Goal: Task Accomplishment & Management: Manage account settings

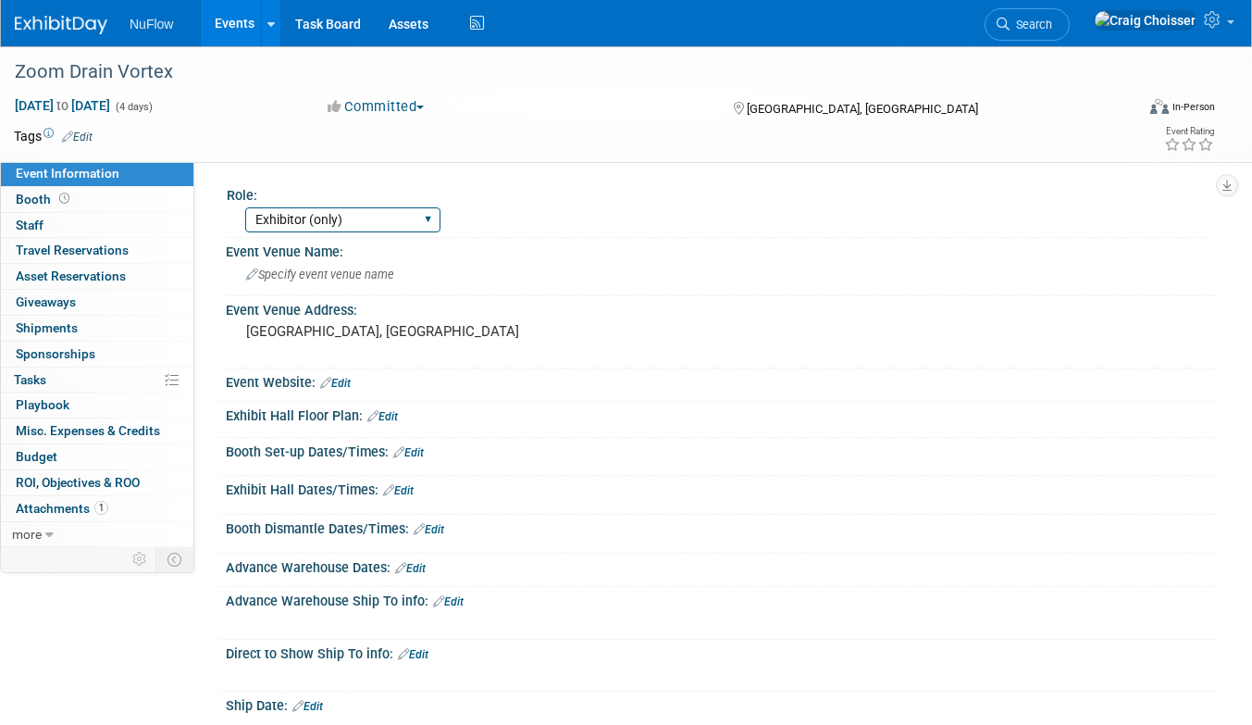
select select "Exhibitor/Speaker/Sponsor"
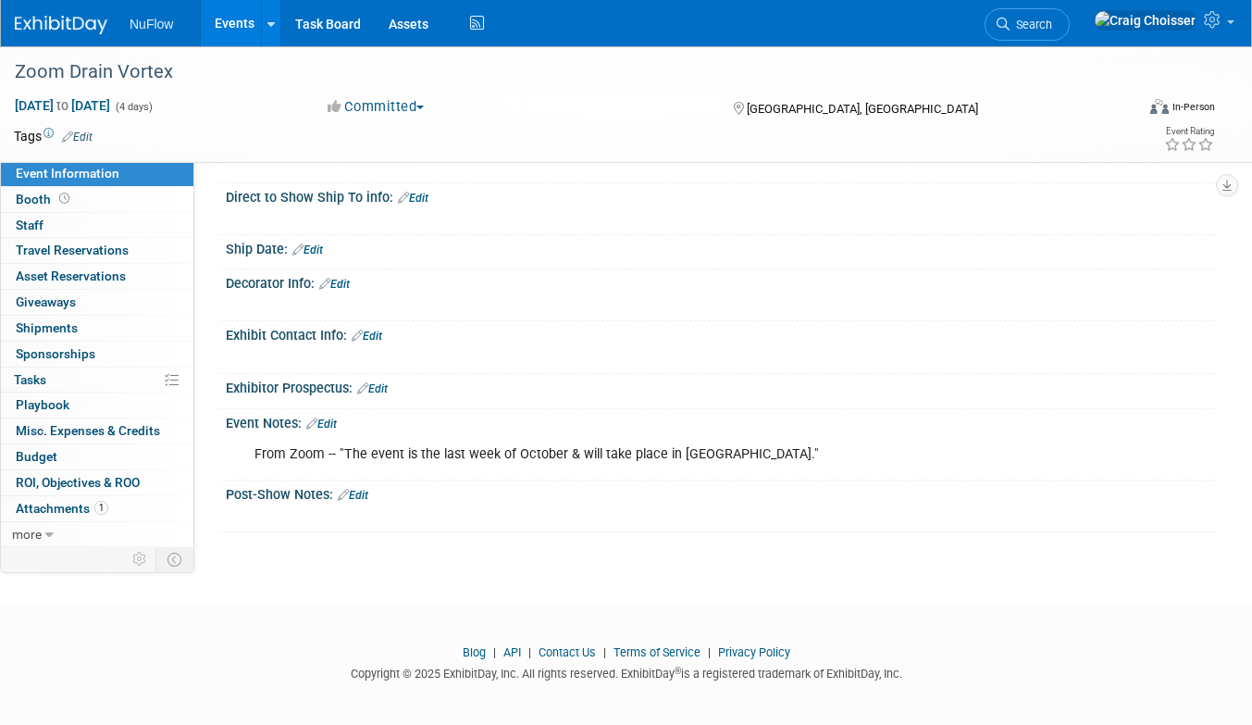
scroll to position [455, 0]
click at [334, 419] on link "Edit" at bounding box center [321, 424] width 31 height 13
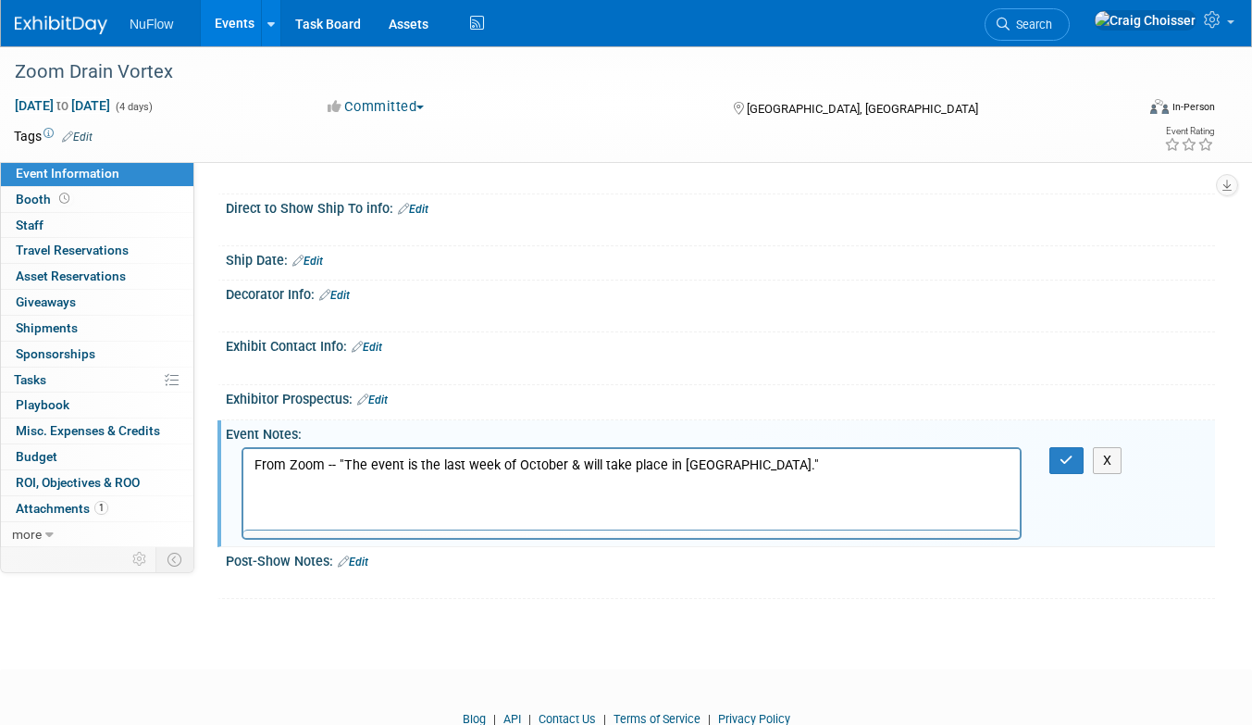
scroll to position [0, 0]
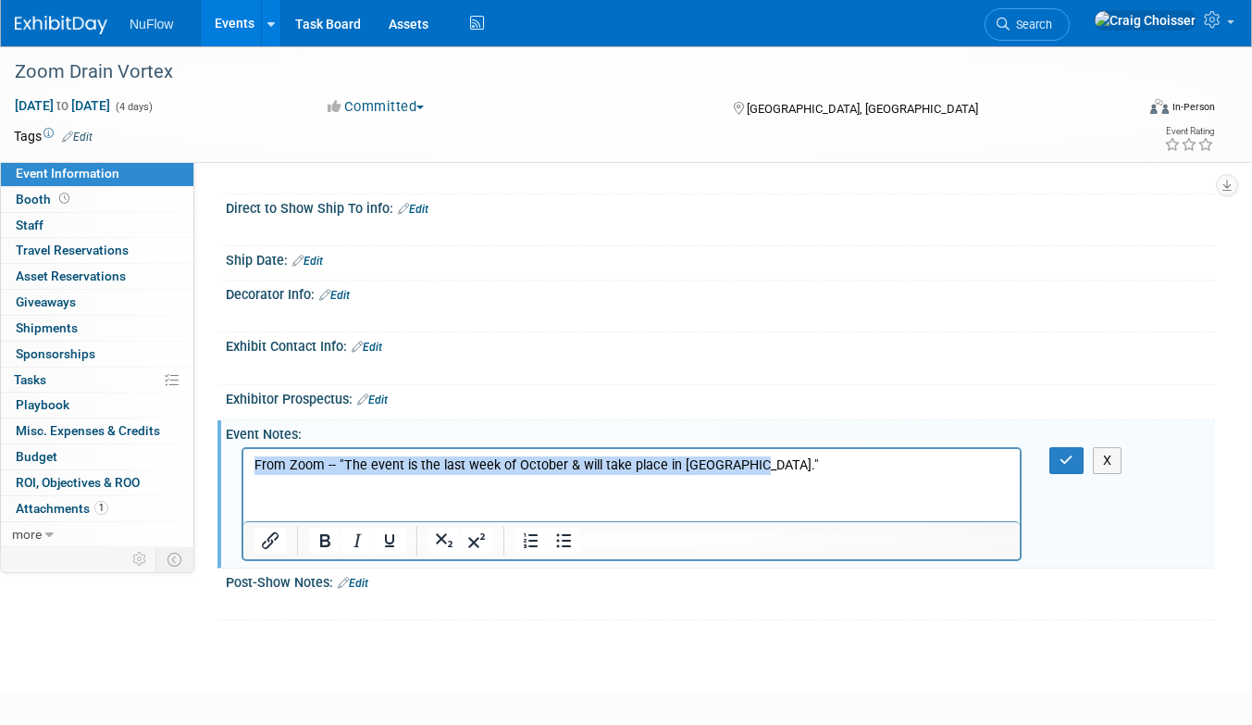
drag, startPoint x: 743, startPoint y: 464, endPoint x: 152, endPoint y: 457, distance: 591.3
click at [243, 457] on html "From Zoom -- "The event is the last week of October & will take place in [GEOGR…" at bounding box center [631, 461] width 776 height 26
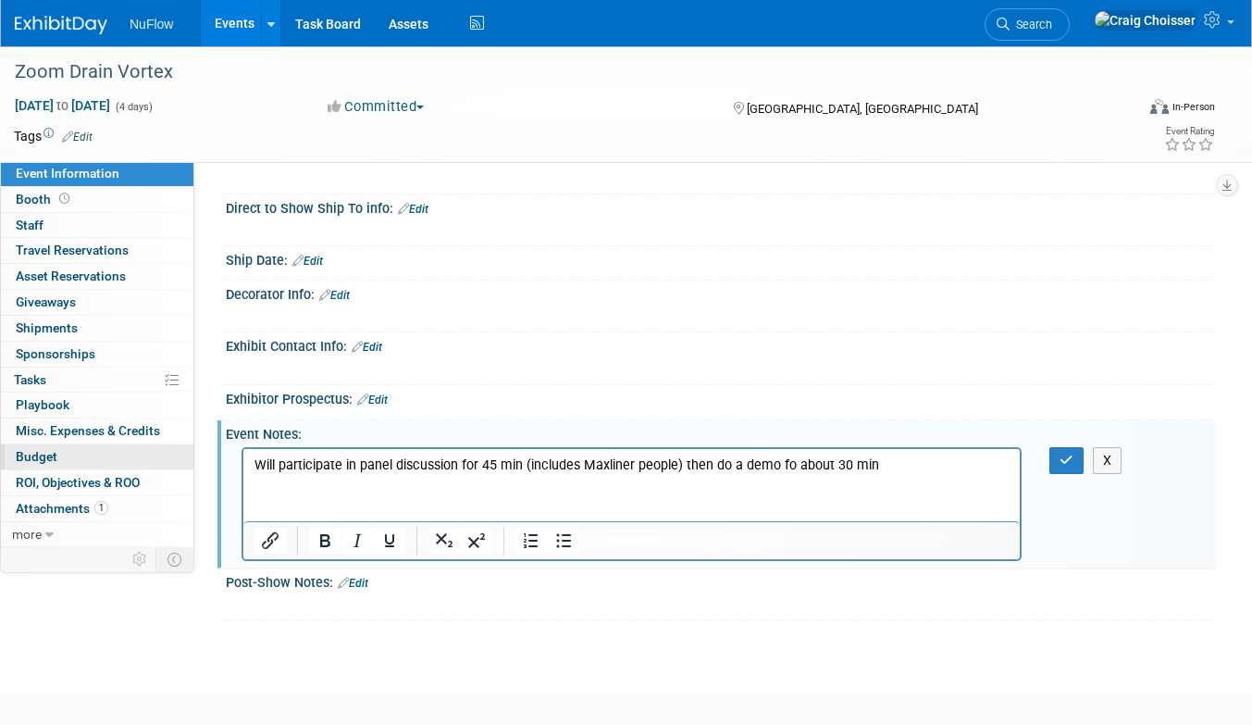
click at [52, 450] on span "Budget" at bounding box center [37, 456] width 42 height 15
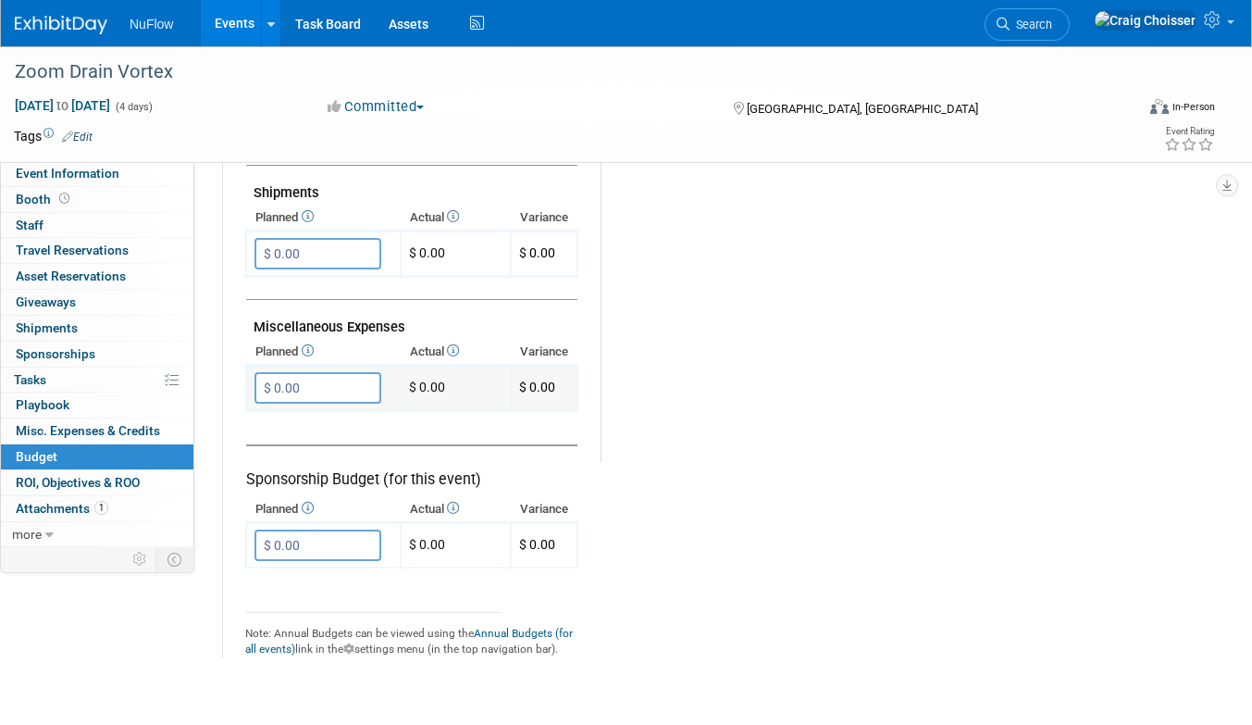
scroll to position [1101, 0]
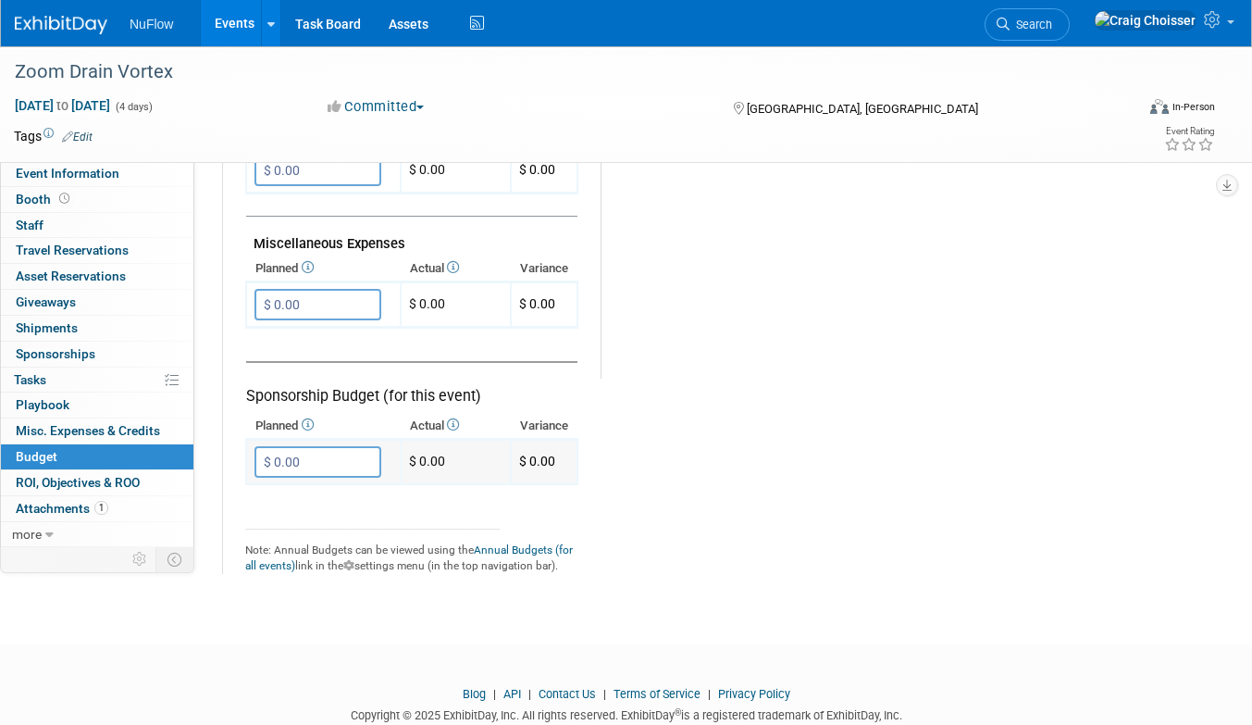
click at [323, 446] on input "$ 0.00" at bounding box center [317, 461] width 127 height 31
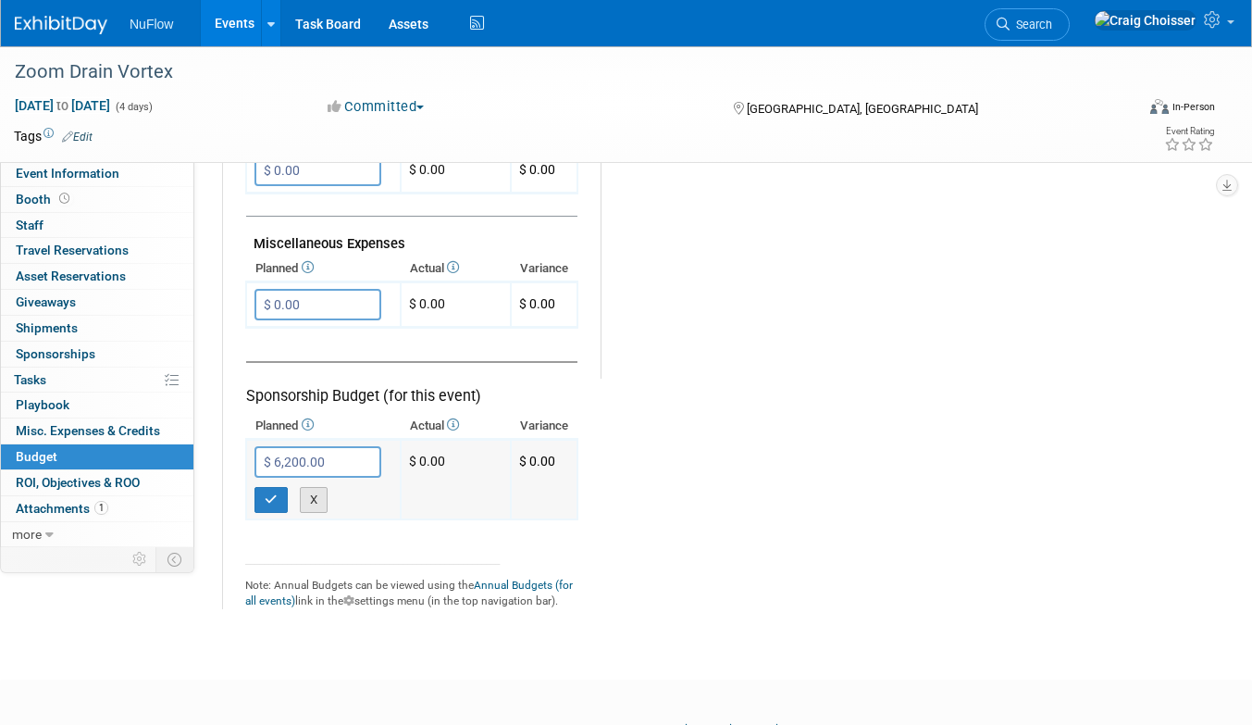
click at [307, 487] on button "X" at bounding box center [314, 500] width 29 height 26
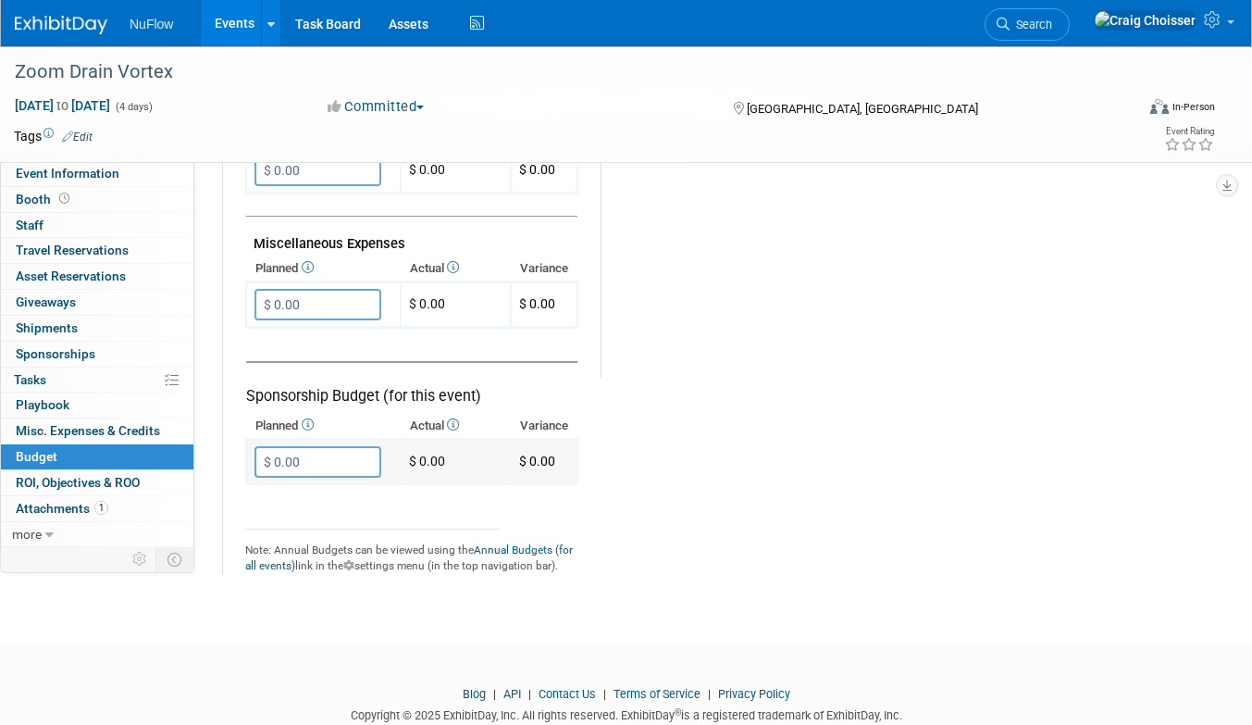
click at [297, 449] on input "$ 0.00" at bounding box center [317, 461] width 127 height 31
drag, startPoint x: 316, startPoint y: 444, endPoint x: 218, endPoint y: 444, distance: 98.1
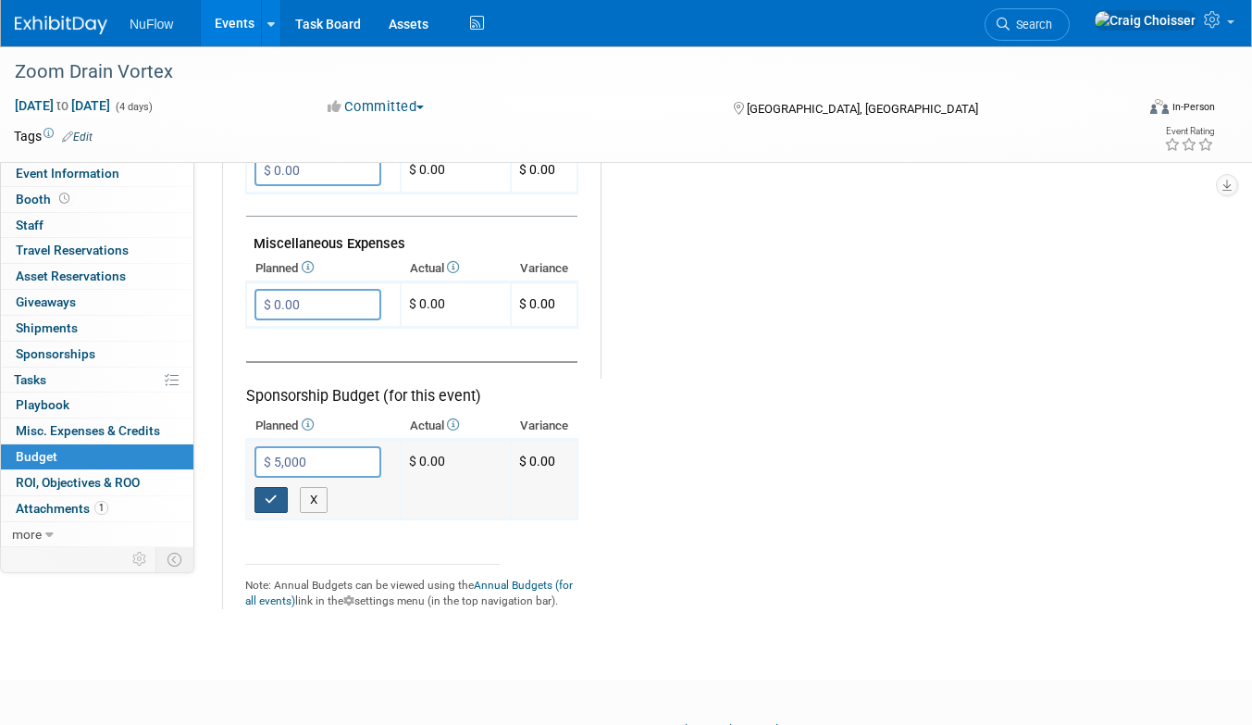
type input "$ 5,000.00"
click at [266, 493] on icon "button" at bounding box center [271, 499] width 13 height 12
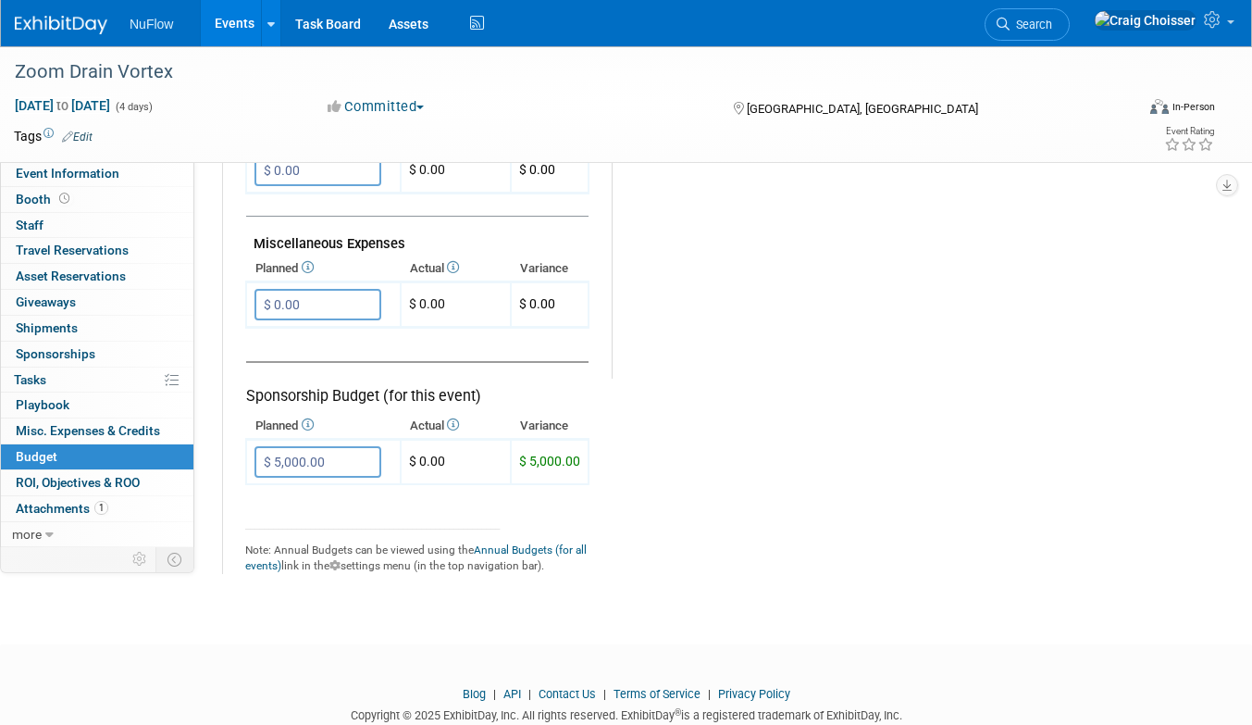
click at [458, 418] on icon at bounding box center [451, 424] width 15 height 12
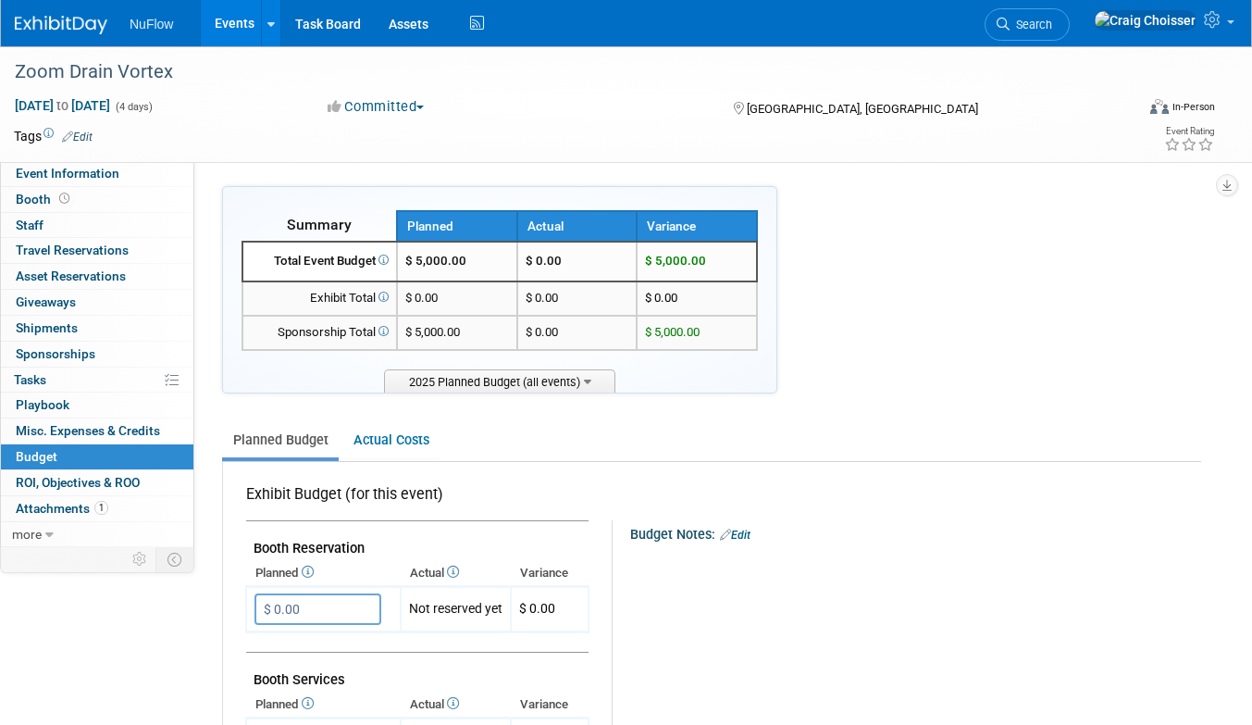
scroll to position [0, 0]
click at [567, 374] on span "2025 Planned Budget (all events)" at bounding box center [499, 380] width 231 height 23
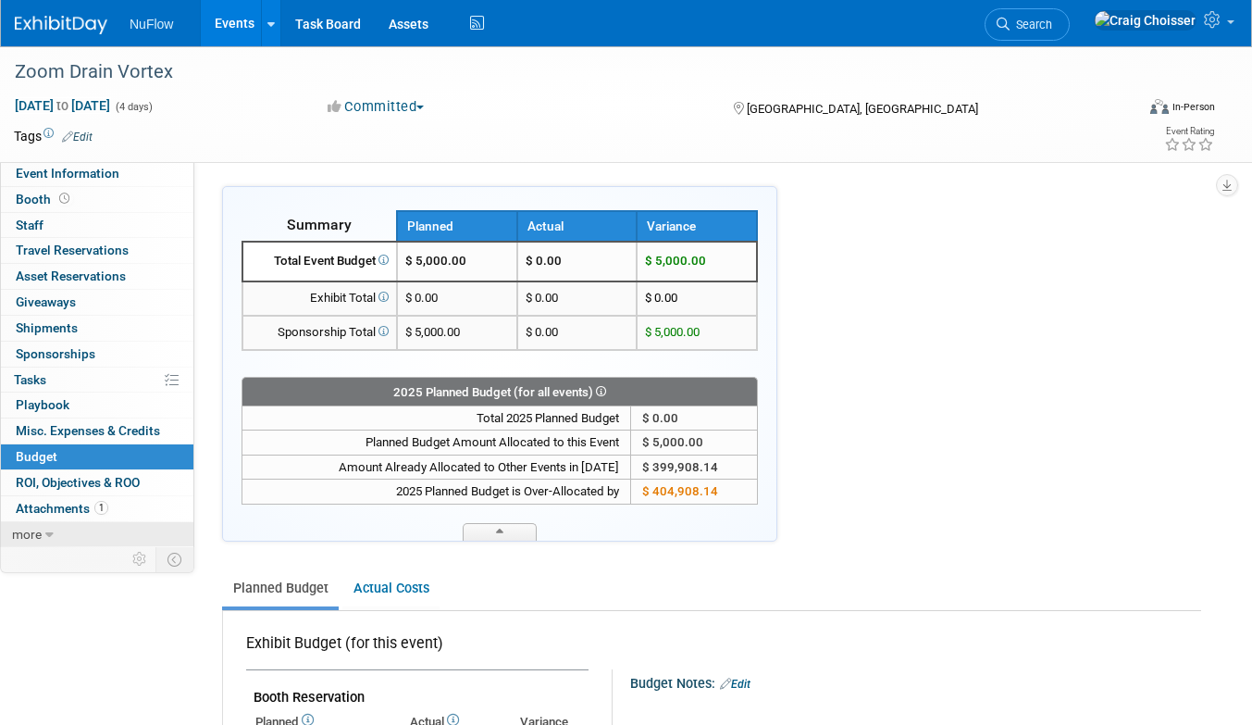
click at [56, 523] on link "more" at bounding box center [97, 534] width 192 height 25
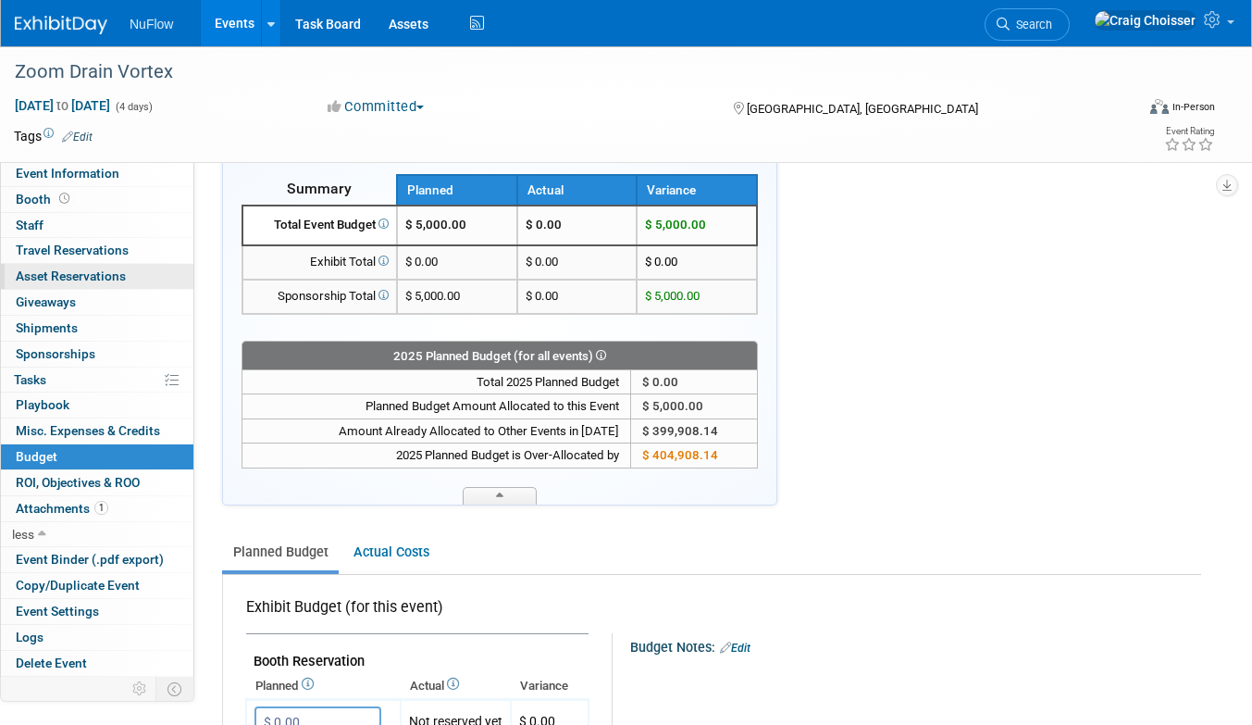
scroll to position [39, 0]
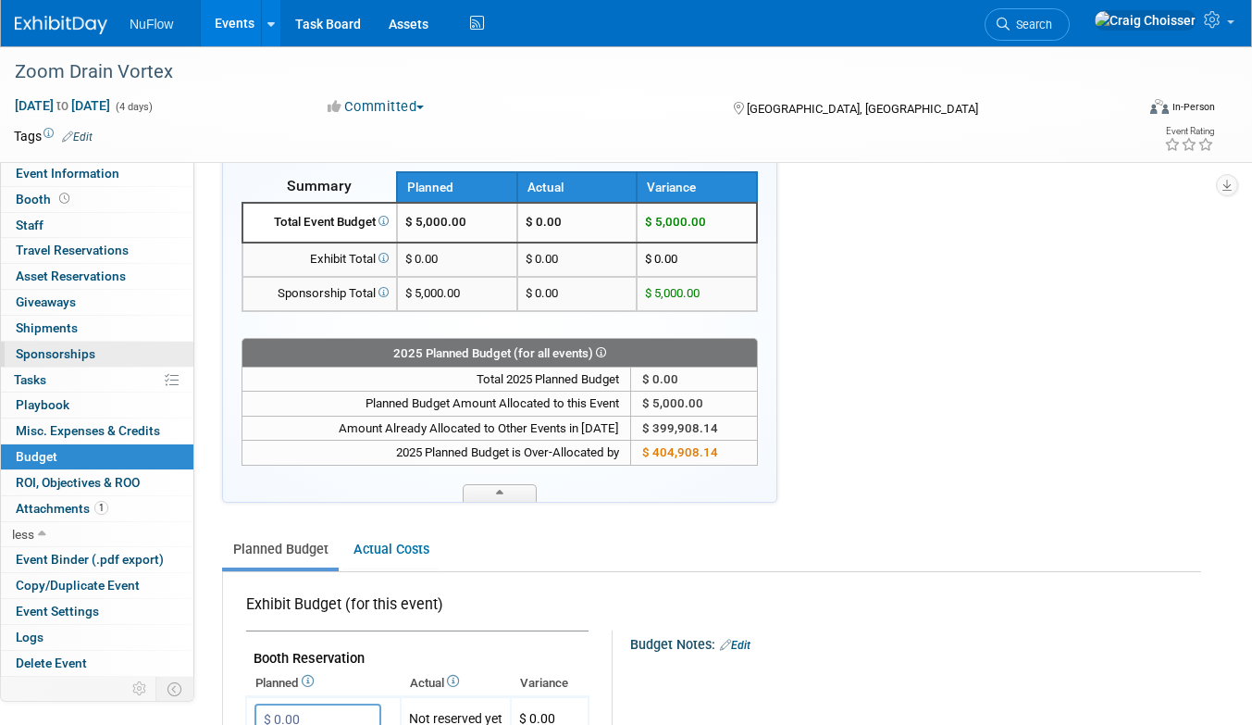
click at [82, 353] on span "Sponsorships 0" at bounding box center [56, 353] width 80 height 15
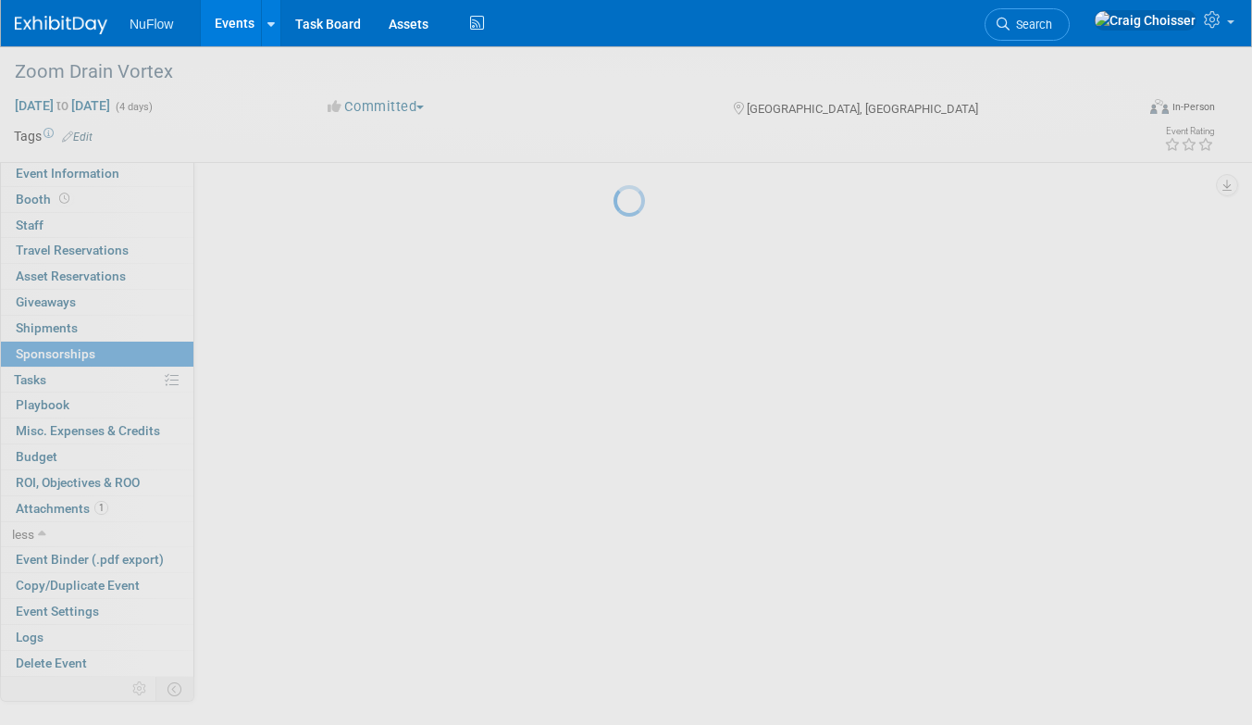
scroll to position [0, 0]
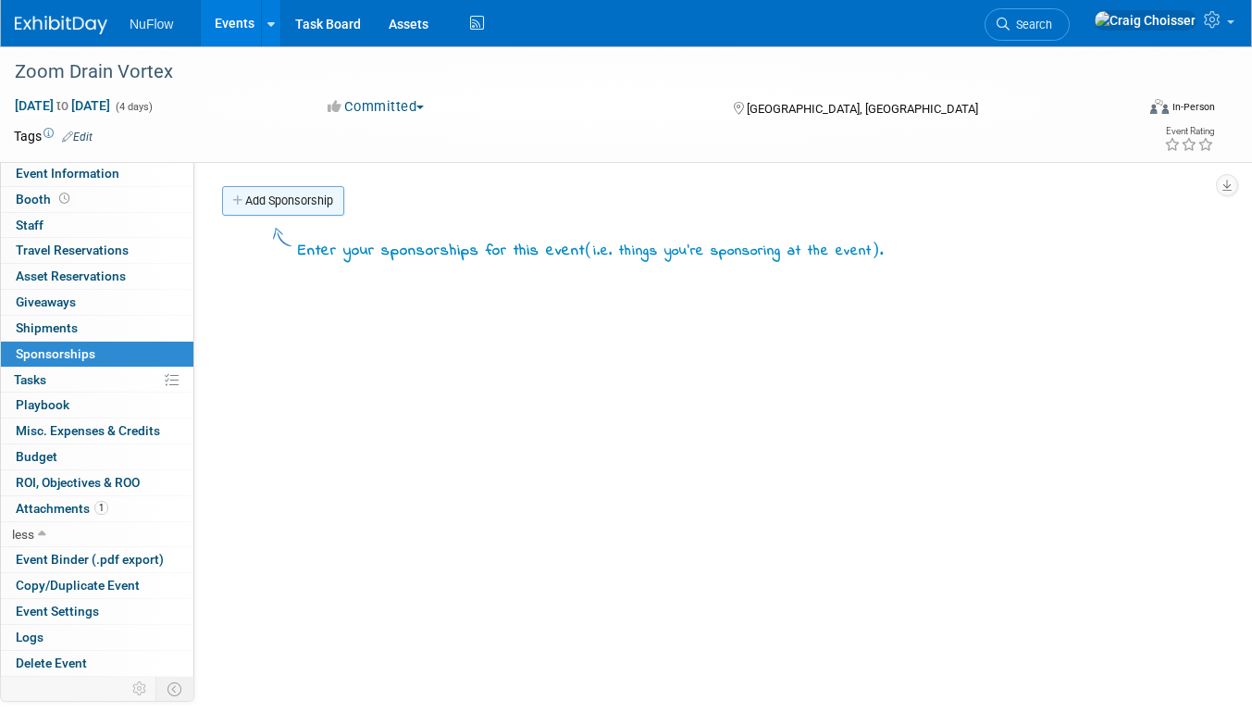
click at [278, 202] on link "Add Sponsorship" at bounding box center [283, 201] width 122 height 30
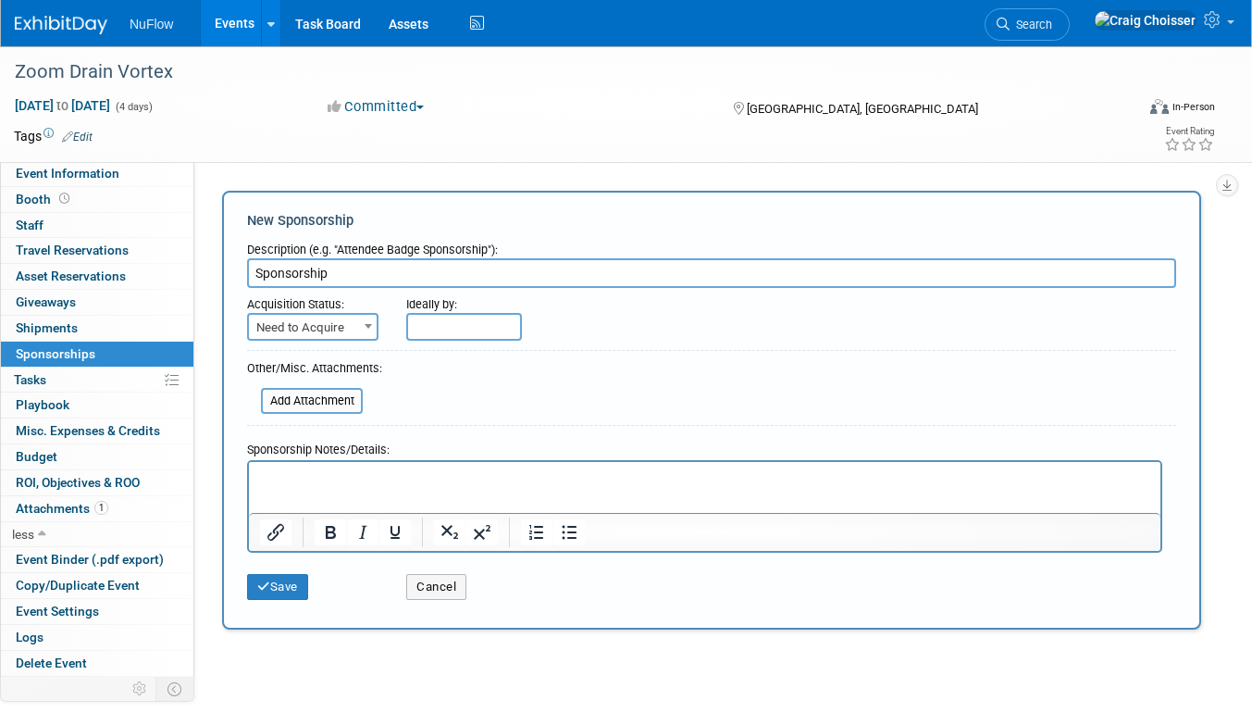
type input "Sponsorship"
click at [340, 328] on span "Need to Acquire" at bounding box center [313, 328] width 128 height 26
select select "2"
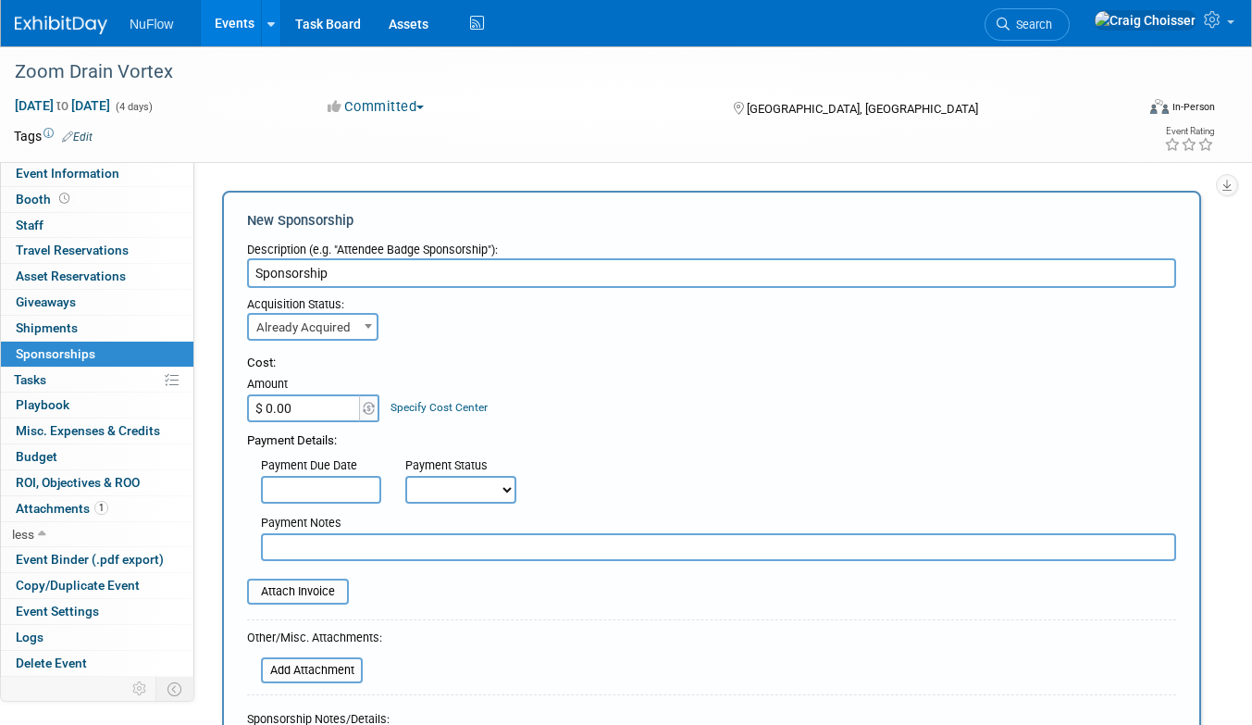
click at [320, 404] on input "$ 0.00" at bounding box center [305, 408] width 116 height 28
type input "$ 6,200.00"
click at [341, 486] on input "text" at bounding box center [321, 490] width 120 height 28
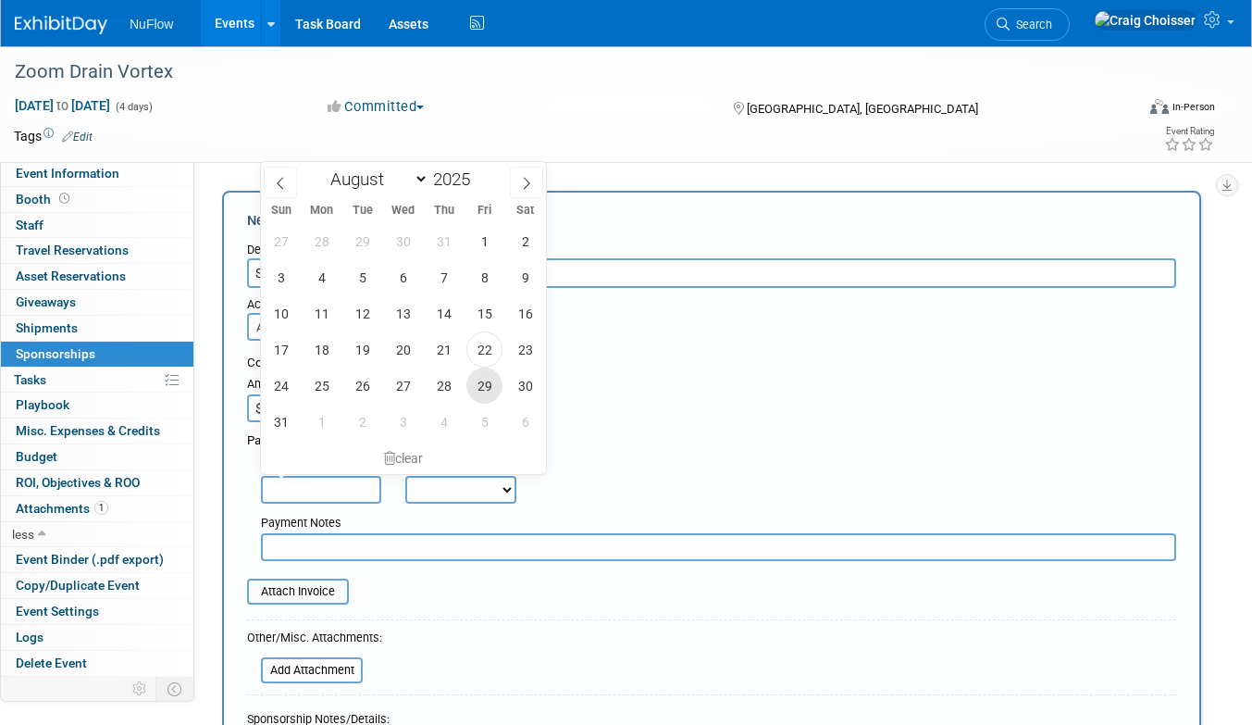
click at [494, 385] on span "29" at bounding box center [484, 385] width 36 height 36
type input "Aug 29, 2025"
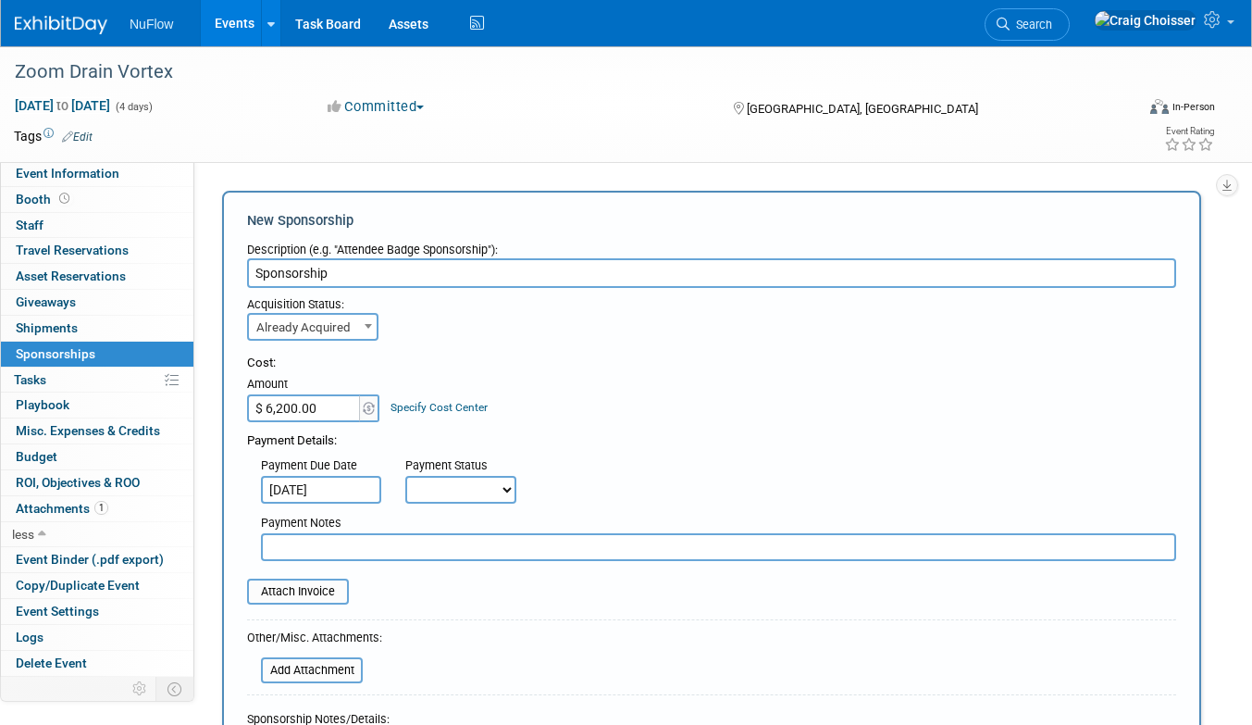
click at [639, 422] on div "Payment Details:" at bounding box center [711, 436] width 929 height 28
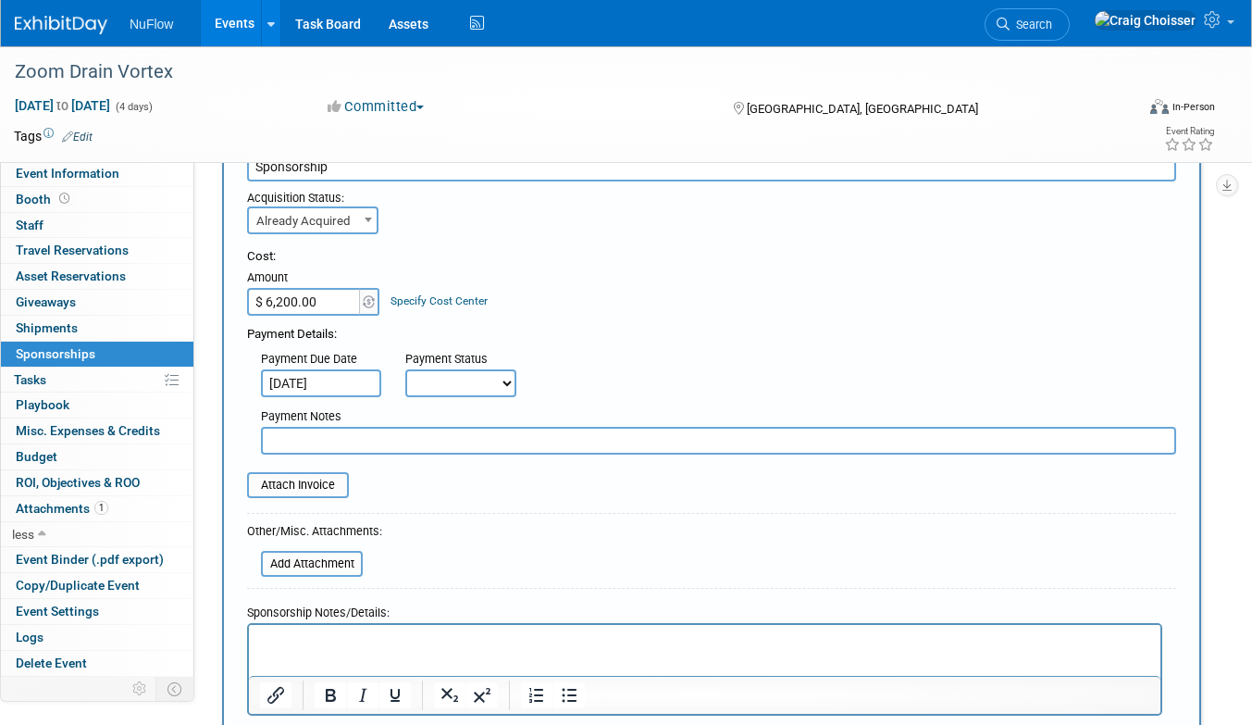
scroll to position [134, 0]
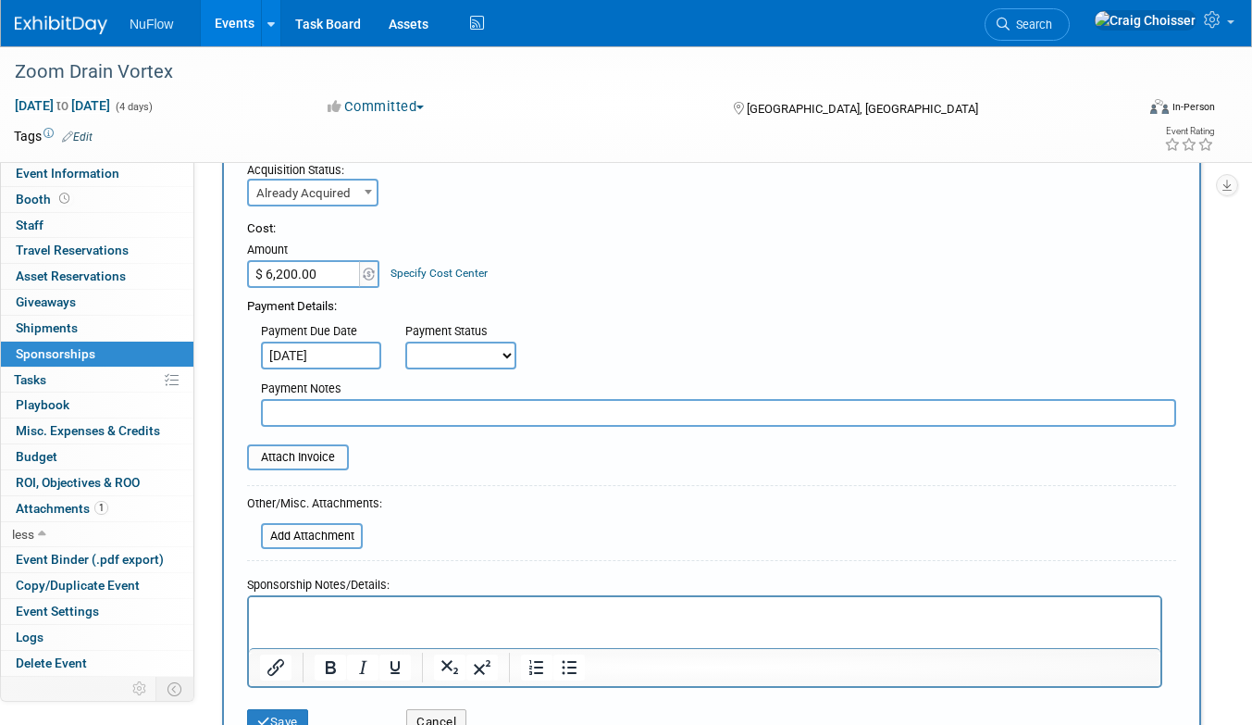
select select "3"
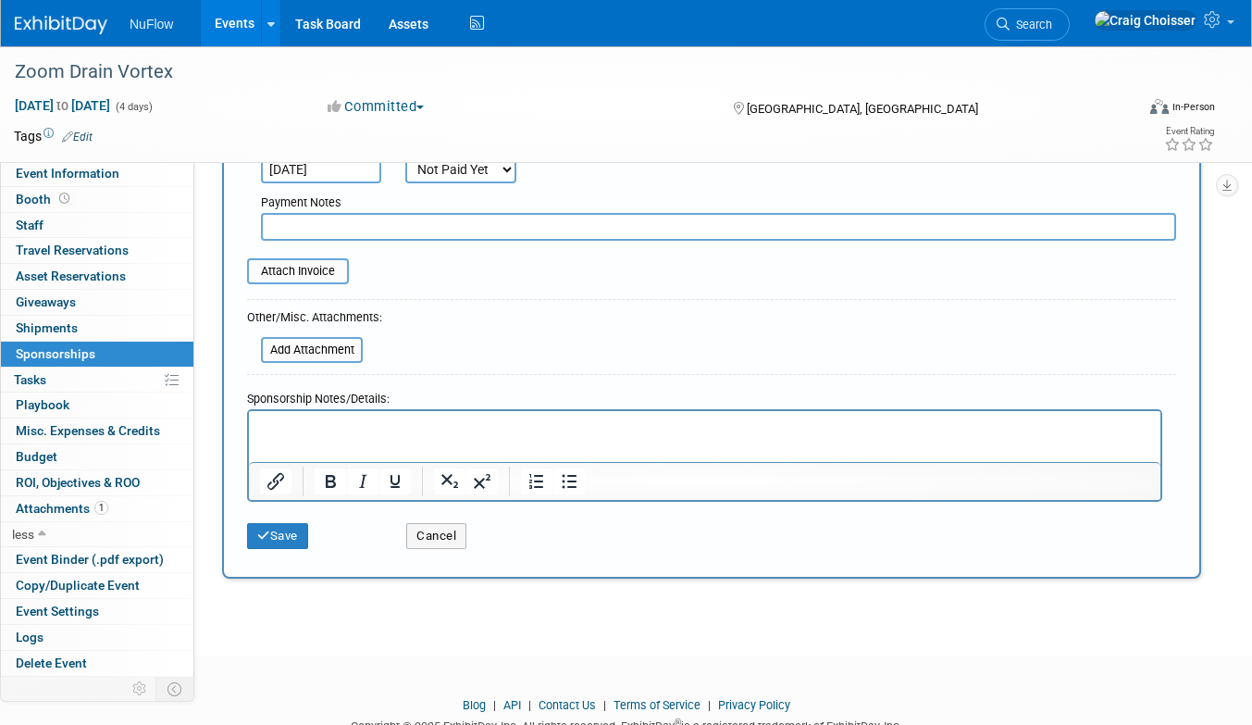
scroll to position [340, 0]
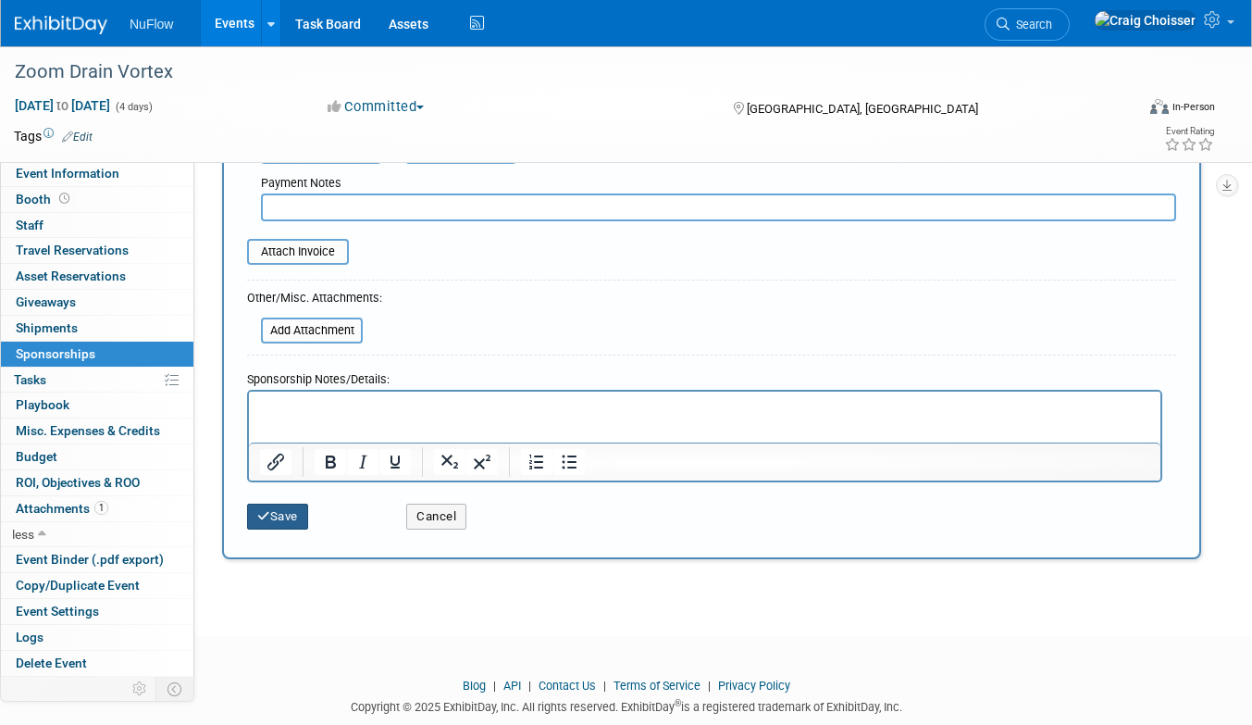
click at [297, 507] on button "Save" at bounding box center [277, 516] width 61 height 26
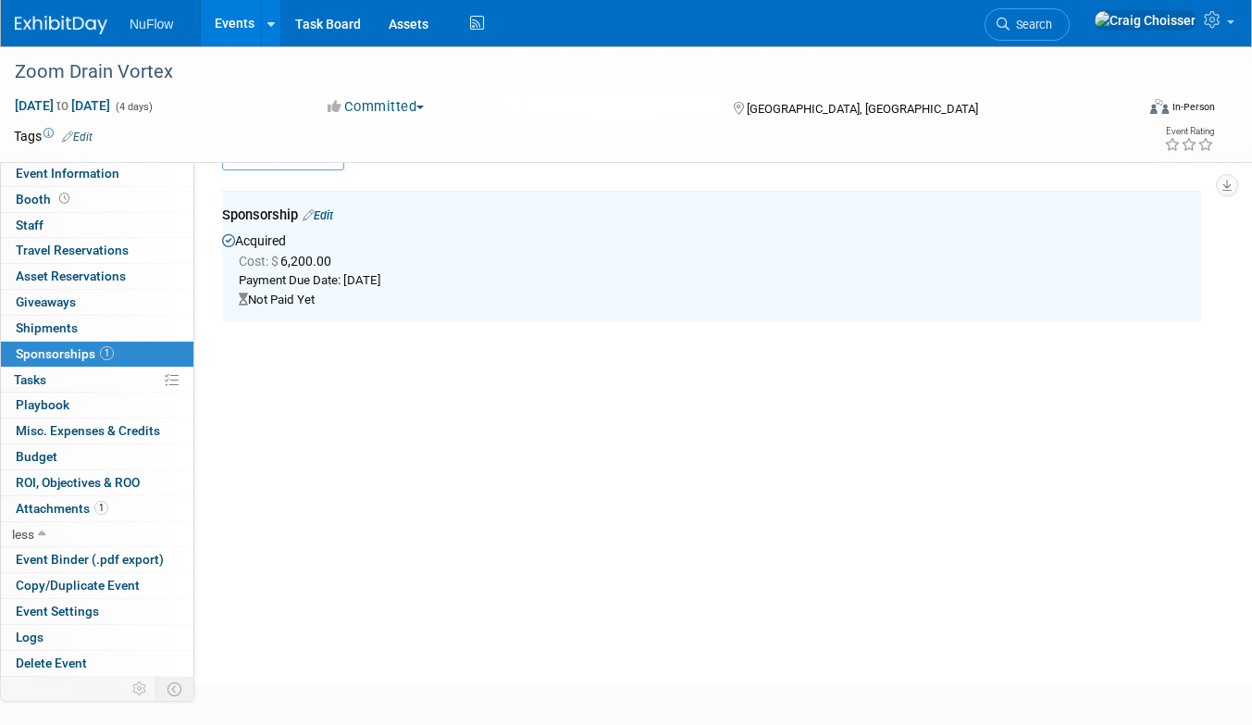
scroll to position [39, 0]
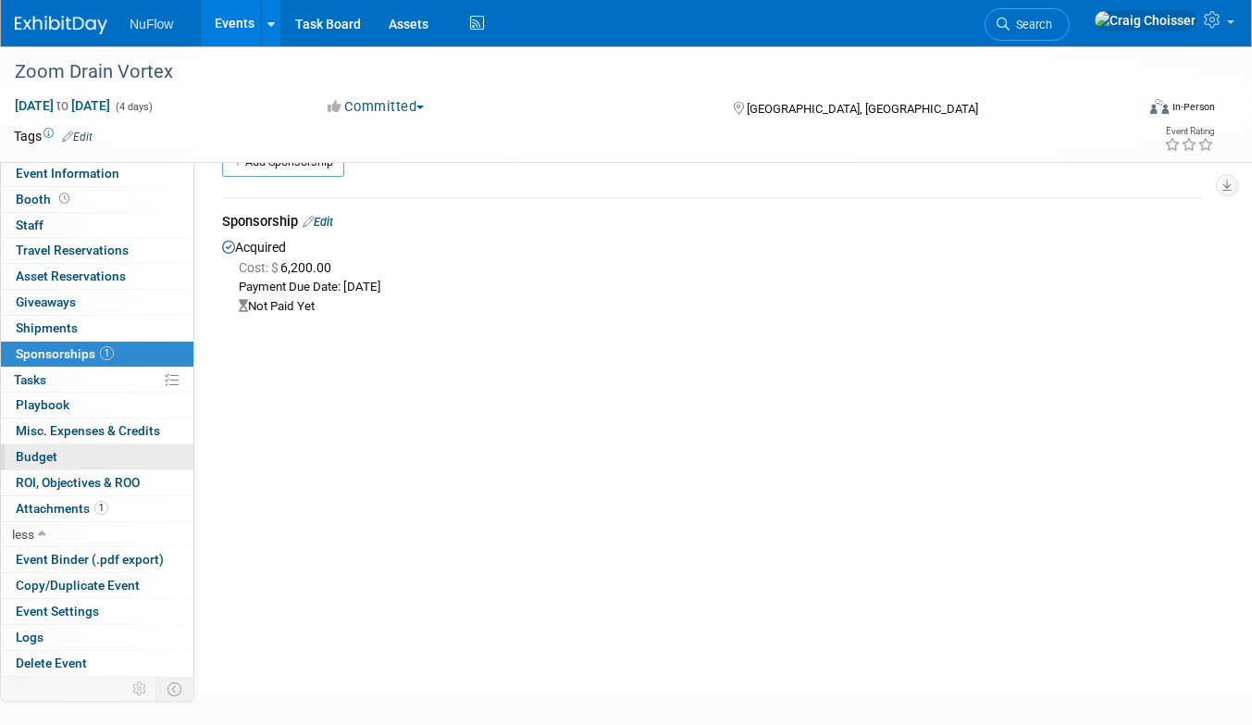
click at [60, 448] on link "Budget" at bounding box center [97, 456] width 192 height 25
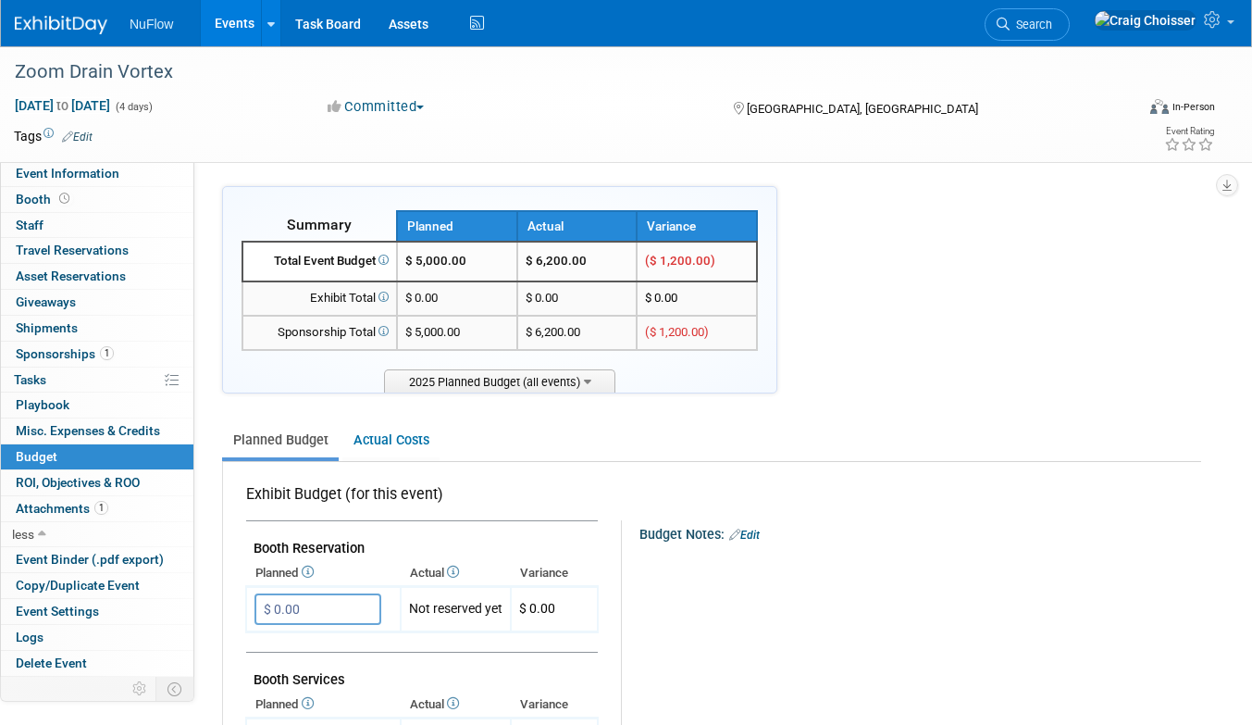
scroll to position [0, 0]
click at [38, 221] on span "Staff 0" at bounding box center [30, 224] width 28 height 15
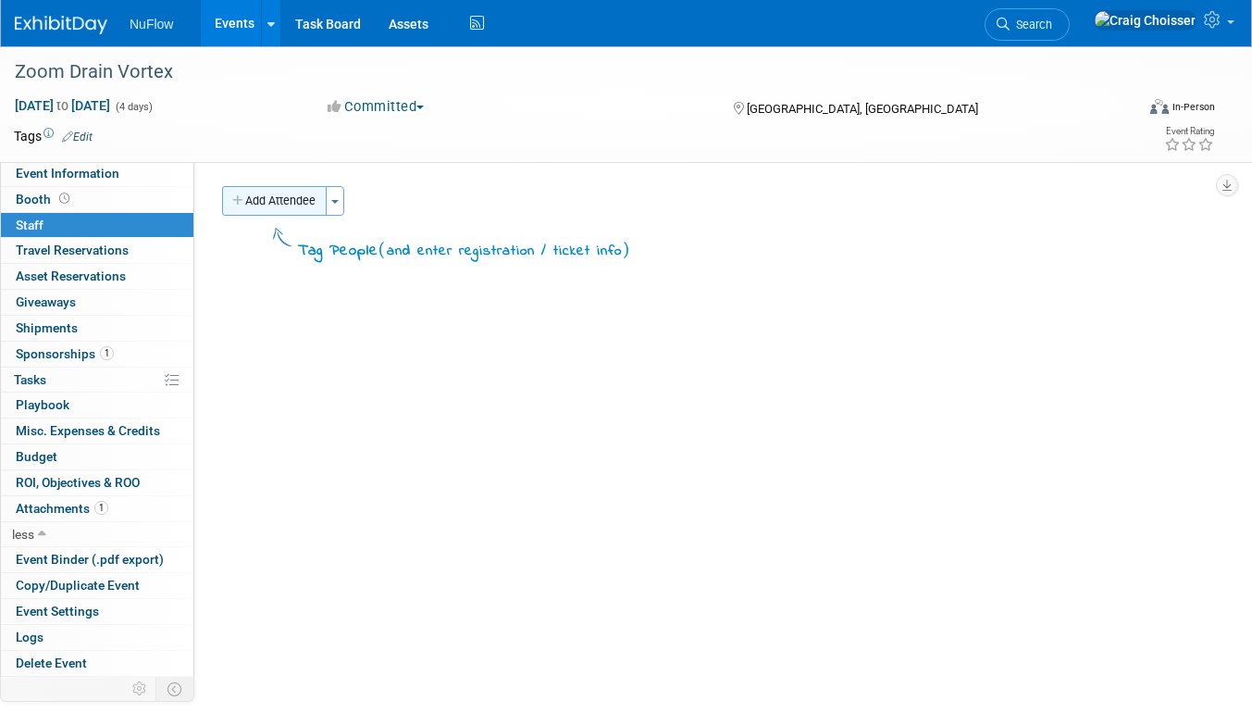
click at [287, 204] on button "Add Attendee" at bounding box center [274, 201] width 105 height 30
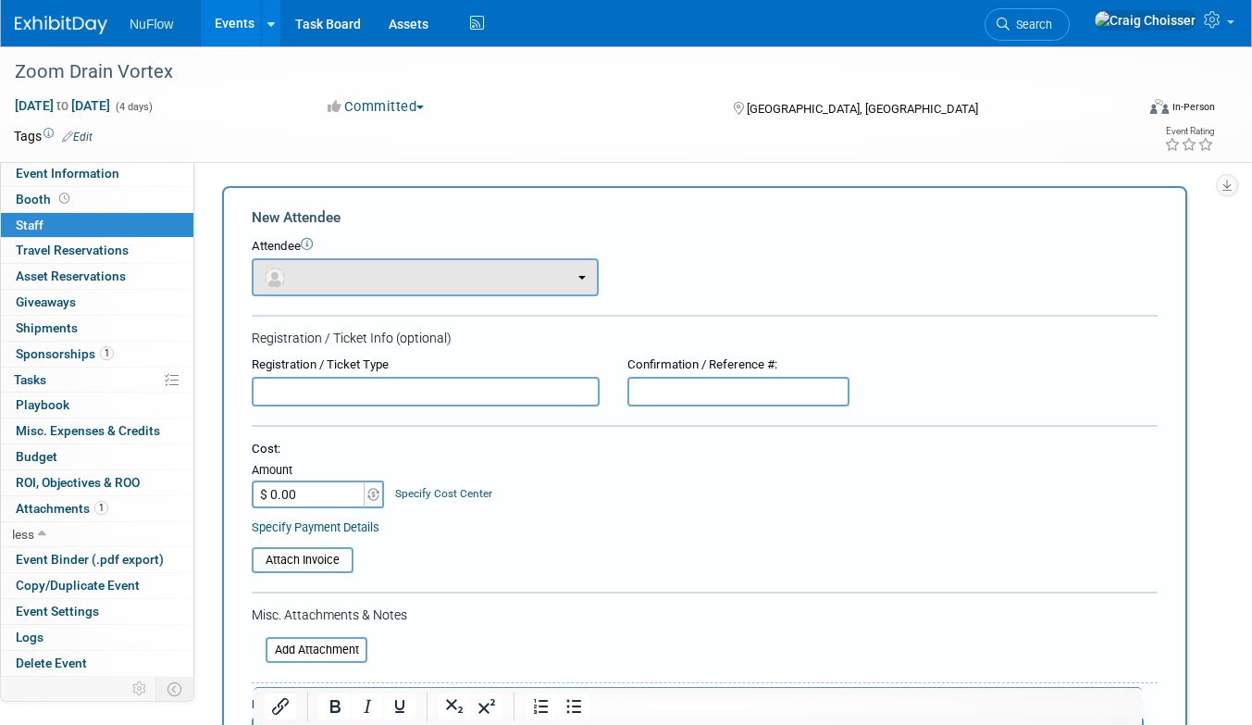
click at [343, 273] on button "button" at bounding box center [425, 277] width 347 height 38
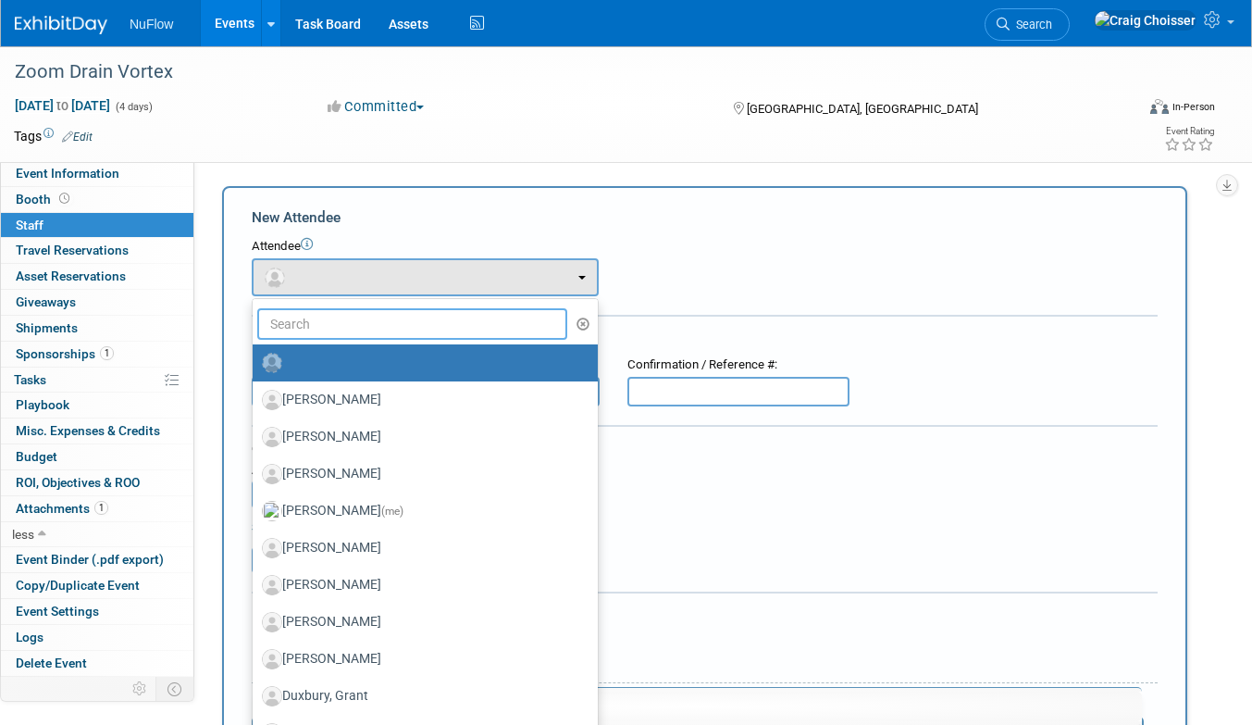
click at [313, 318] on input "text" at bounding box center [412, 323] width 310 height 31
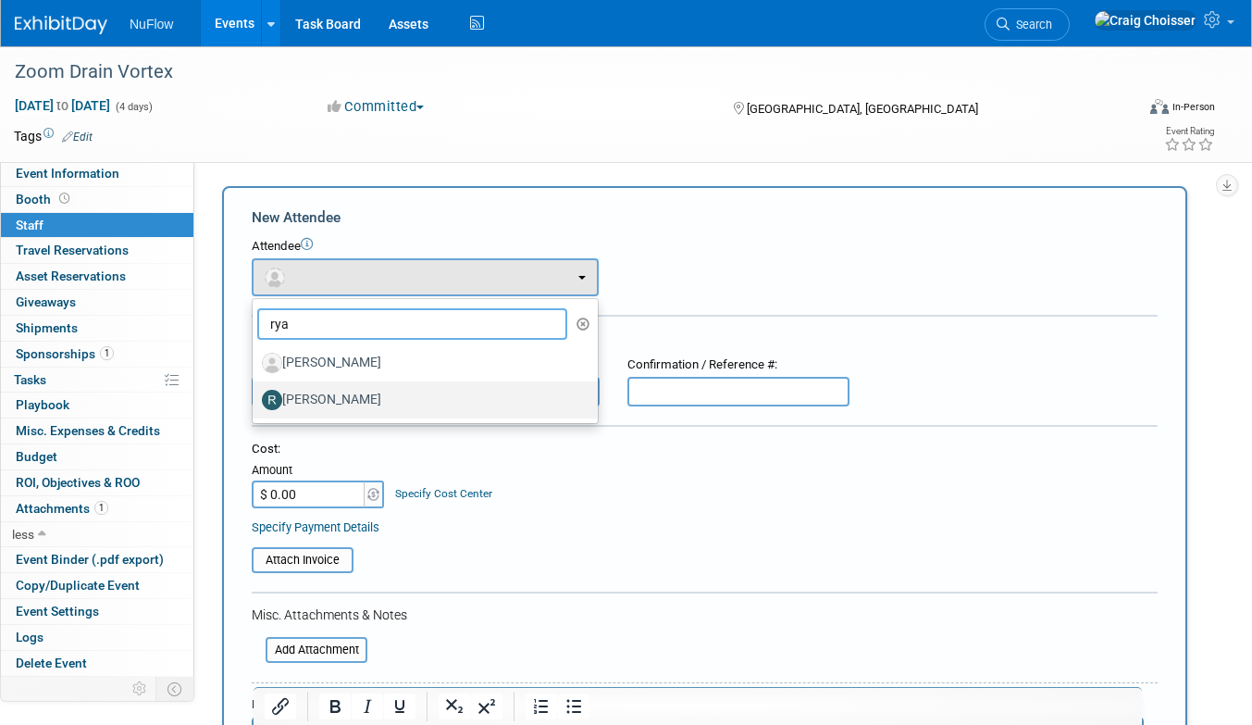
type input "rya"
click at [327, 391] on label "Ryan Klachko" at bounding box center [420, 400] width 317 height 30
click at [255, 391] on input "Ryan Klachko" at bounding box center [249, 397] width 12 height 12
select select "3124fd5e-2251-4a84-8314-efc0bd5070de"
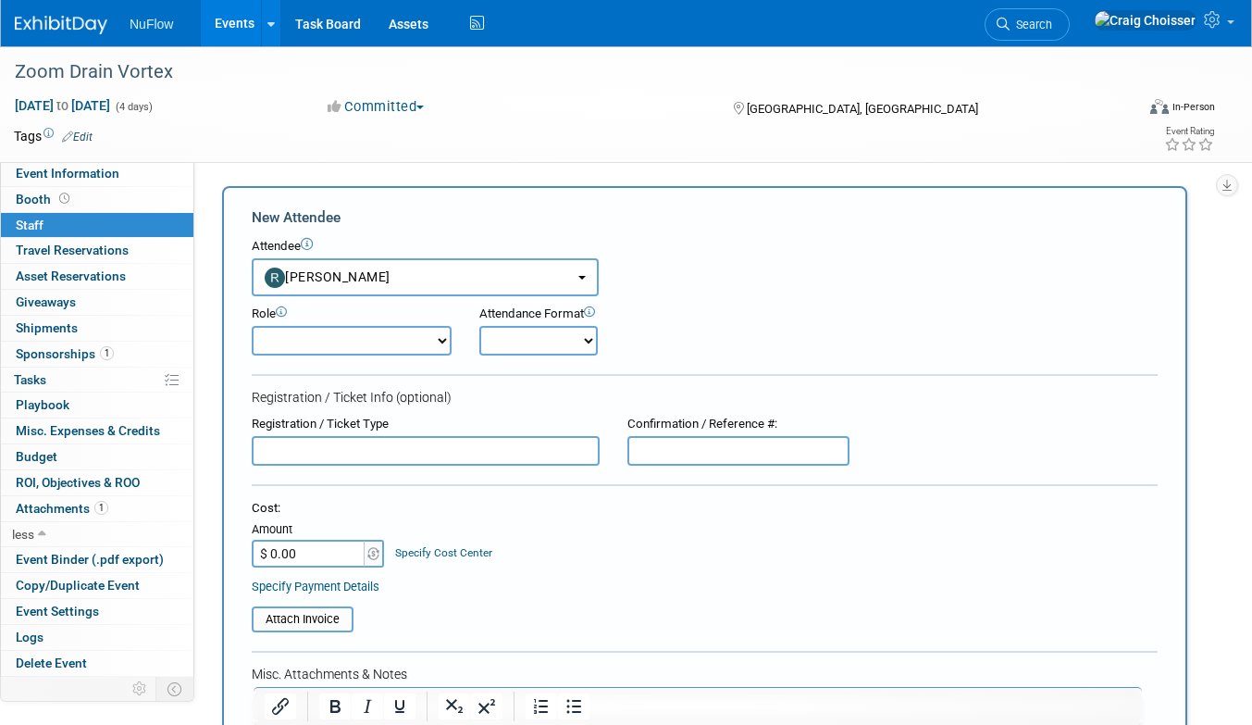
click at [774, 303] on div "Role Demonstrator Host Planner Presenter Sales Representative" at bounding box center [705, 325] width 934 height 59
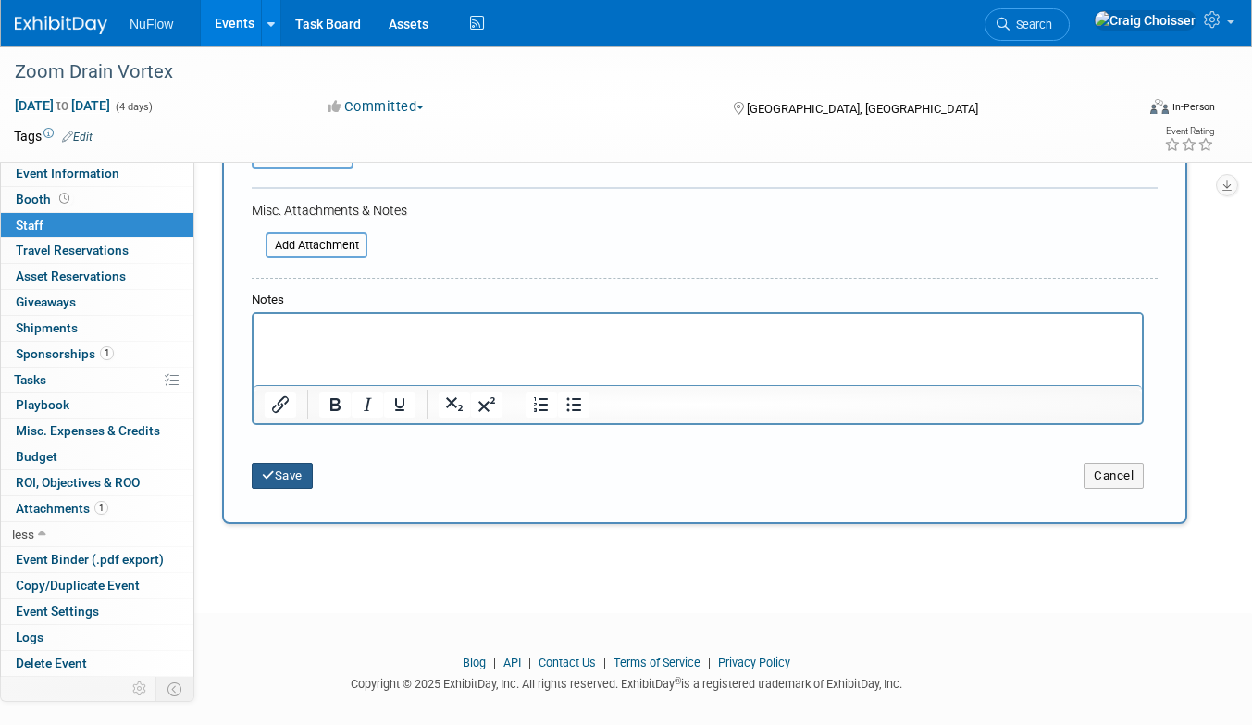
click at [275, 463] on button "Save" at bounding box center [282, 476] width 61 height 26
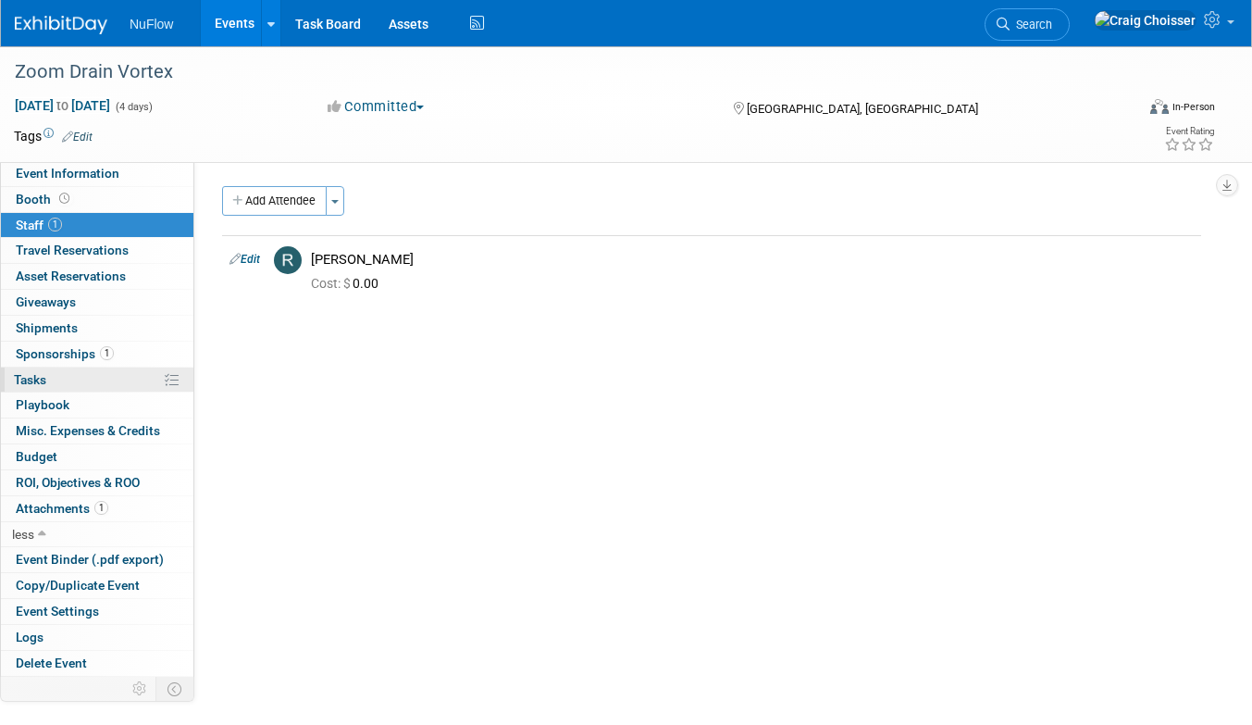
click at [45, 372] on span "Tasks 0%" at bounding box center [30, 379] width 32 height 15
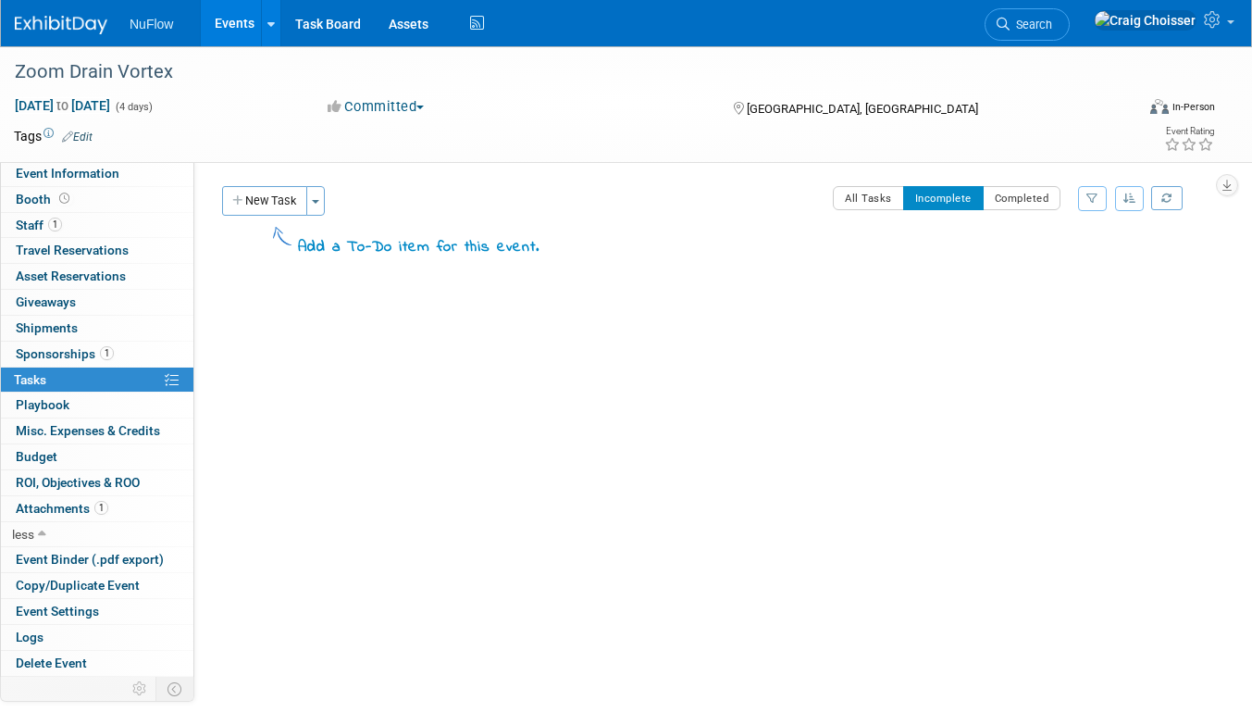
click at [233, 32] on link "Events" at bounding box center [235, 23] width 68 height 46
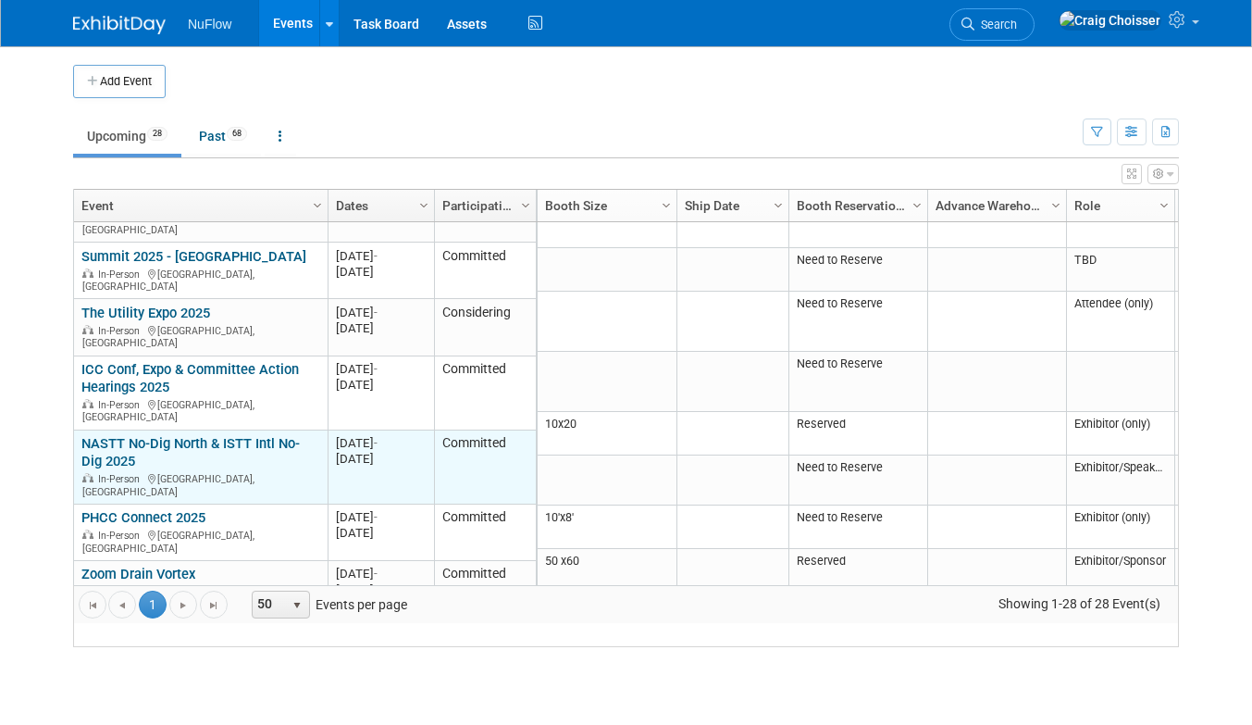
scroll to position [217, 0]
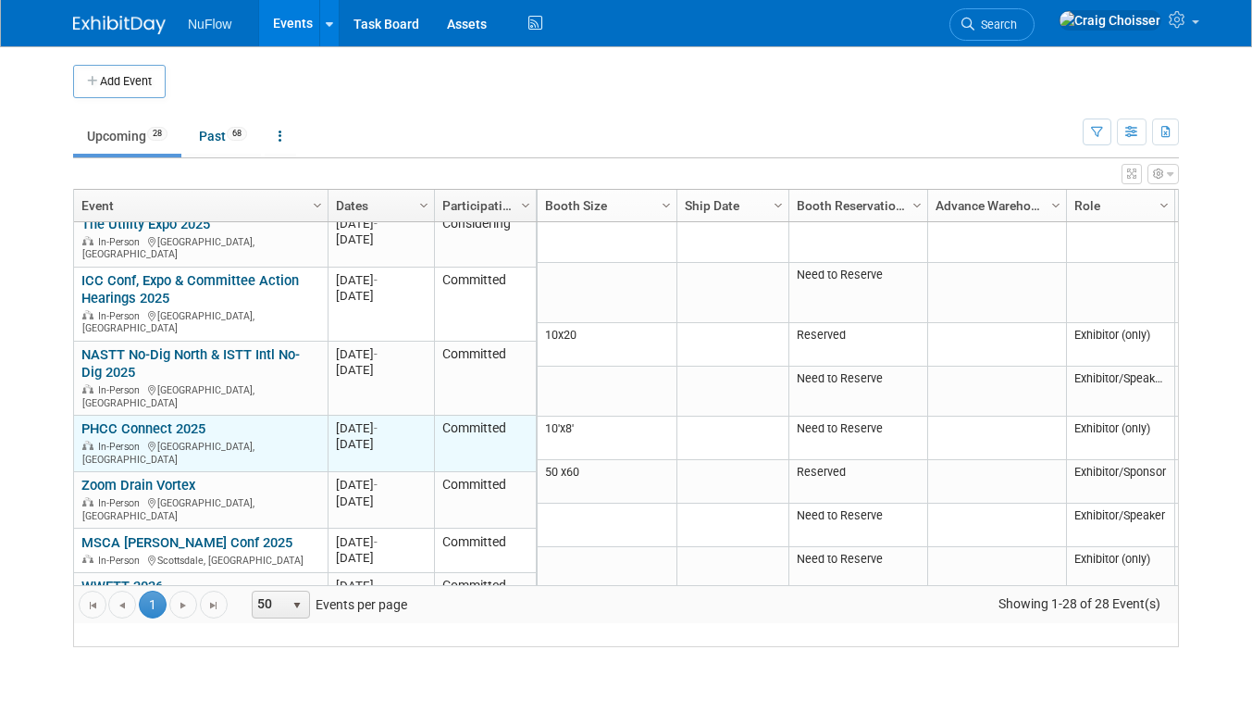
click at [160, 420] on link "PHCC Connect 2025" at bounding box center [143, 428] width 124 height 17
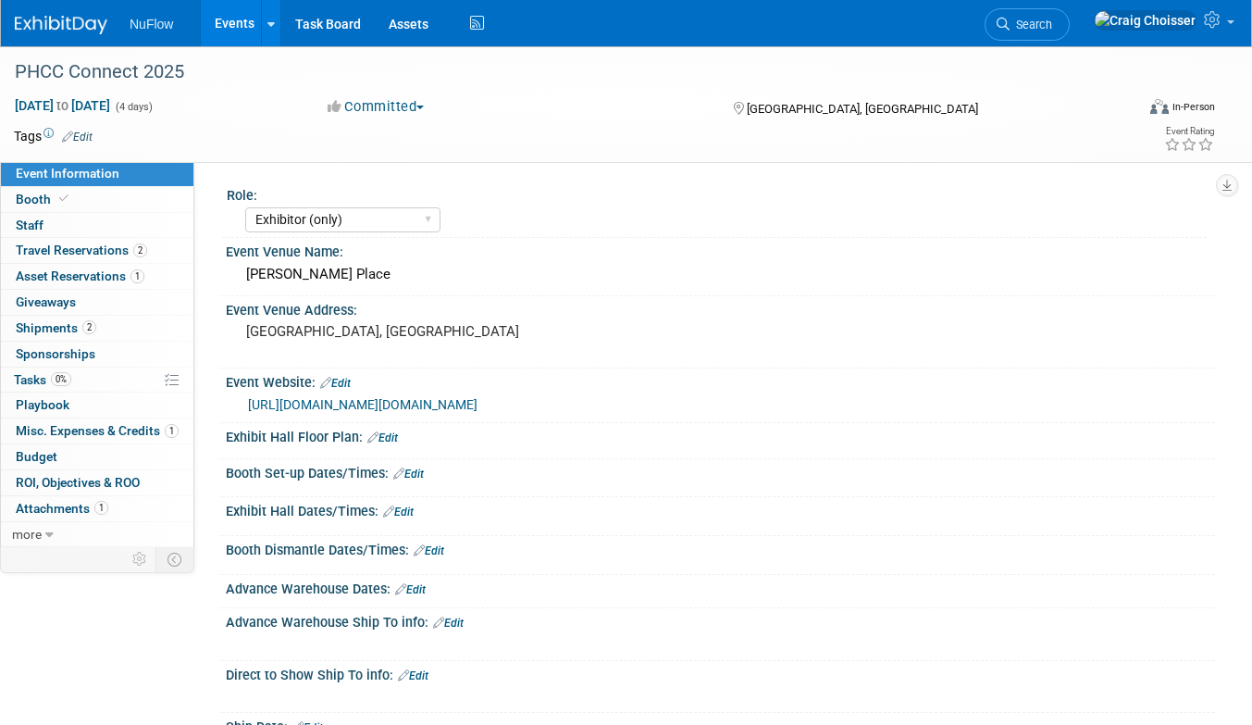
select select "Exhibitor (only)"
click at [38, 372] on span "Tasks 0%" at bounding box center [42, 379] width 57 height 15
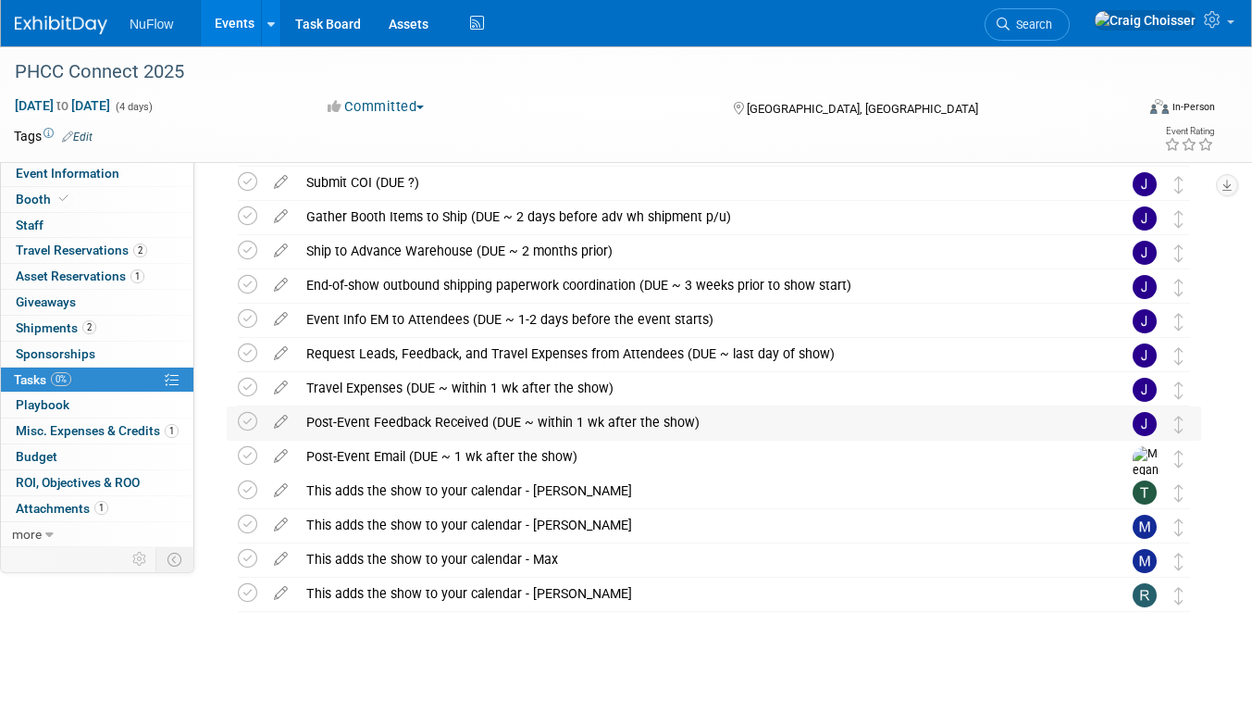
scroll to position [654, 0]
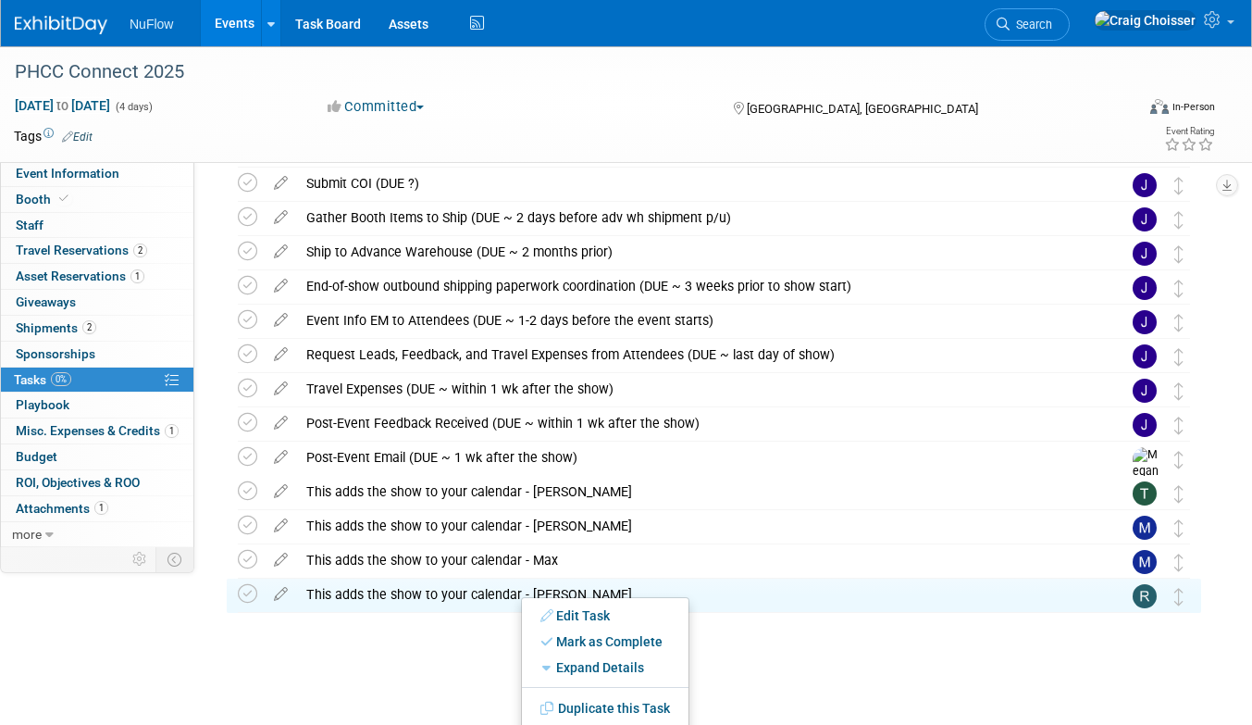
click at [403, 675] on div "PHCC Connect 2025 Grand Rapids, MI Oct 27, 2025 to Oct 30, 2025 (Going) Secure …" at bounding box center [709, 136] width 984 height 1102
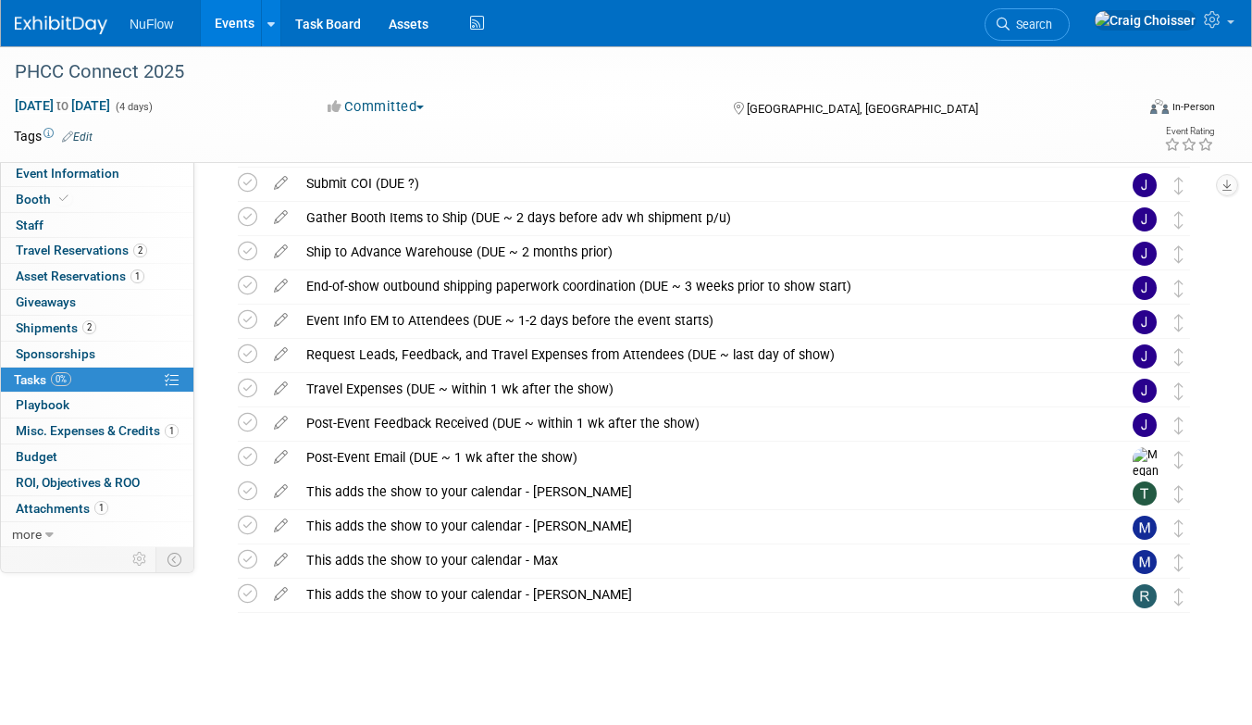
click at [220, 26] on link "Events" at bounding box center [235, 23] width 68 height 46
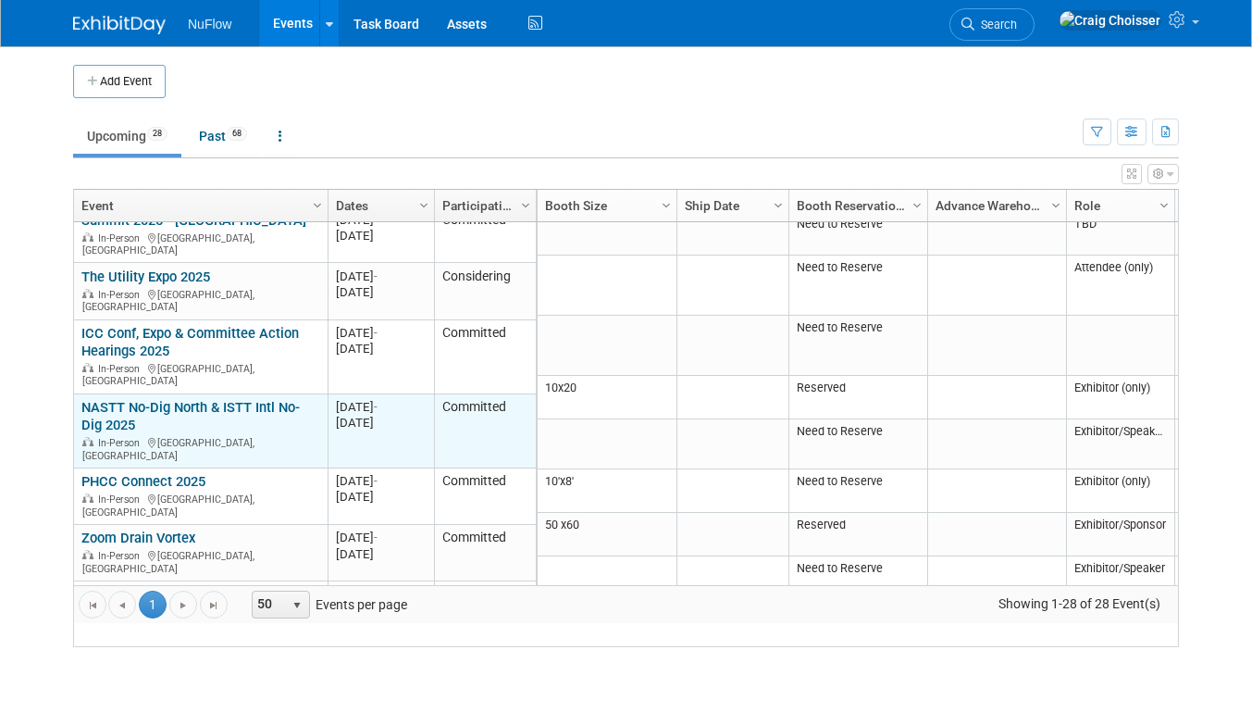
scroll to position [175, 0]
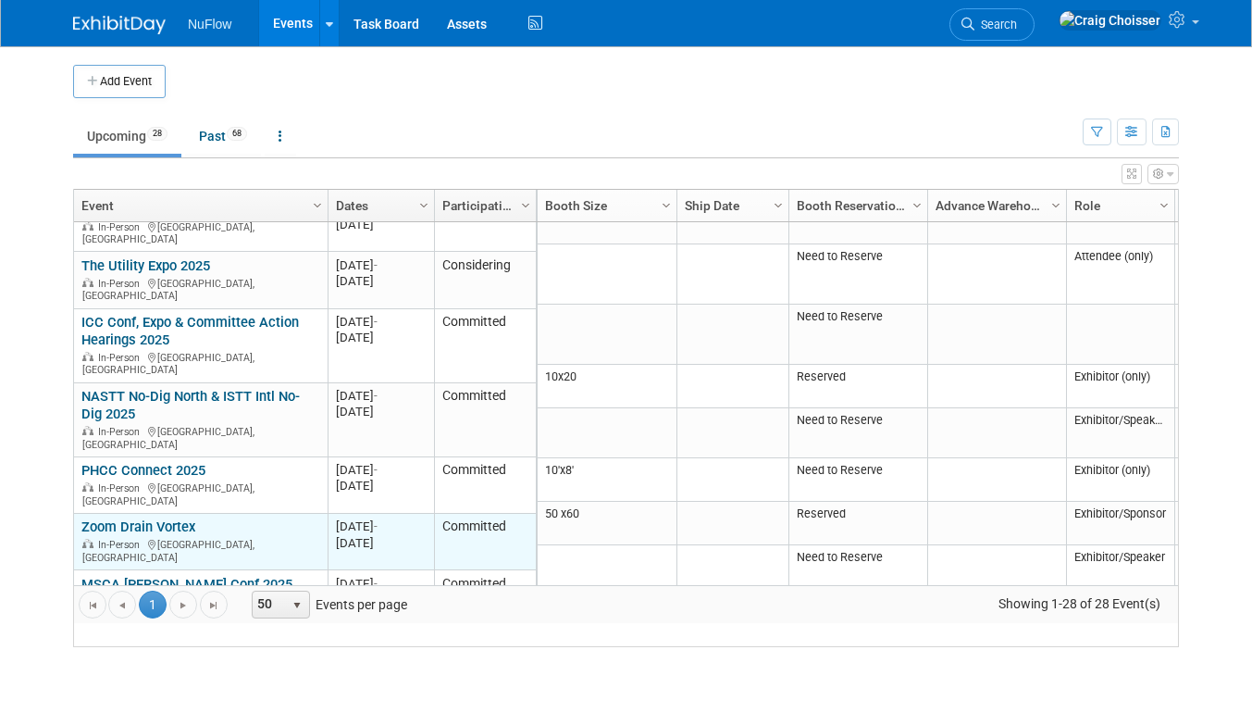
click at [166, 518] on link "Zoom Drain Vortex" at bounding box center [138, 526] width 114 height 17
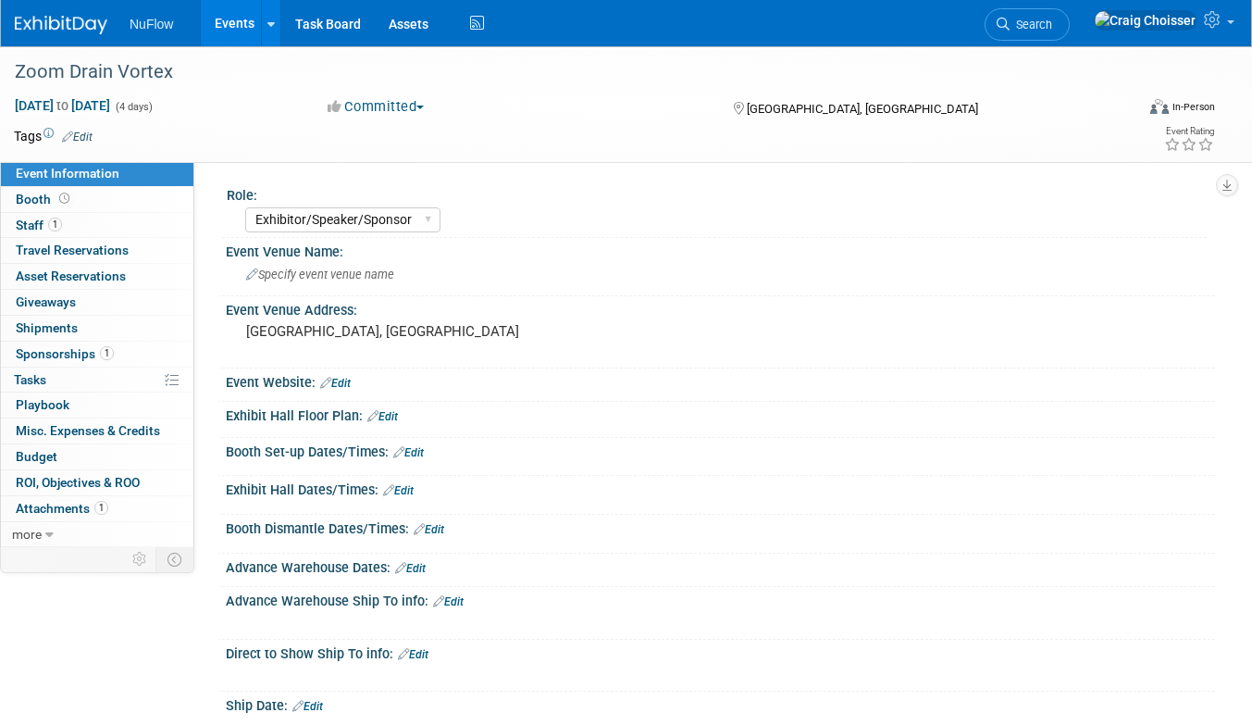
select select "Exhibitor/Speaker/Sponsor"
click at [35, 372] on span "Tasks 0%" at bounding box center [30, 379] width 32 height 15
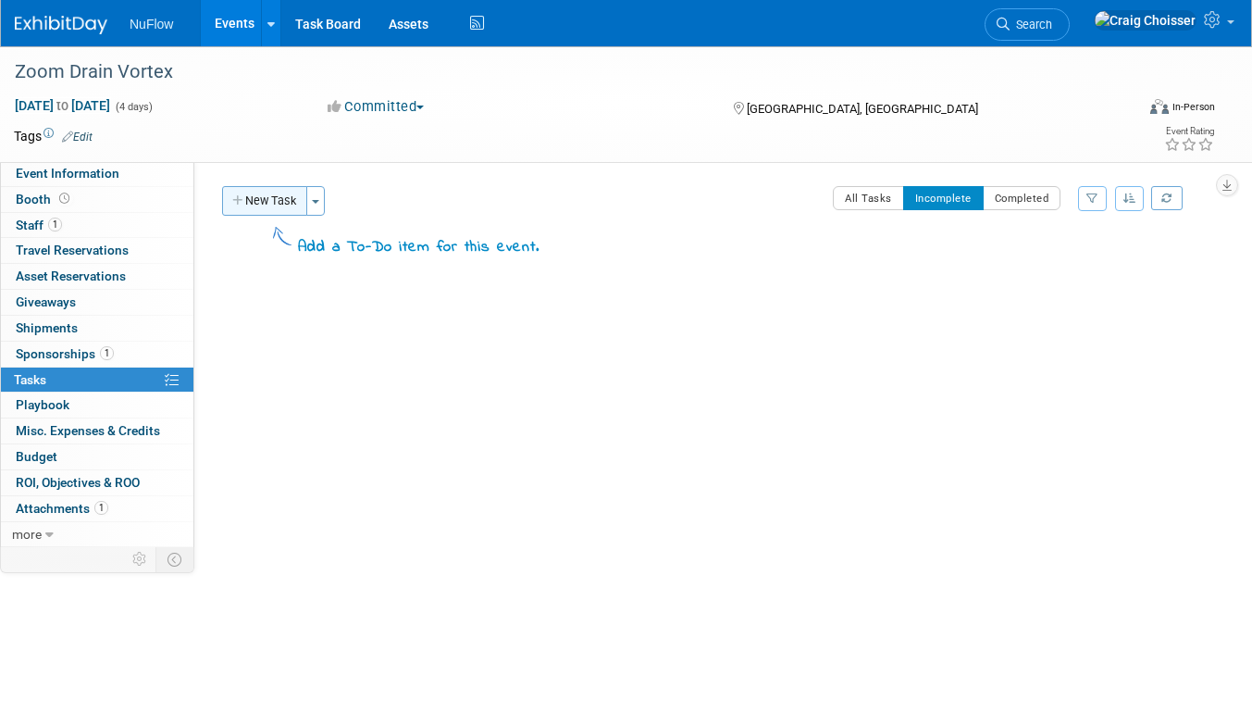
click at [265, 203] on button "New Task" at bounding box center [264, 201] width 85 height 30
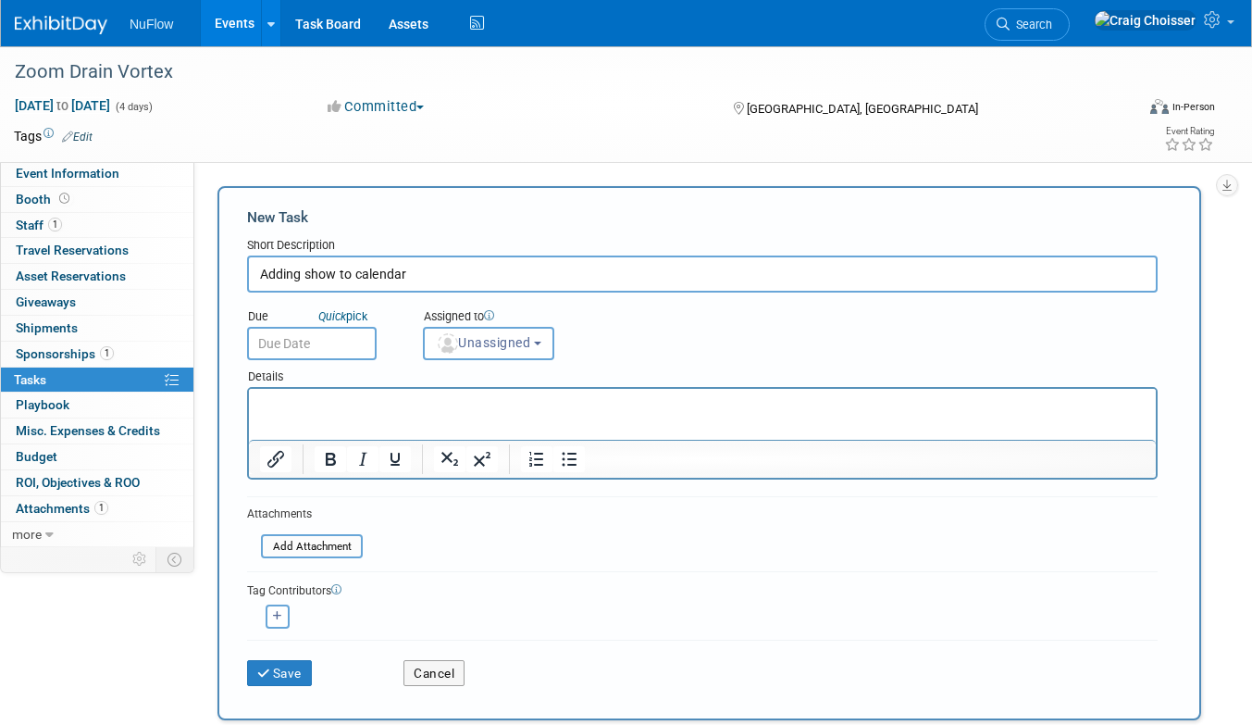
type input "Adding show to calendar"
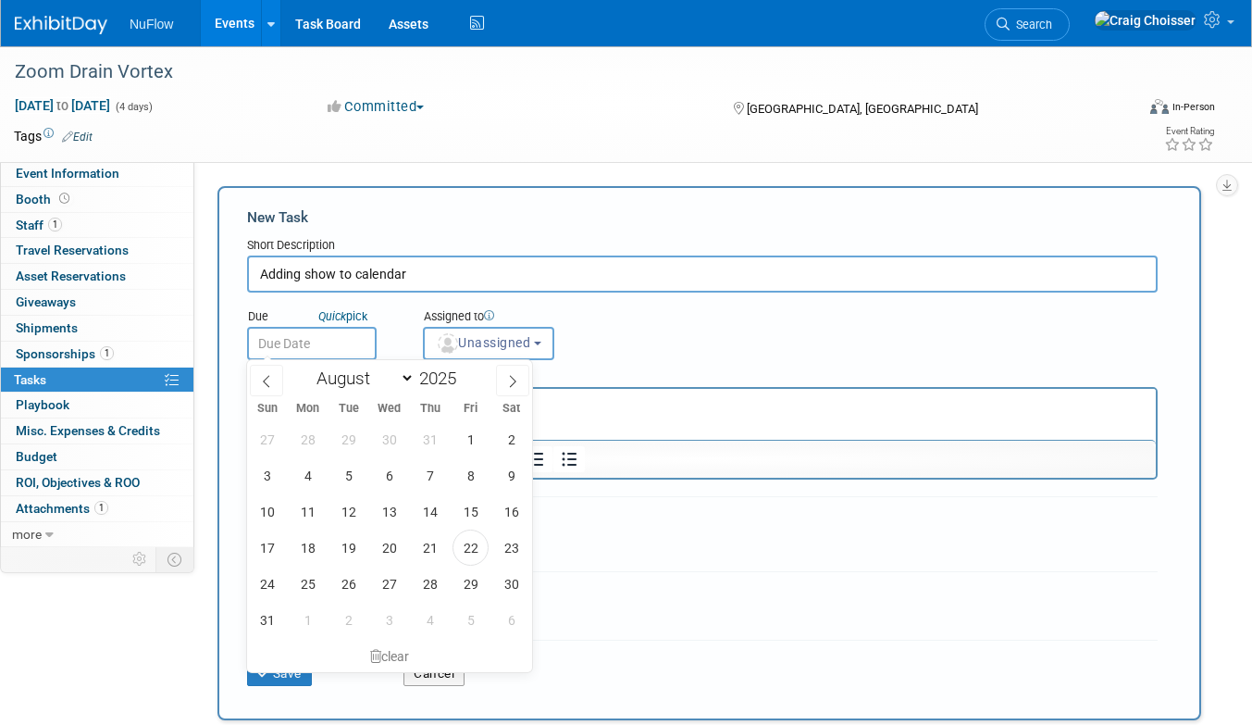
click at [311, 343] on input "text" at bounding box center [312, 343] width 130 height 33
click at [508, 381] on icon at bounding box center [512, 381] width 13 height 13
click at [257, 381] on span at bounding box center [266, 380] width 33 height 31
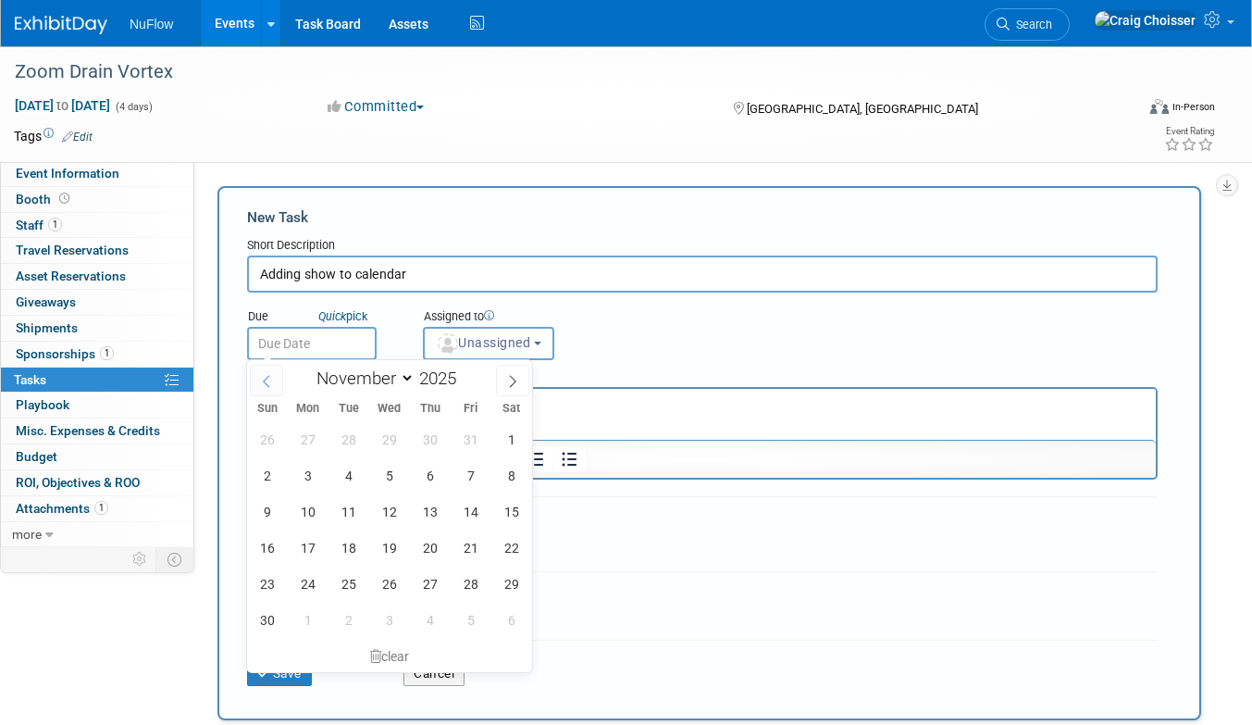
select select "9"
click at [301, 588] on span "27" at bounding box center [308, 583] width 36 height 36
type input "[DATE]"
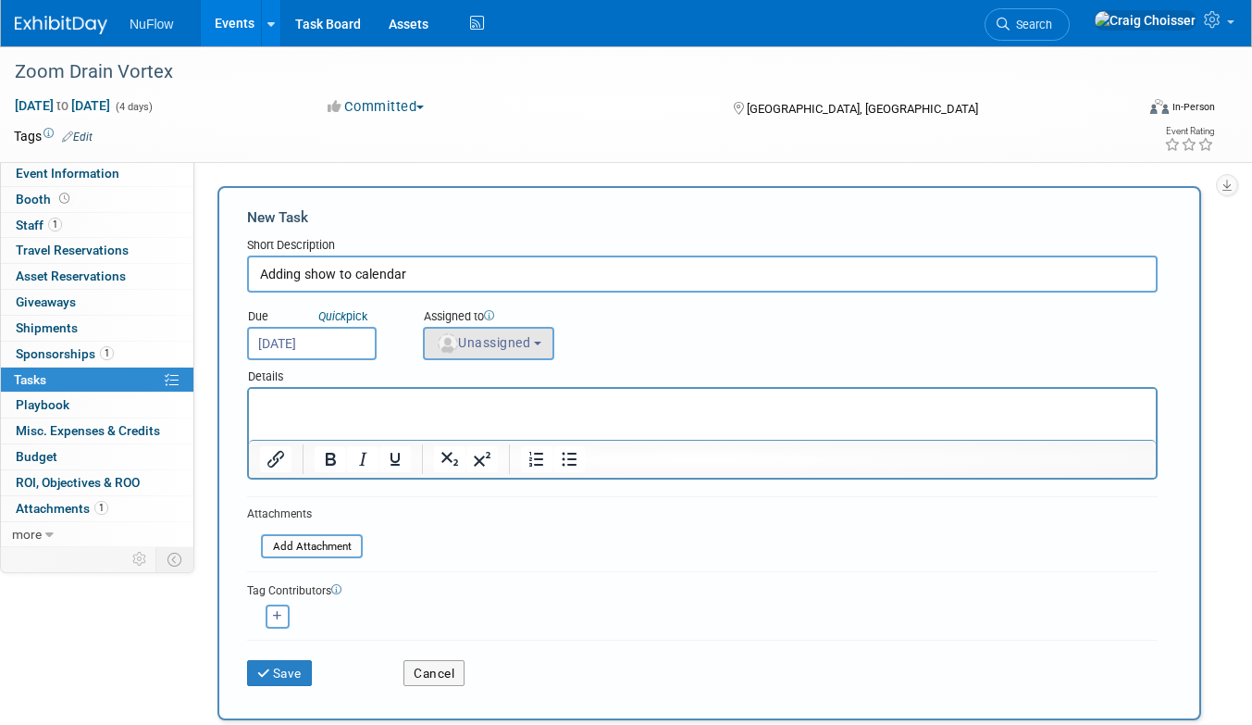
click at [516, 340] on span "Unassigned" at bounding box center [483, 342] width 94 height 15
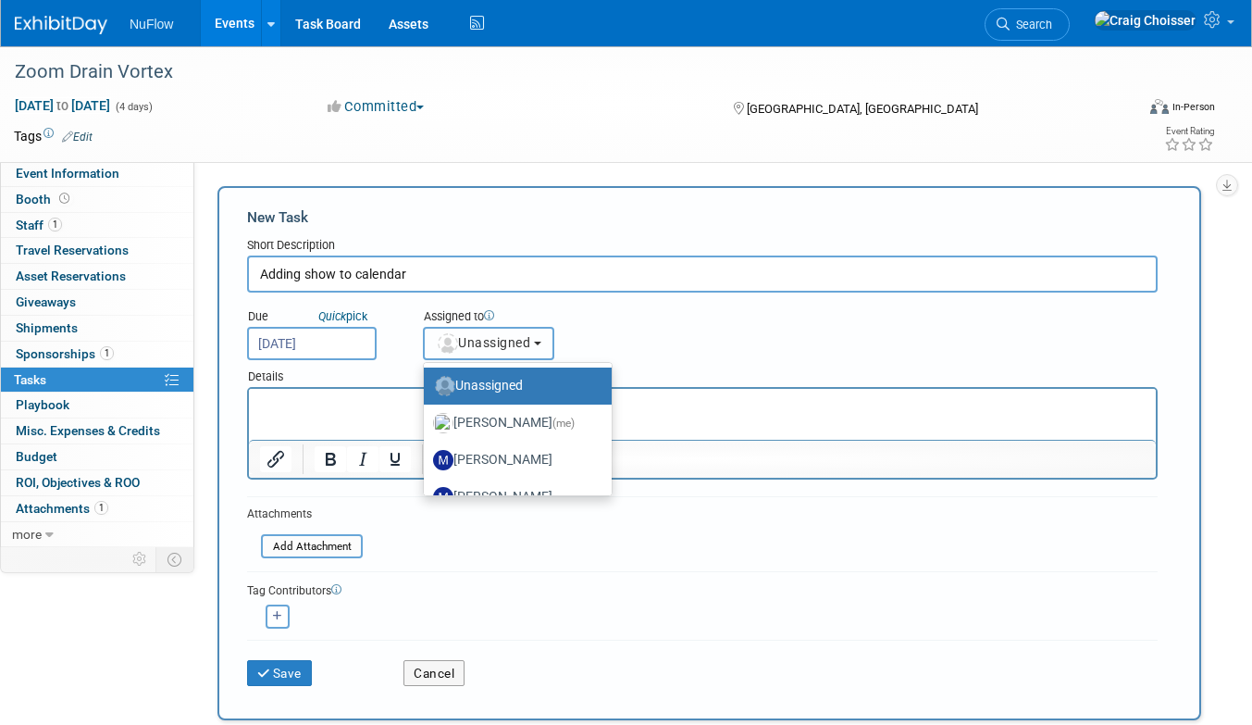
click at [511, 347] on span "Unassigned" at bounding box center [483, 342] width 94 height 15
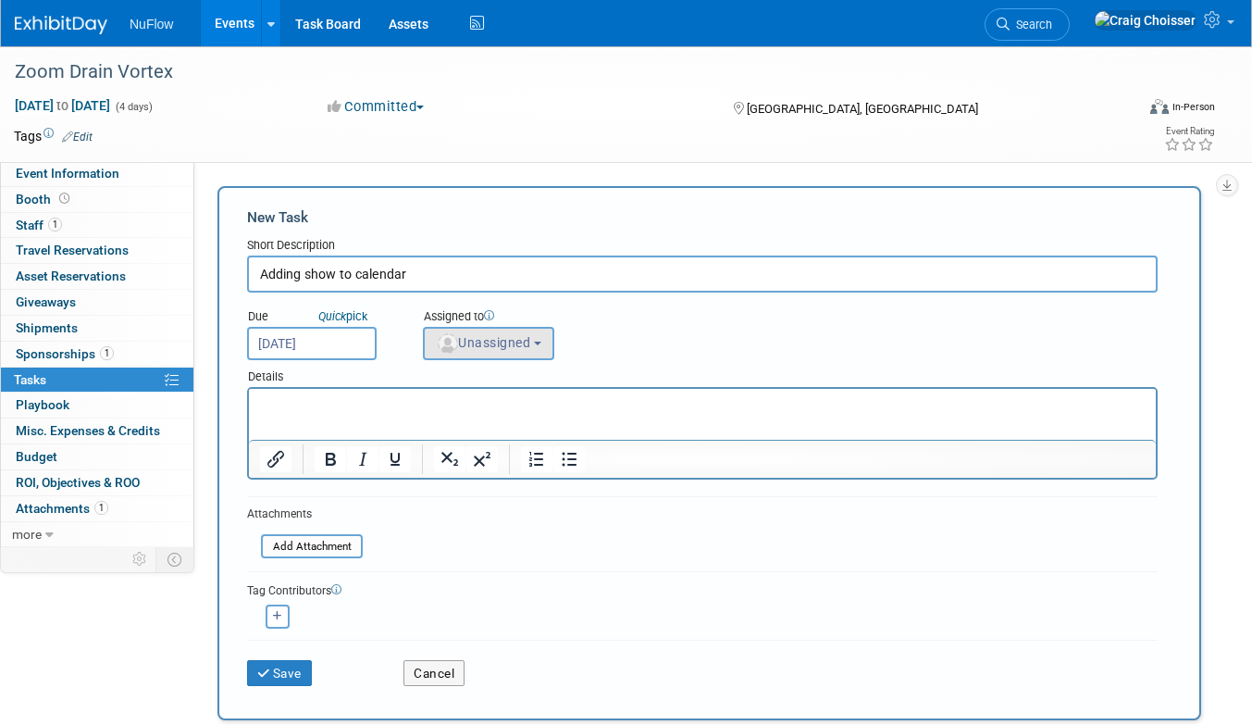
click at [540, 342] on button "Unassigned" at bounding box center [488, 343] width 131 height 33
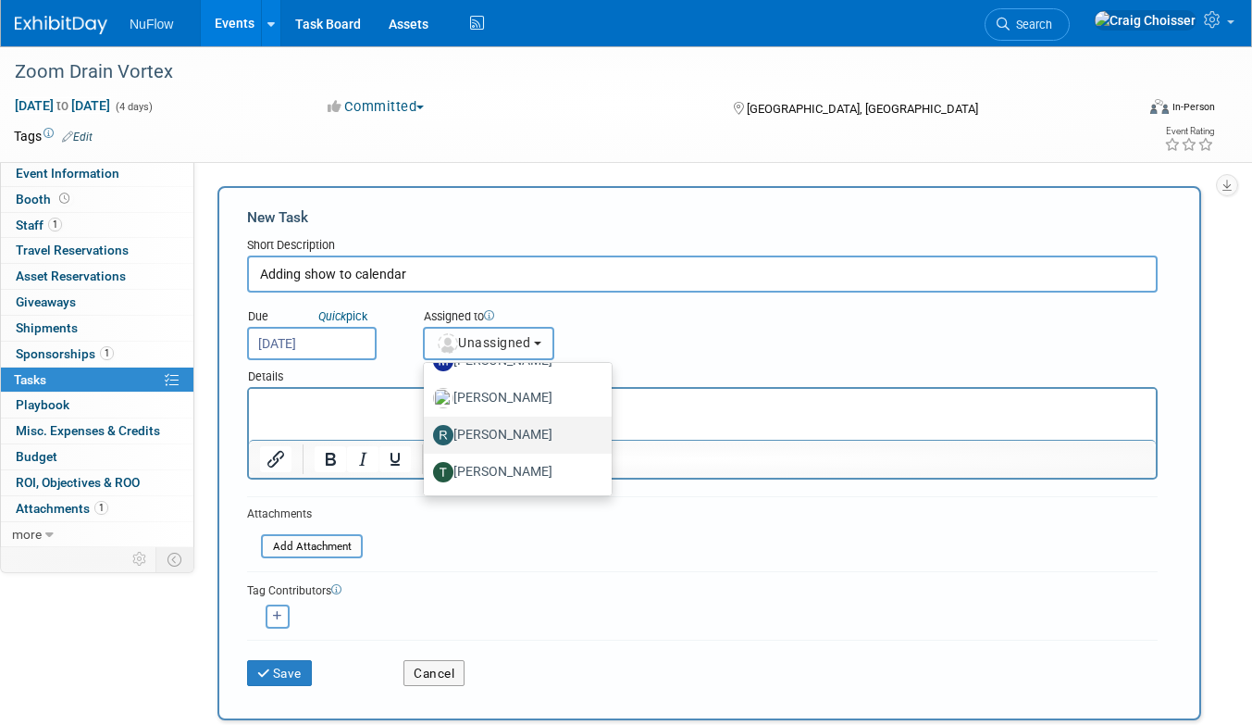
scroll to position [136, 0]
click at [517, 428] on label "Ryan Klachko" at bounding box center [513, 435] width 160 height 30
click at [427, 428] on input "Ryan Klachko" at bounding box center [421, 433] width 12 height 12
select select "3124fd5e-2251-4a84-8314-efc0bd5070de"
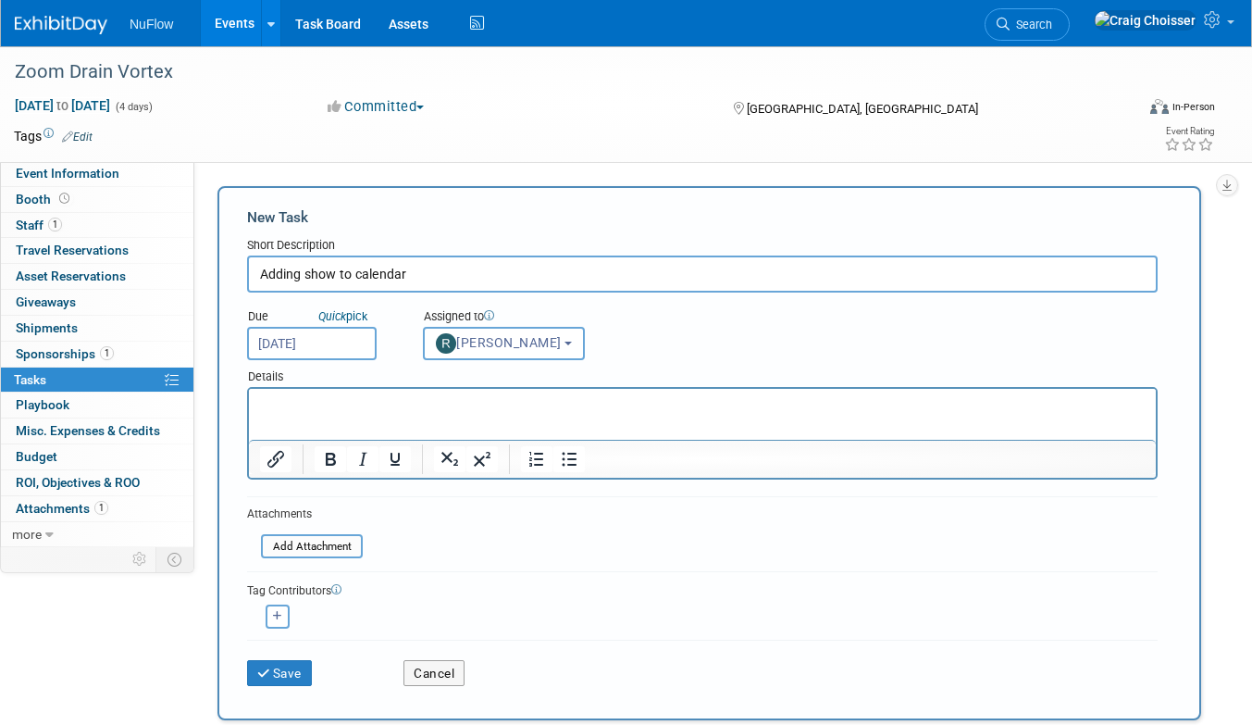
click at [430, 415] on html at bounding box center [702, 402] width 907 height 26
drag, startPoint x: 301, startPoint y: 277, endPoint x: 250, endPoint y: 277, distance: 50.9
click at [250, 277] on input "Adding show to calendar" at bounding box center [702, 273] width 910 height 37
drag, startPoint x: 395, startPoint y: 273, endPoint x: 412, endPoint y: 324, distance: 53.5
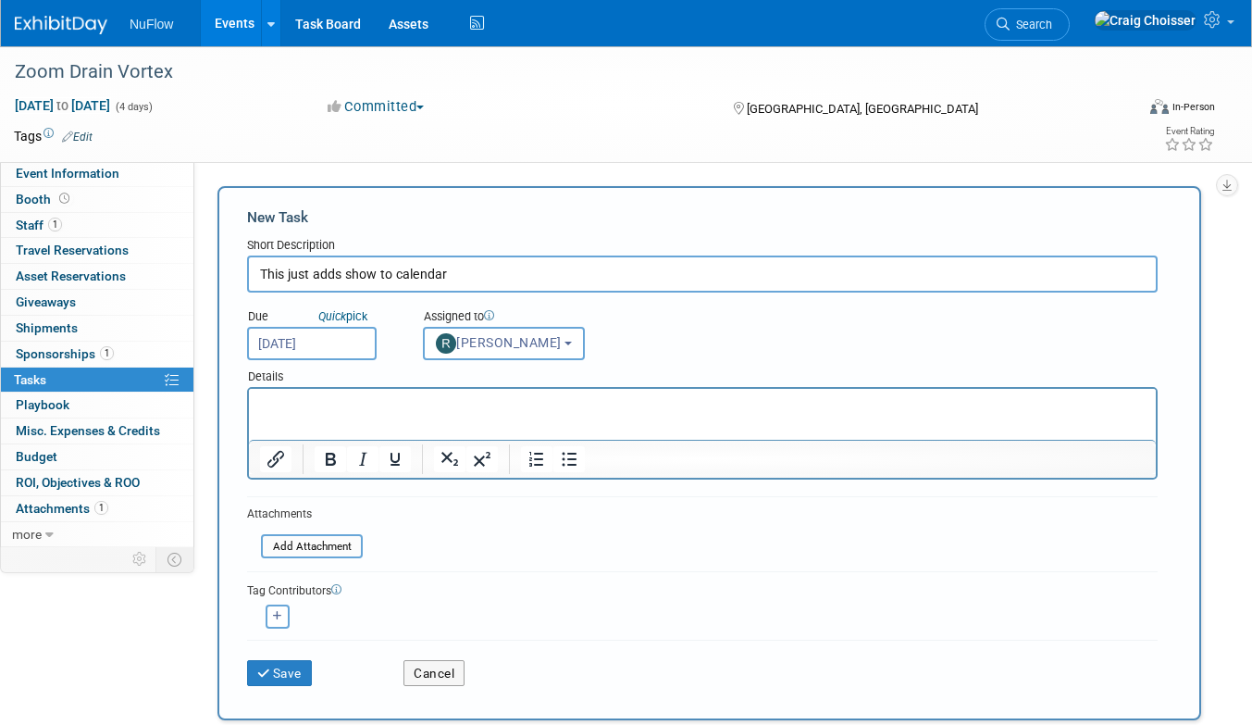
click at [395, 273] on input "This just adds show to calendar" at bounding box center [702, 273] width 910 height 37
drag, startPoint x: 484, startPoint y: 276, endPoint x: 239, endPoint y: 276, distance: 245.2
click at [239, 276] on div "New Task Short Description This just adds show to your calendar Due Quick pick …" at bounding box center [709, 453] width 984 height 534
type input "This just adds show to your calendar"
click at [390, 414] on html at bounding box center [702, 402] width 907 height 26
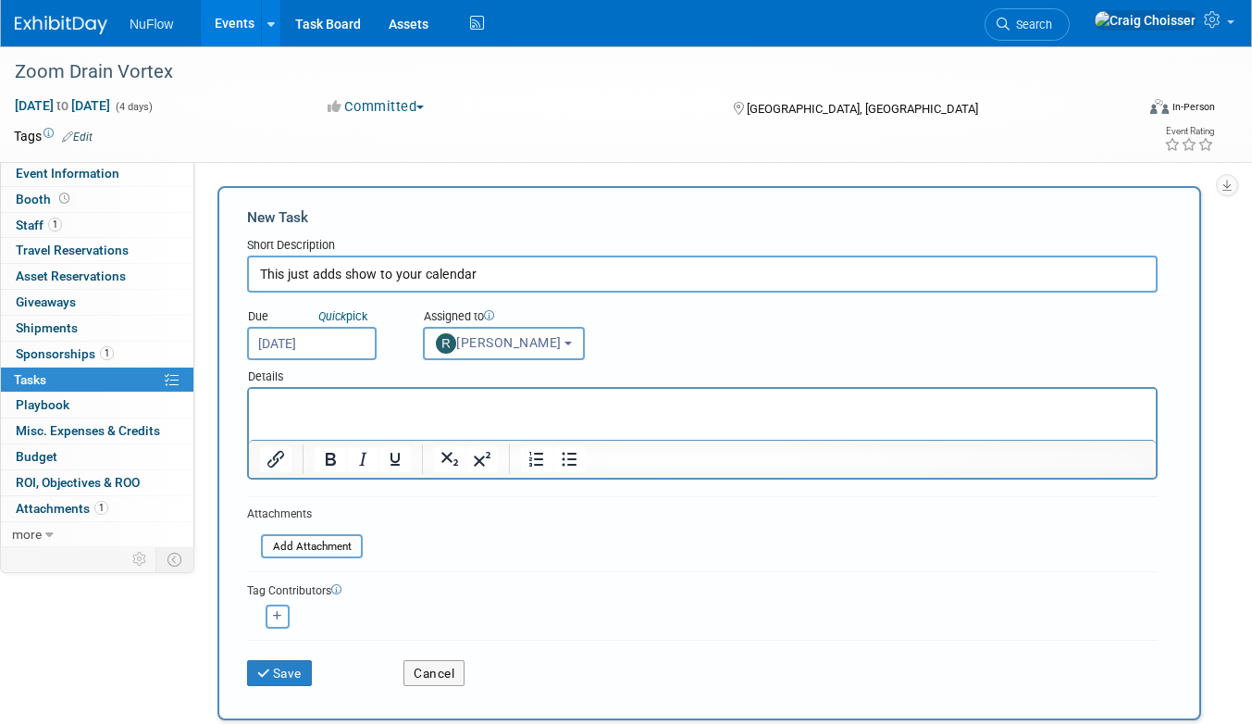
click at [390, 414] on html at bounding box center [702, 402] width 907 height 26
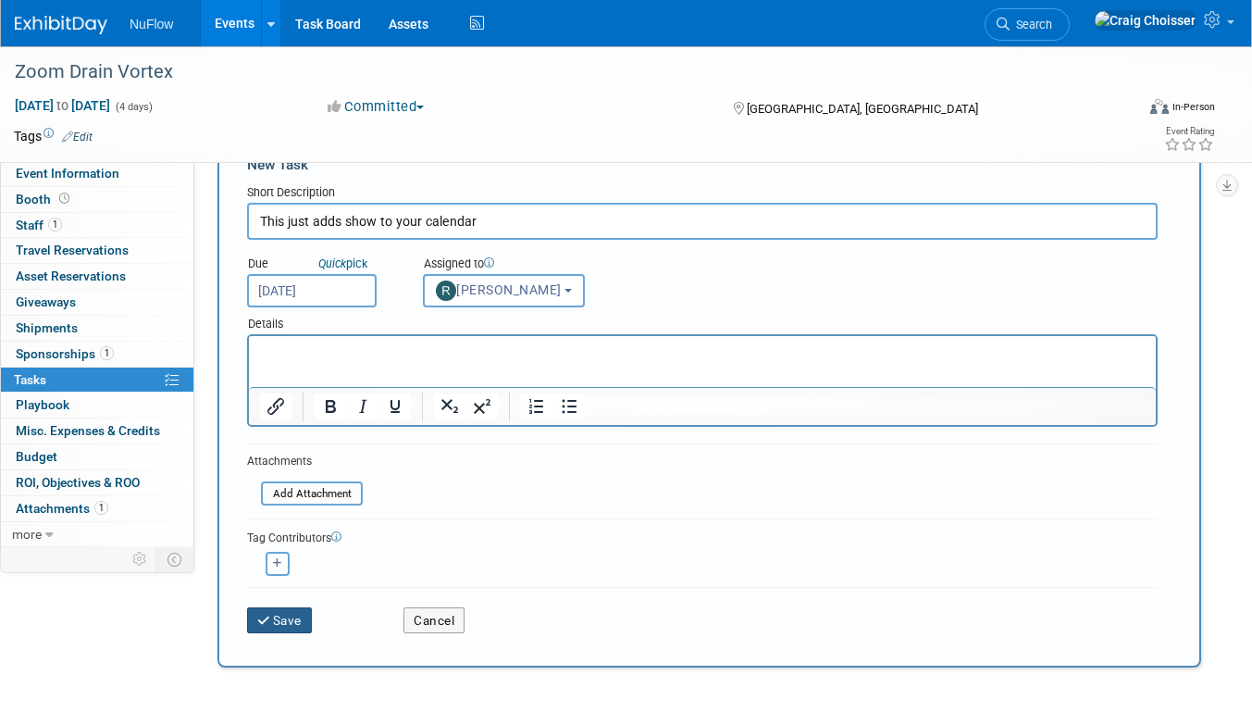
click at [293, 618] on button "Save" at bounding box center [279, 620] width 65 height 26
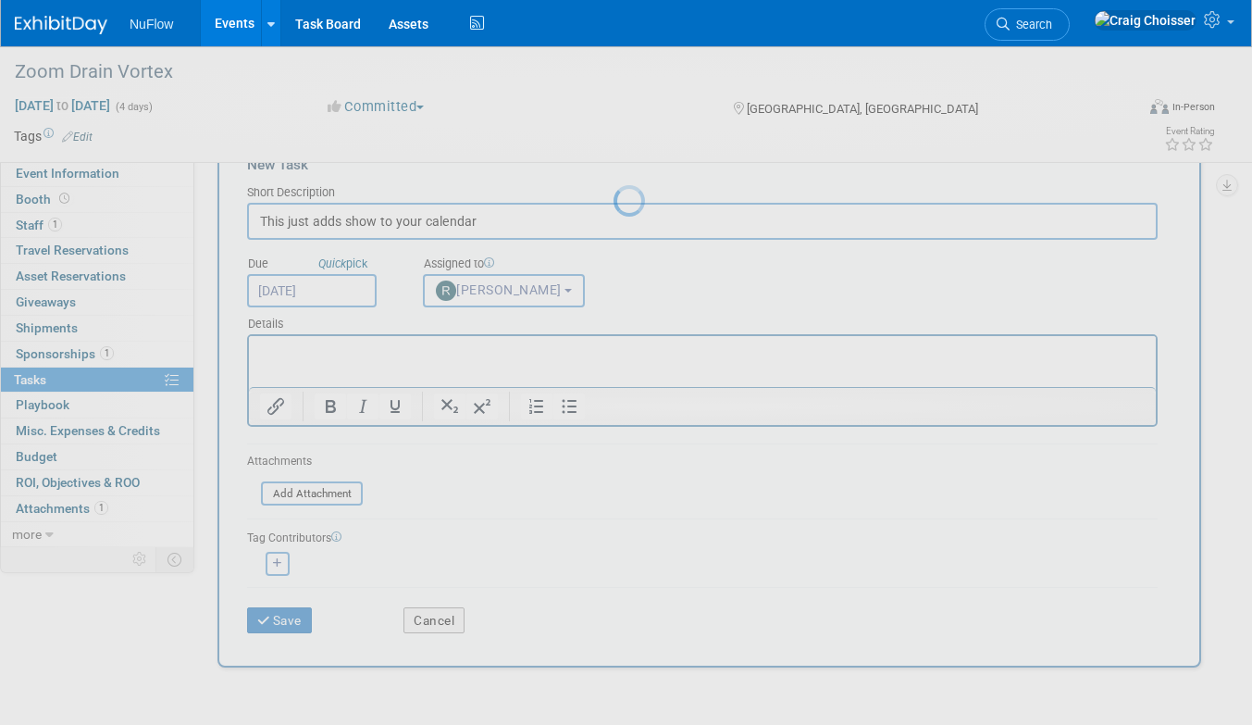
scroll to position [0, 0]
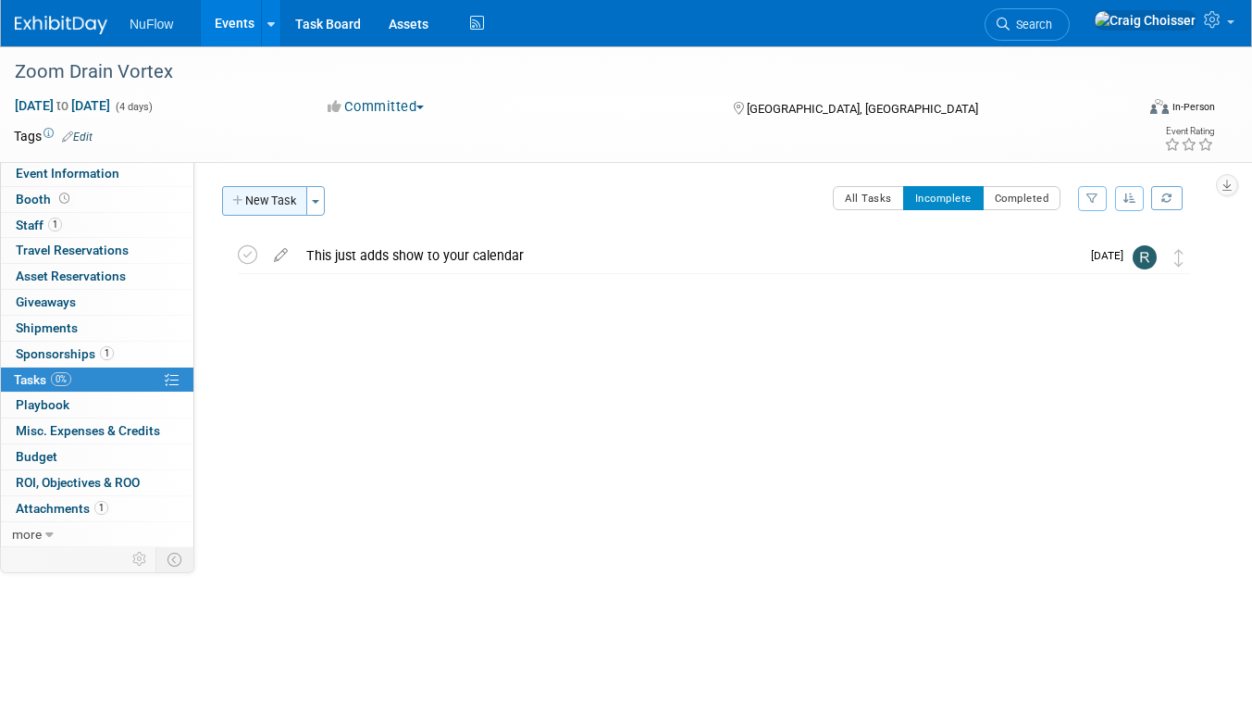
click at [275, 202] on button "New Task" at bounding box center [264, 201] width 85 height 30
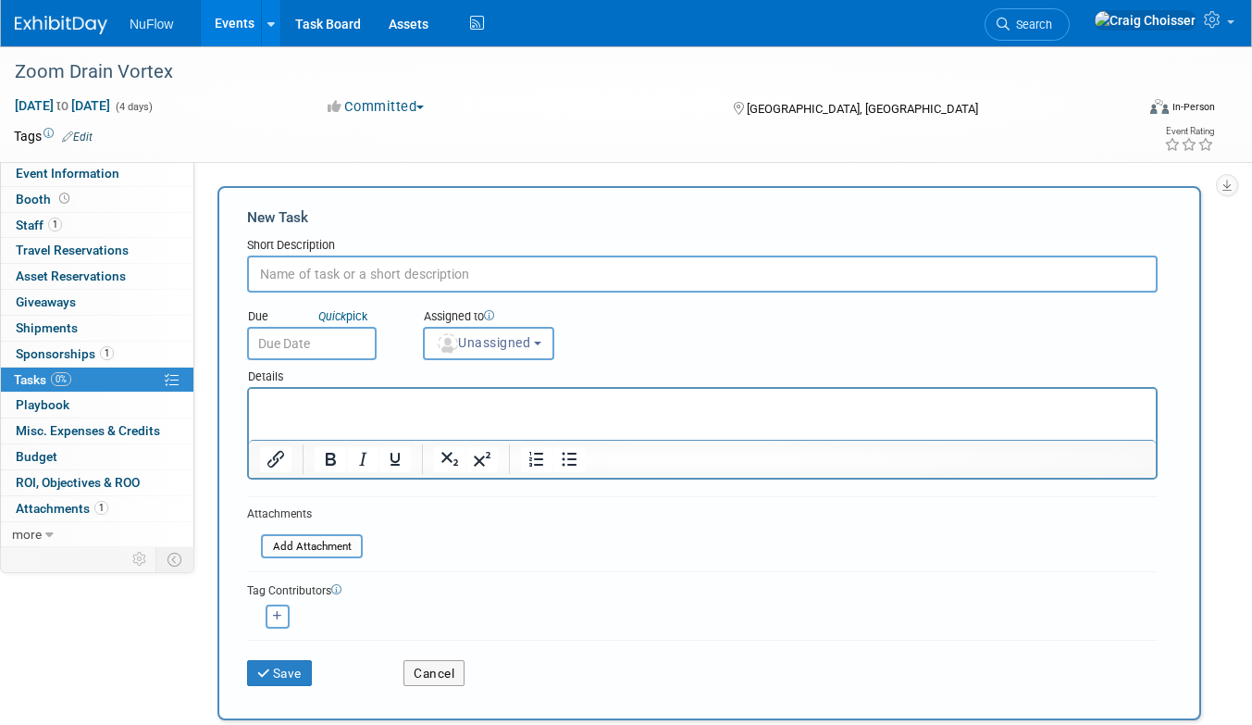
paste input "This just adds show to your calendar"
type input "This just adds show to your calendar"
click at [525, 341] on span "Unassigned" at bounding box center [483, 342] width 94 height 15
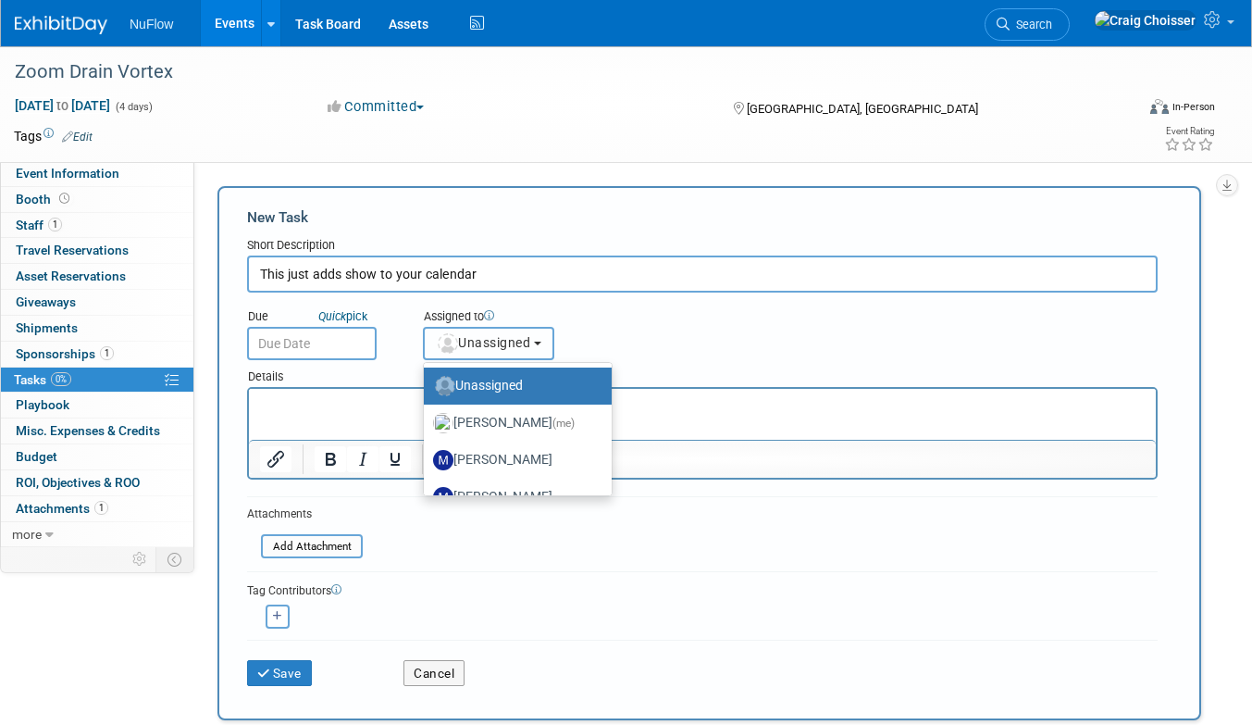
click at [495, 338] on span "Unassigned" at bounding box center [483, 342] width 94 height 15
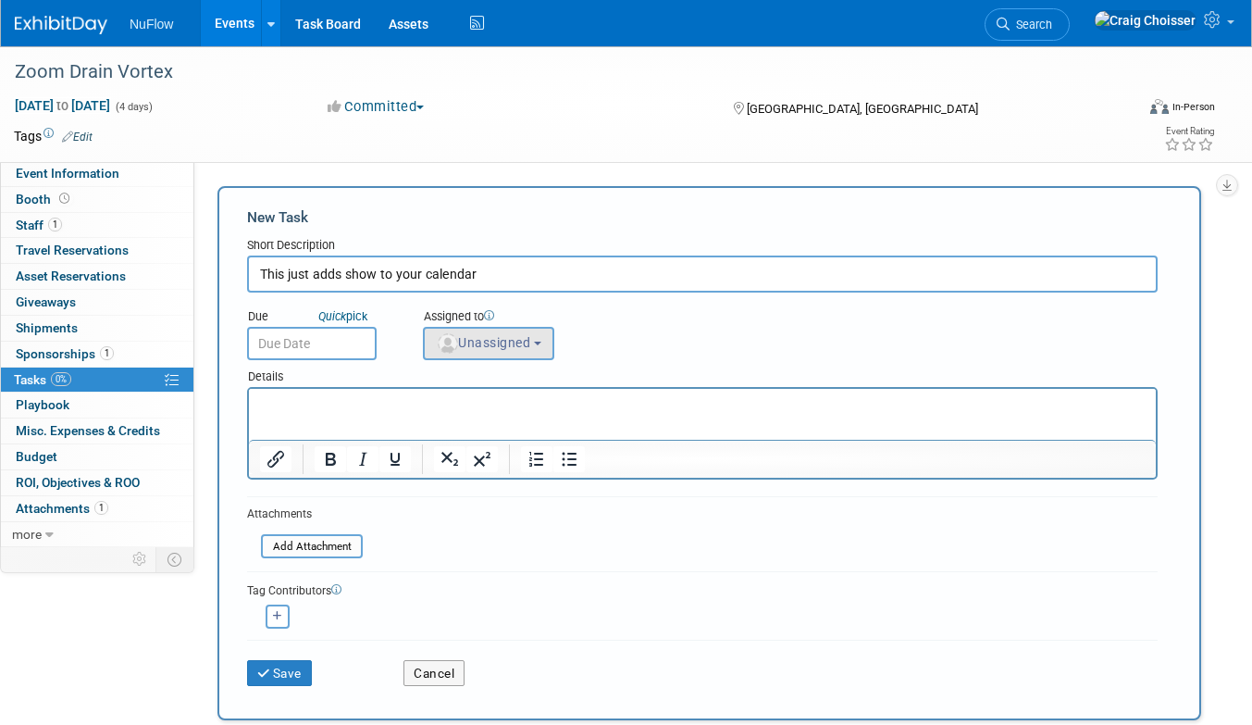
click at [520, 344] on span "Unassigned" at bounding box center [483, 342] width 94 height 15
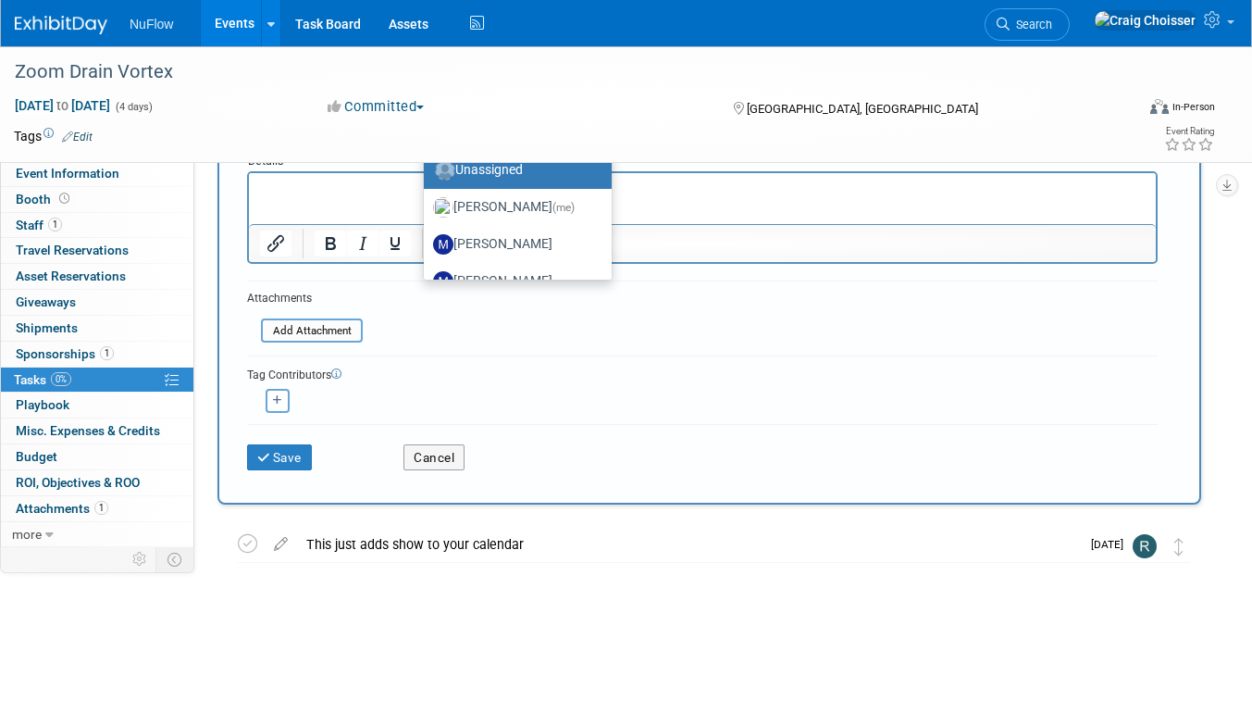
scroll to position [215, 0]
click at [514, 240] on label "Marissa Melanese" at bounding box center [513, 245] width 160 height 30
click at [427, 240] on input "Marissa Melanese" at bounding box center [421, 243] width 12 height 12
select select "ec554c33-7e01-4d0a-b0a6-976618904673"
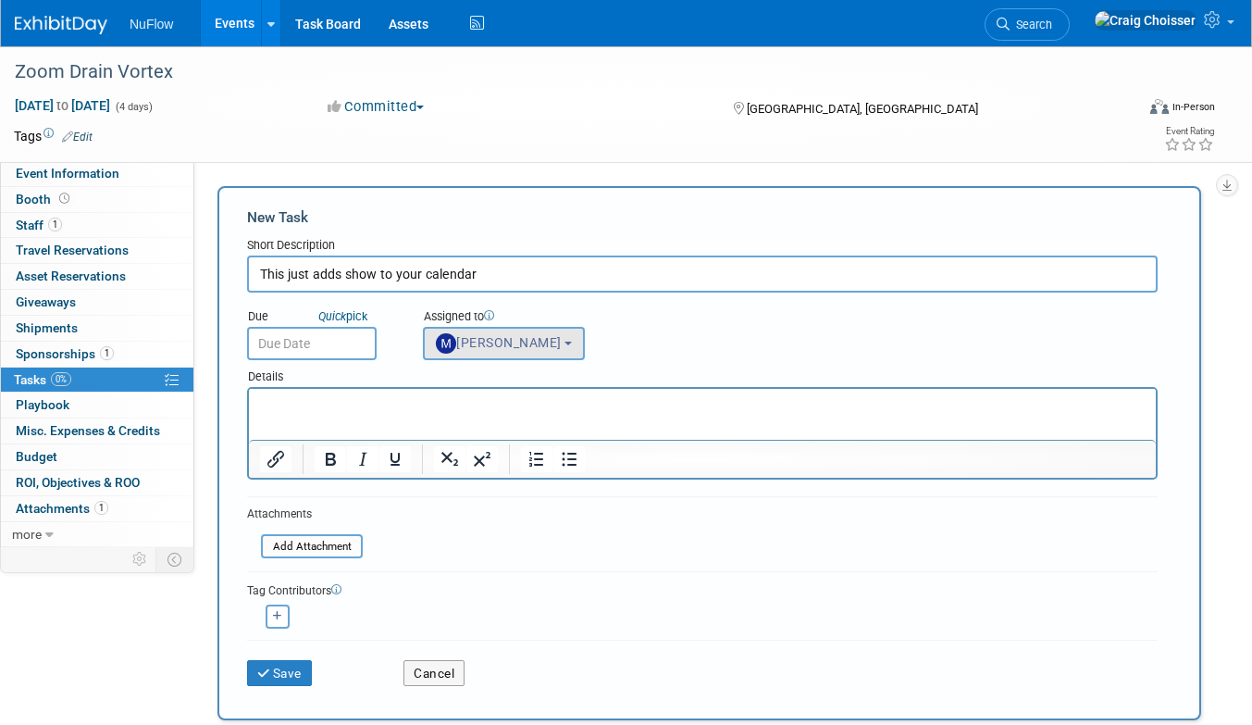
scroll to position [0, 0]
click at [431, 415] on html at bounding box center [702, 402] width 907 height 26
click at [282, 670] on button "Save" at bounding box center [279, 673] width 65 height 26
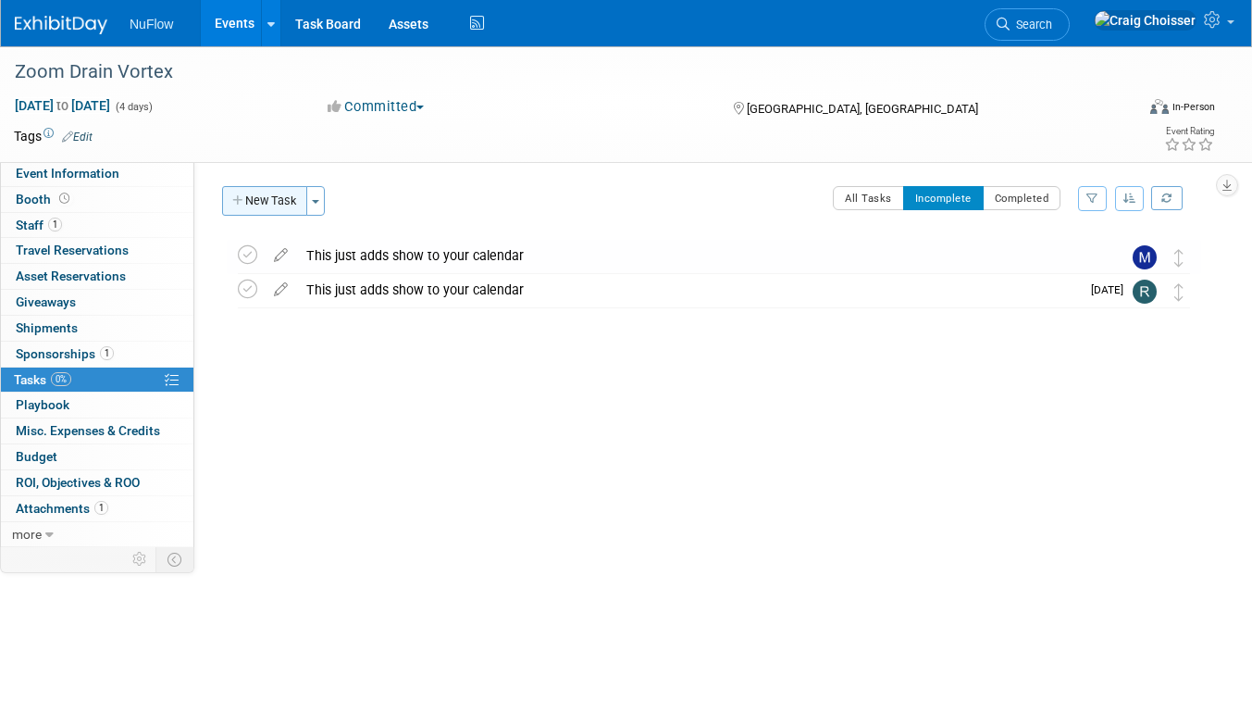
click at [291, 204] on button "New Task" at bounding box center [264, 201] width 85 height 30
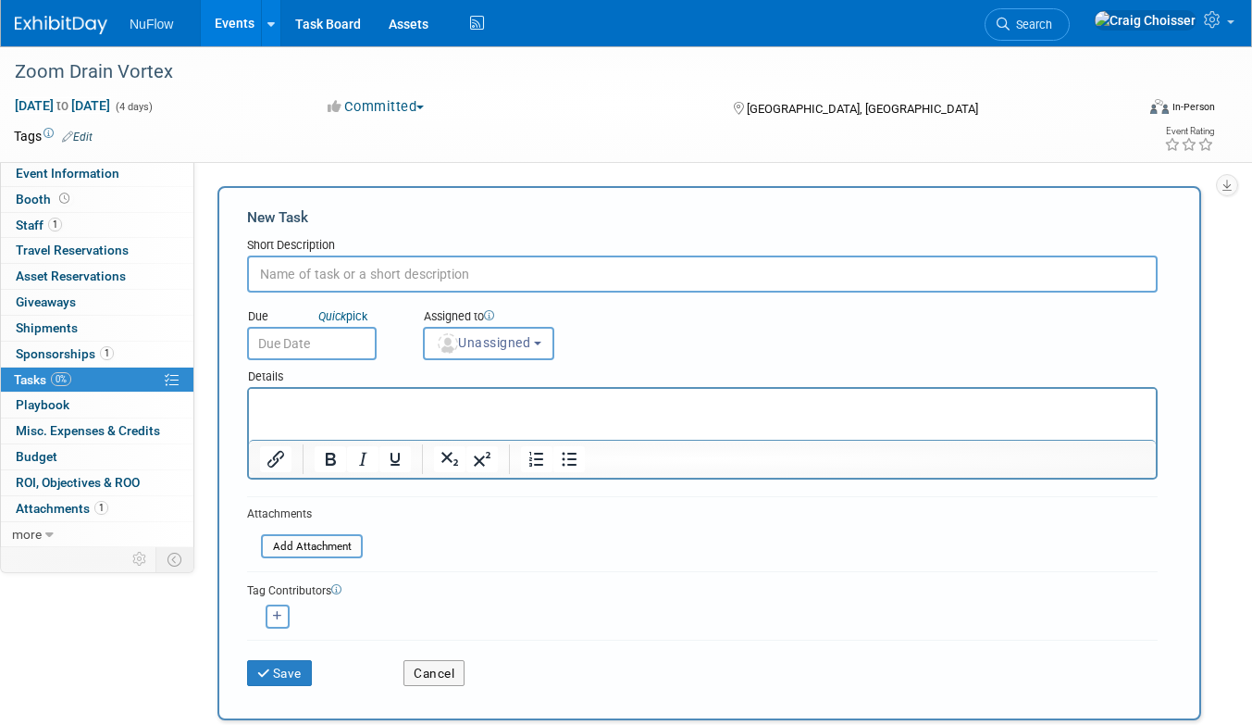
paste input "This just adds show to your calendar"
type input "This just adds show to your calendar"
click at [509, 351] on button "Unassigned" at bounding box center [488, 343] width 131 height 33
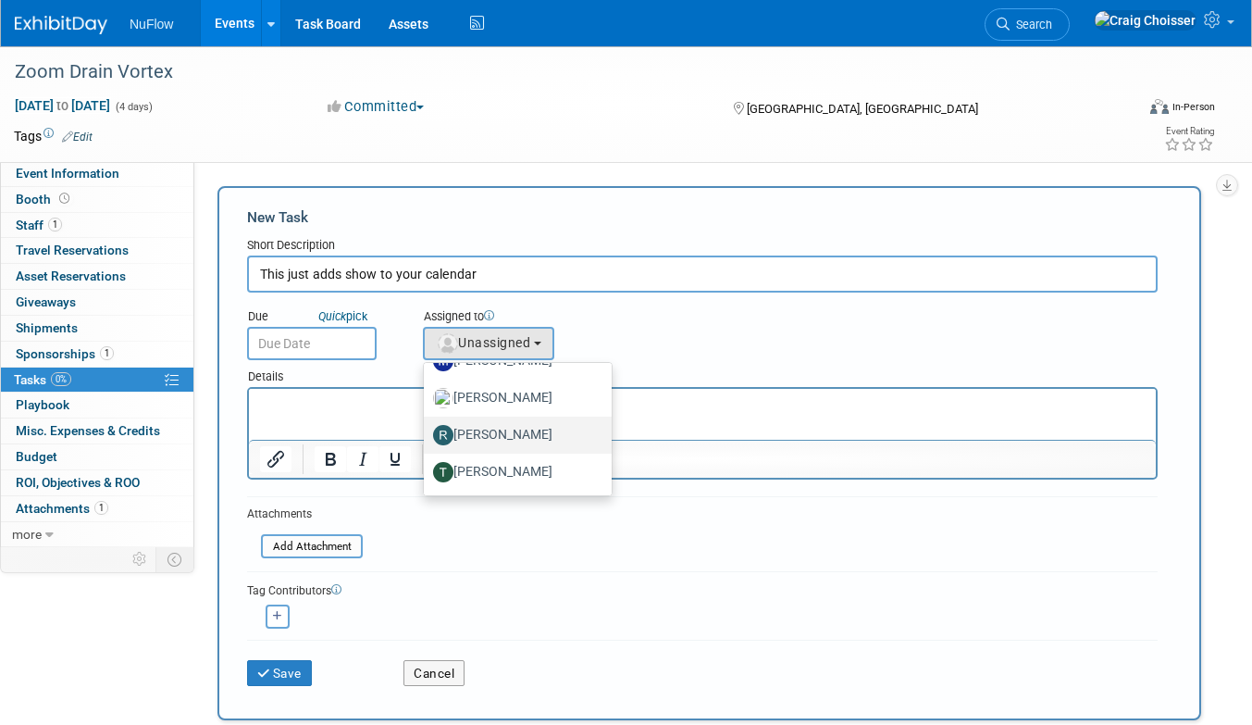
scroll to position [136, 0]
click at [517, 469] on label "Tom Bowman" at bounding box center [513, 472] width 160 height 30
click at [427, 469] on input "Tom Bowman" at bounding box center [421, 470] width 12 height 12
select select "4412ee21-575b-49b0-9255-f1591545baab"
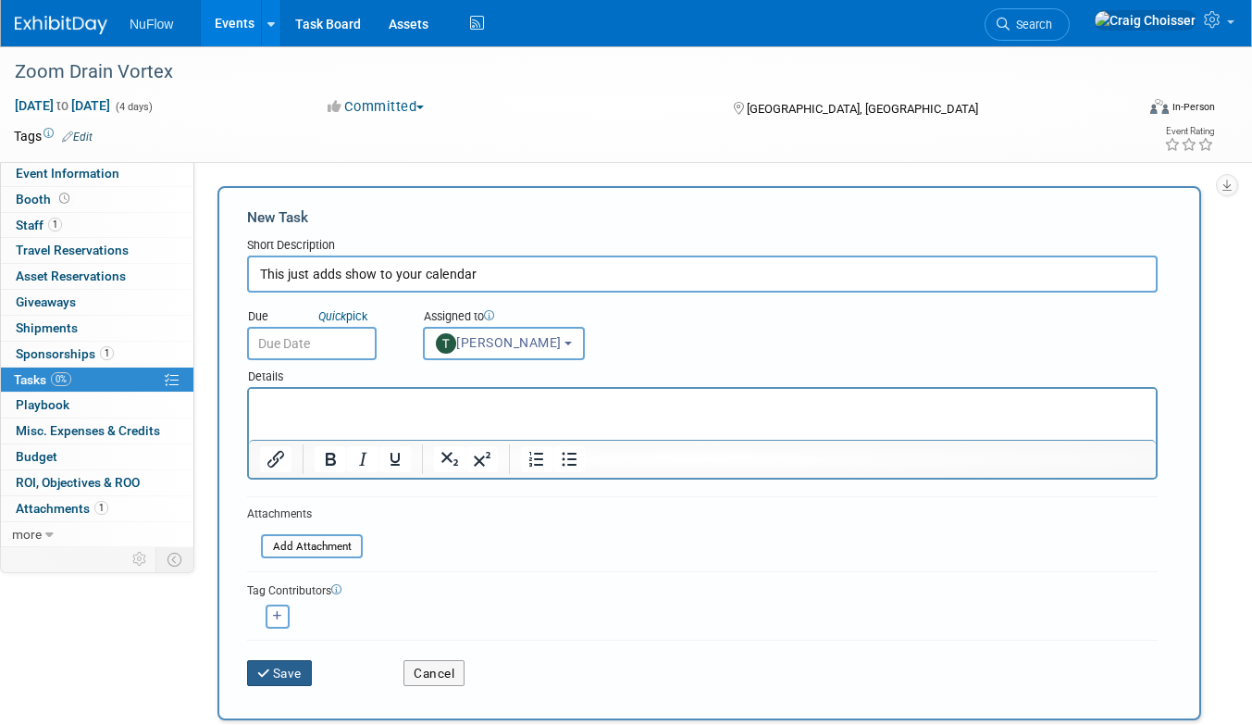
click at [291, 671] on button "Save" at bounding box center [279, 673] width 65 height 26
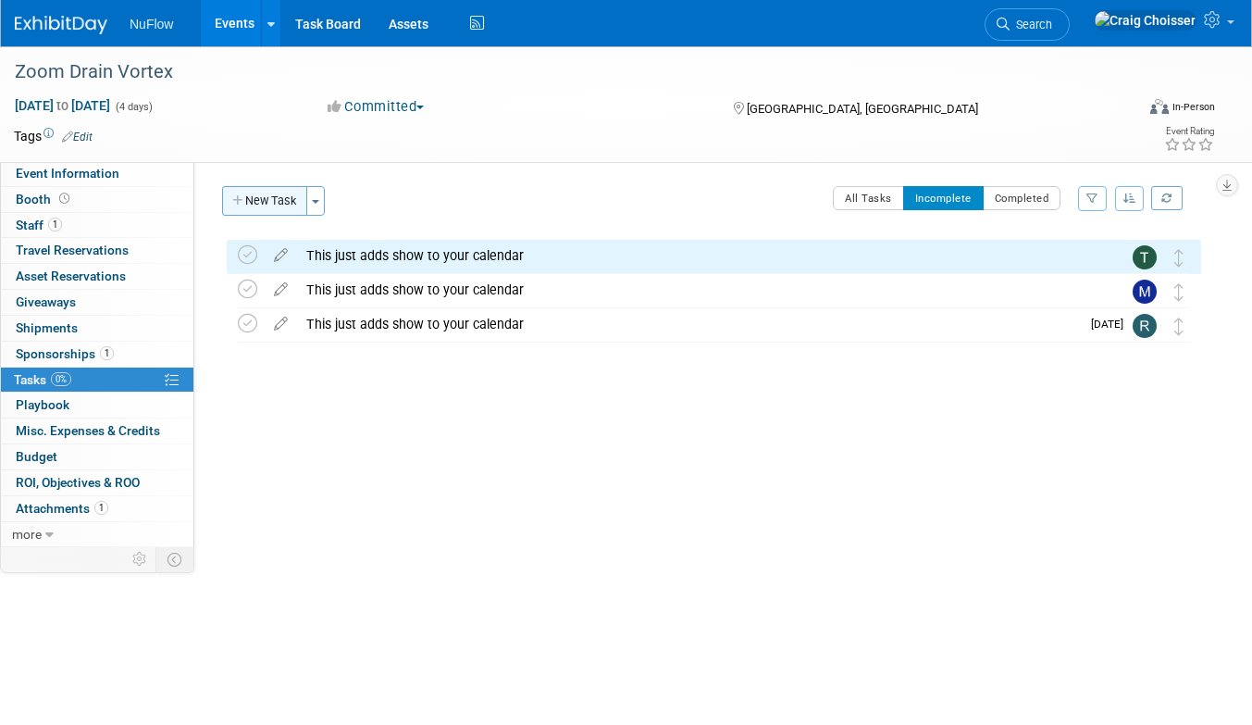
click at [288, 205] on button "New Task" at bounding box center [264, 201] width 85 height 30
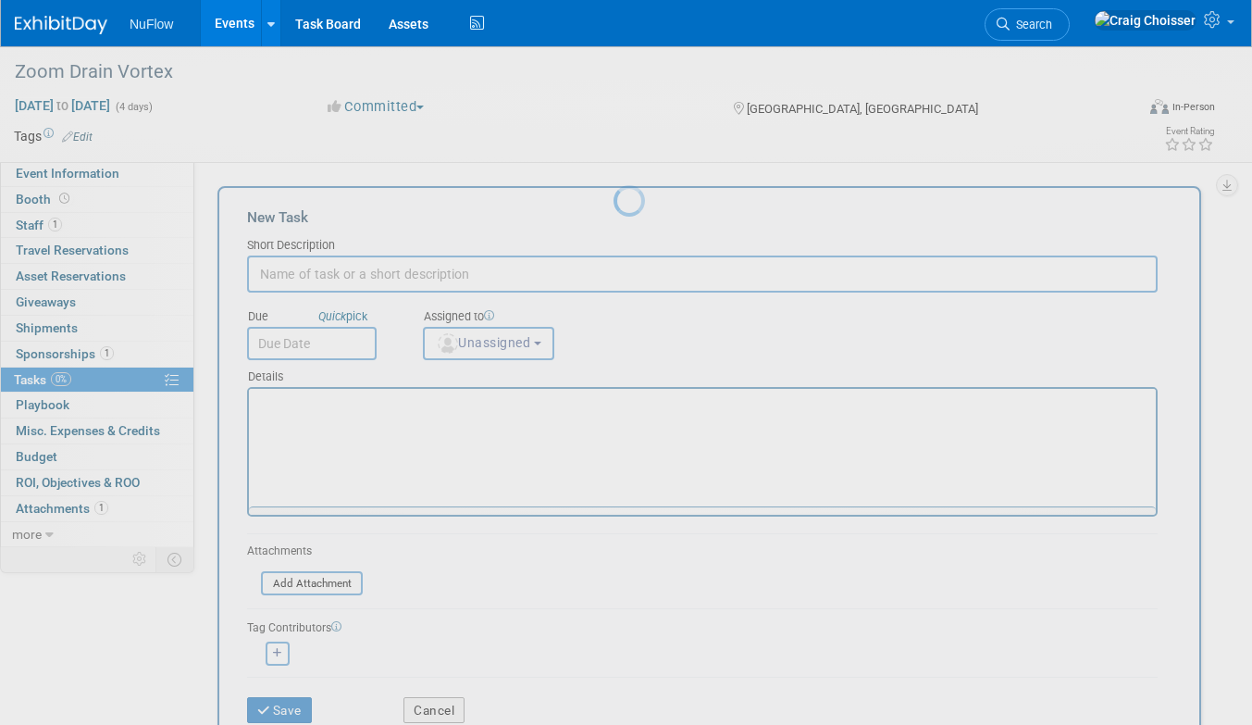
scroll to position [0, 0]
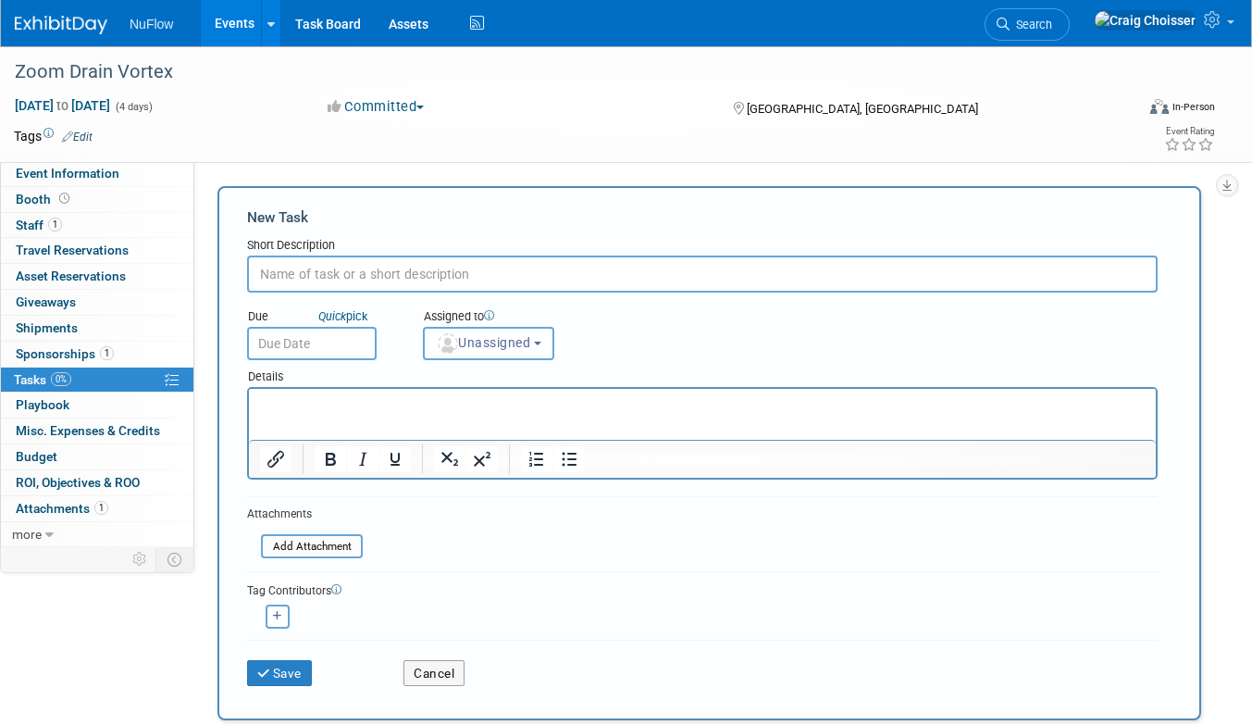
paste input "This just adds show to your calendar"
type input "This just adds show to your calendar"
click at [486, 342] on span "Unassigned" at bounding box center [483, 342] width 94 height 15
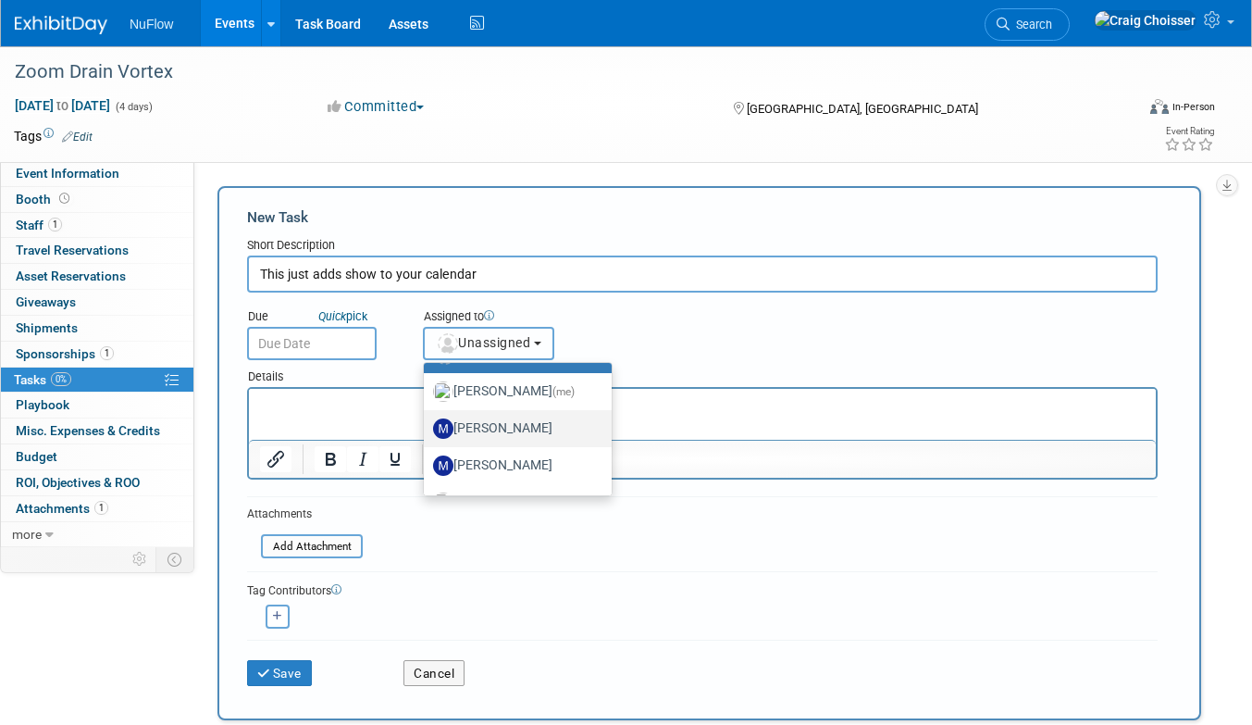
scroll to position [62, 0]
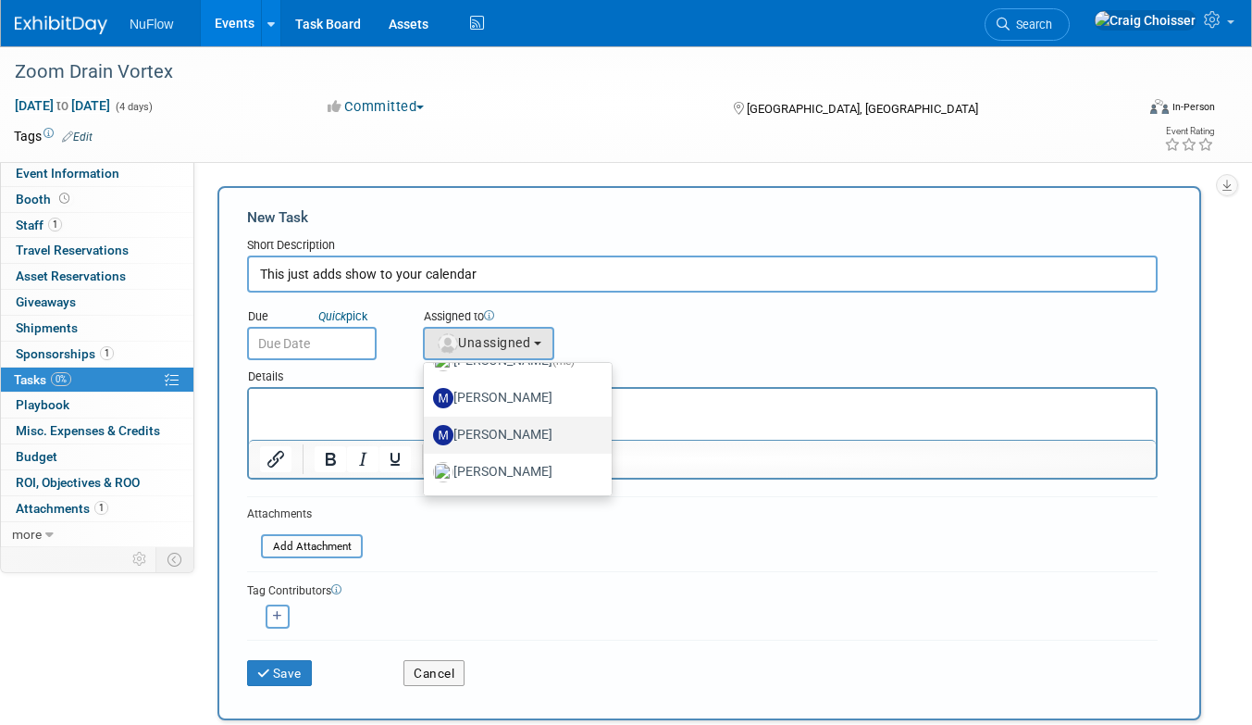
click at [509, 421] on label "Max Page" at bounding box center [513, 435] width 160 height 30
click at [427, 427] on input "Max Page" at bounding box center [421, 433] width 12 height 12
select select "12017a88-0e88-486b-9eb9-73a946a6e3c3"
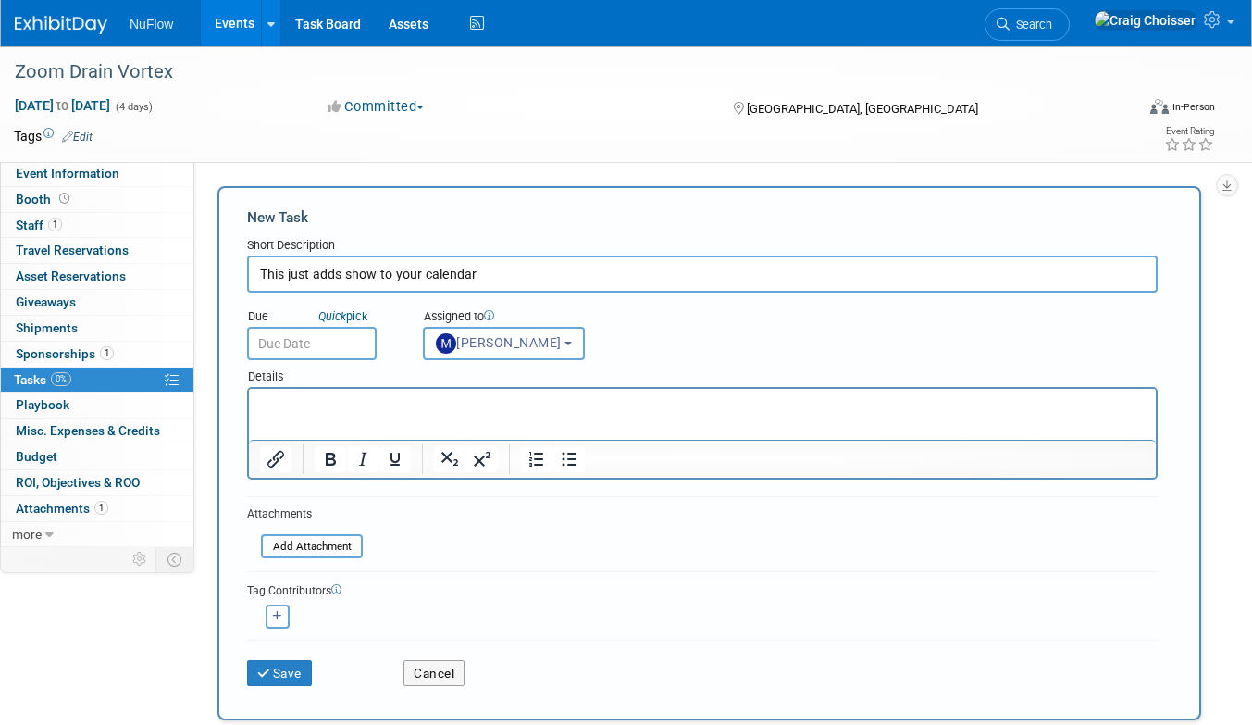
click at [363, 414] on html at bounding box center [702, 402] width 907 height 26
click at [289, 675] on button "Save" at bounding box center [279, 673] width 65 height 26
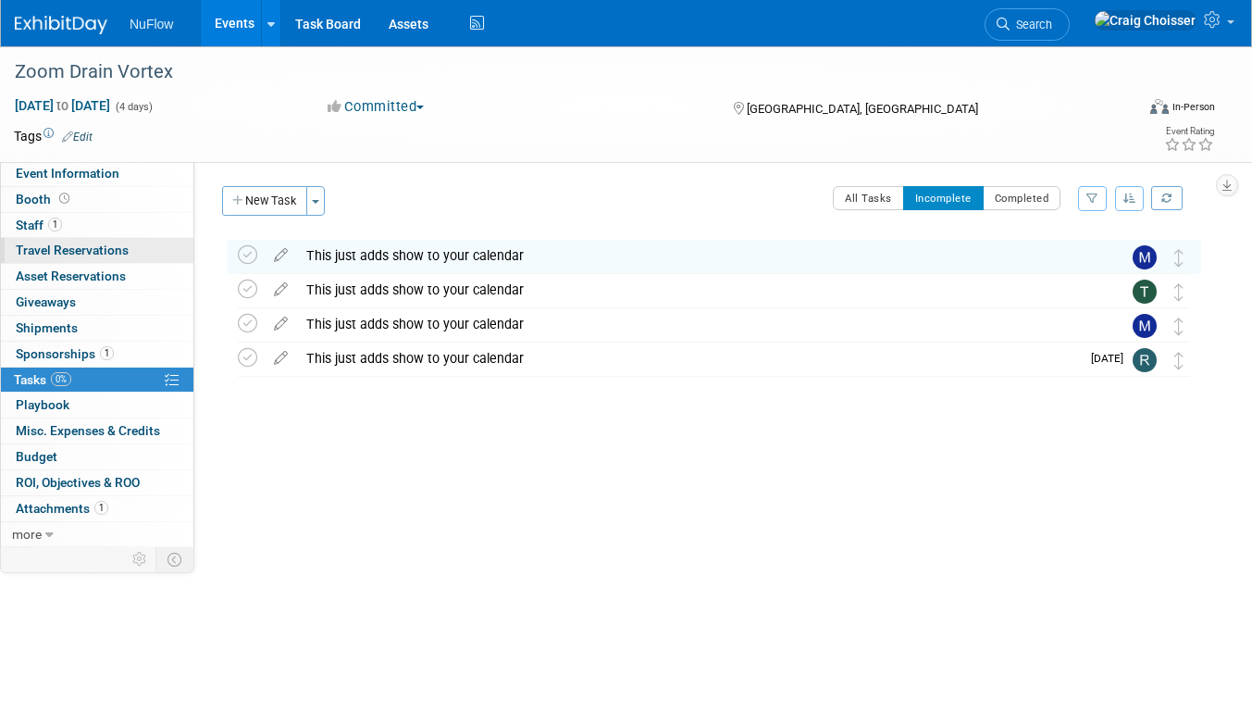
scroll to position [0, 0]
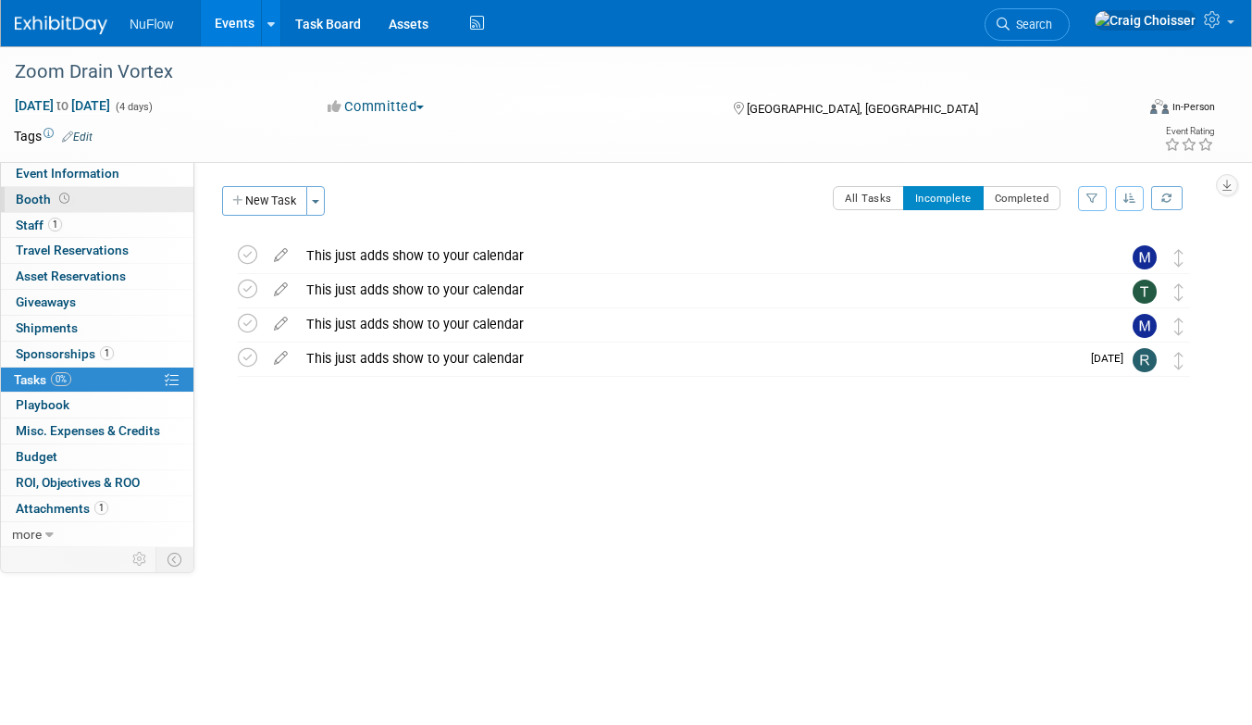
click at [40, 200] on span "Booth" at bounding box center [44, 199] width 57 height 15
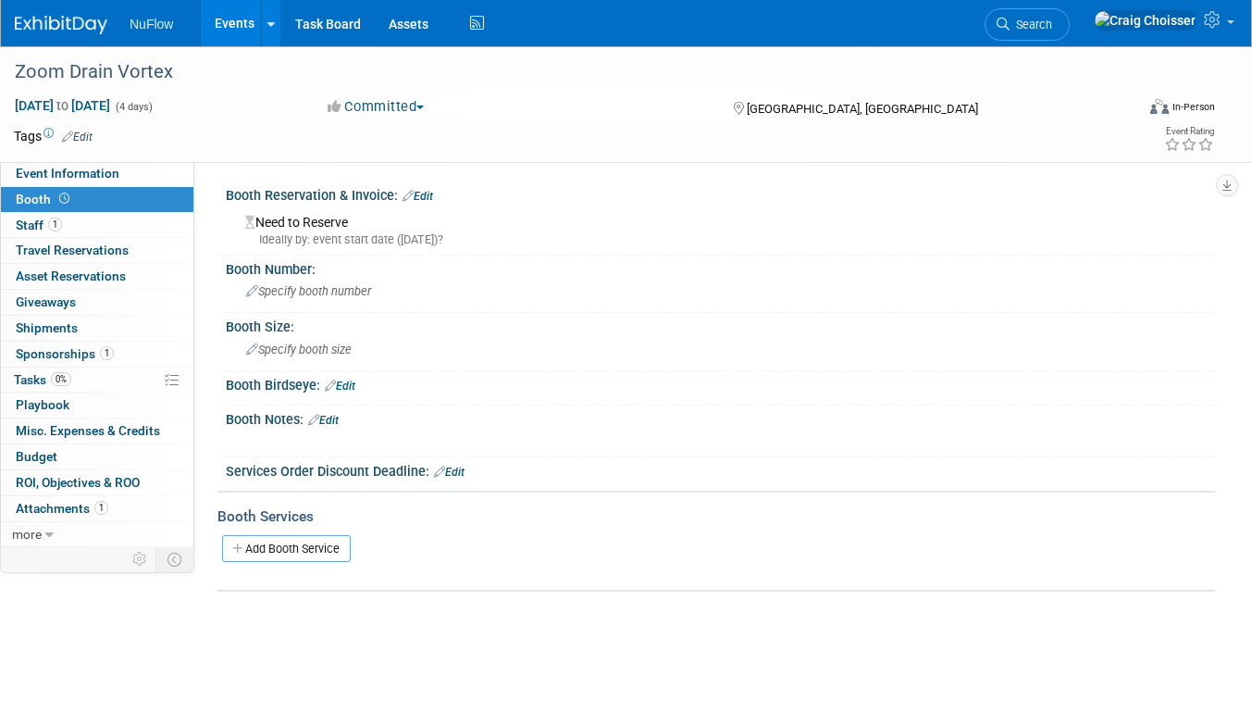
click at [427, 194] on link "Edit" at bounding box center [418, 196] width 31 height 13
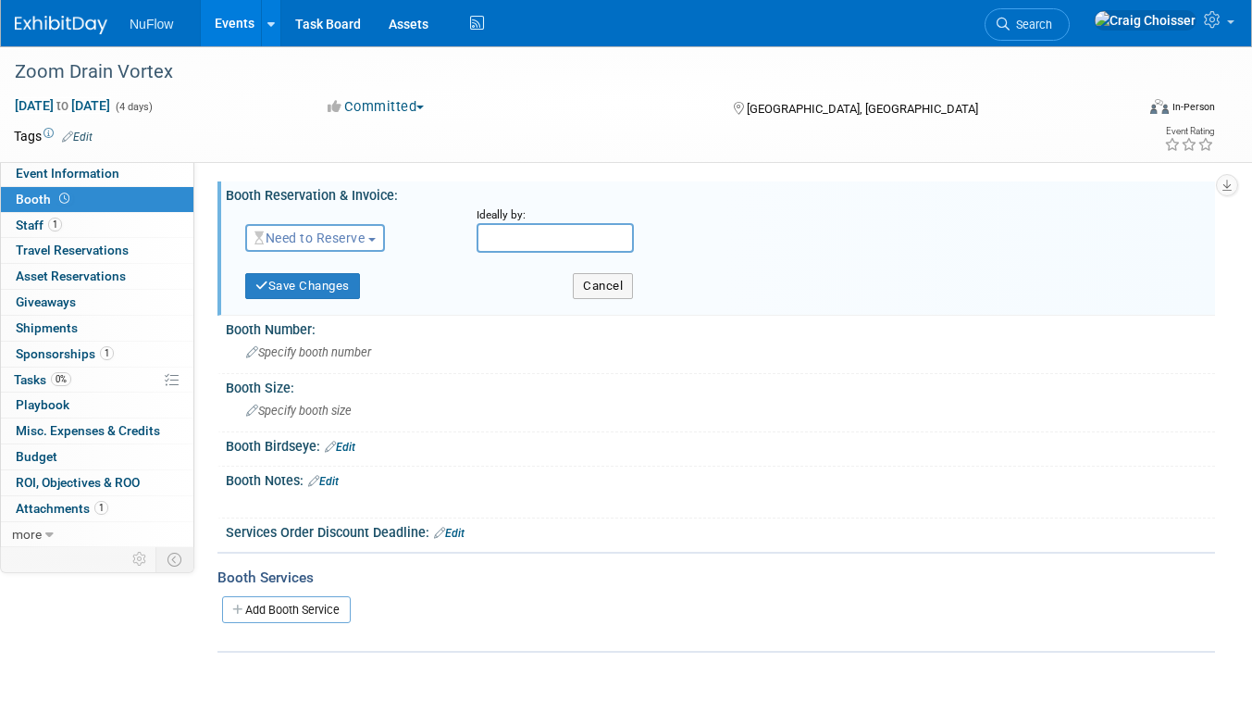
click at [361, 242] on span "Need to Reserve" at bounding box center [309, 237] width 110 height 15
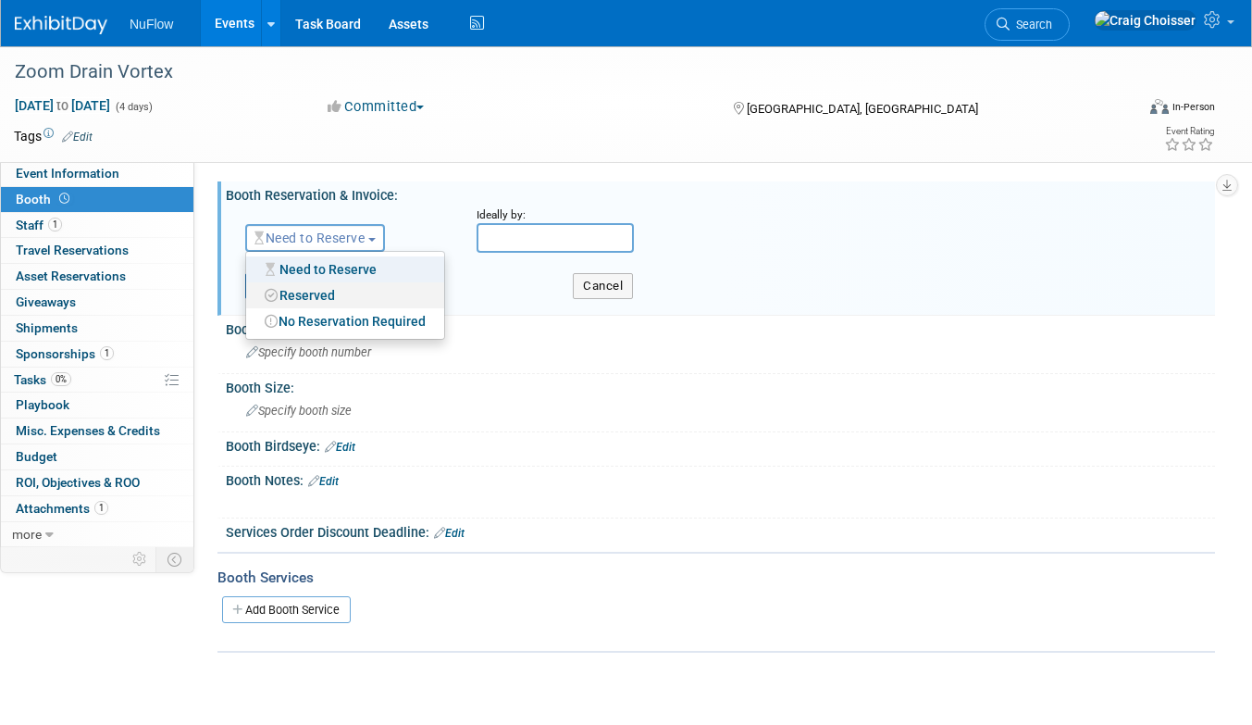
click at [360, 289] on link "Reserved" at bounding box center [345, 295] width 198 height 26
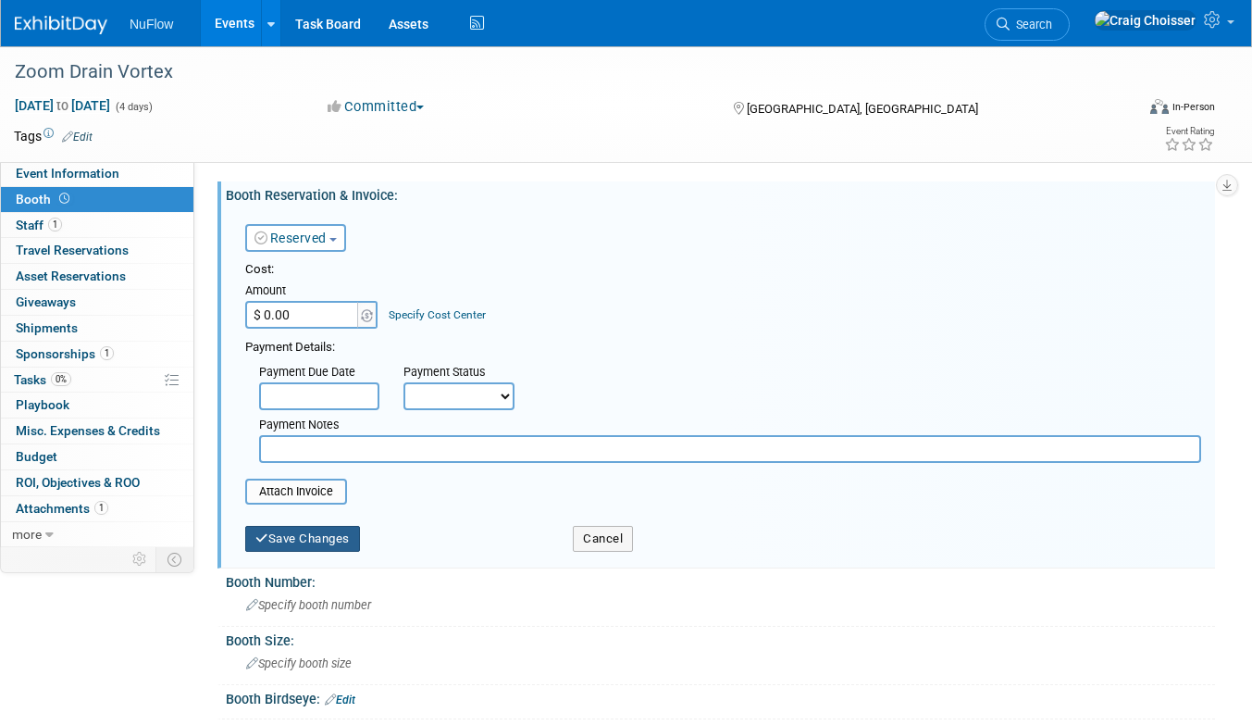
click at [332, 536] on button "Save Changes" at bounding box center [302, 539] width 115 height 26
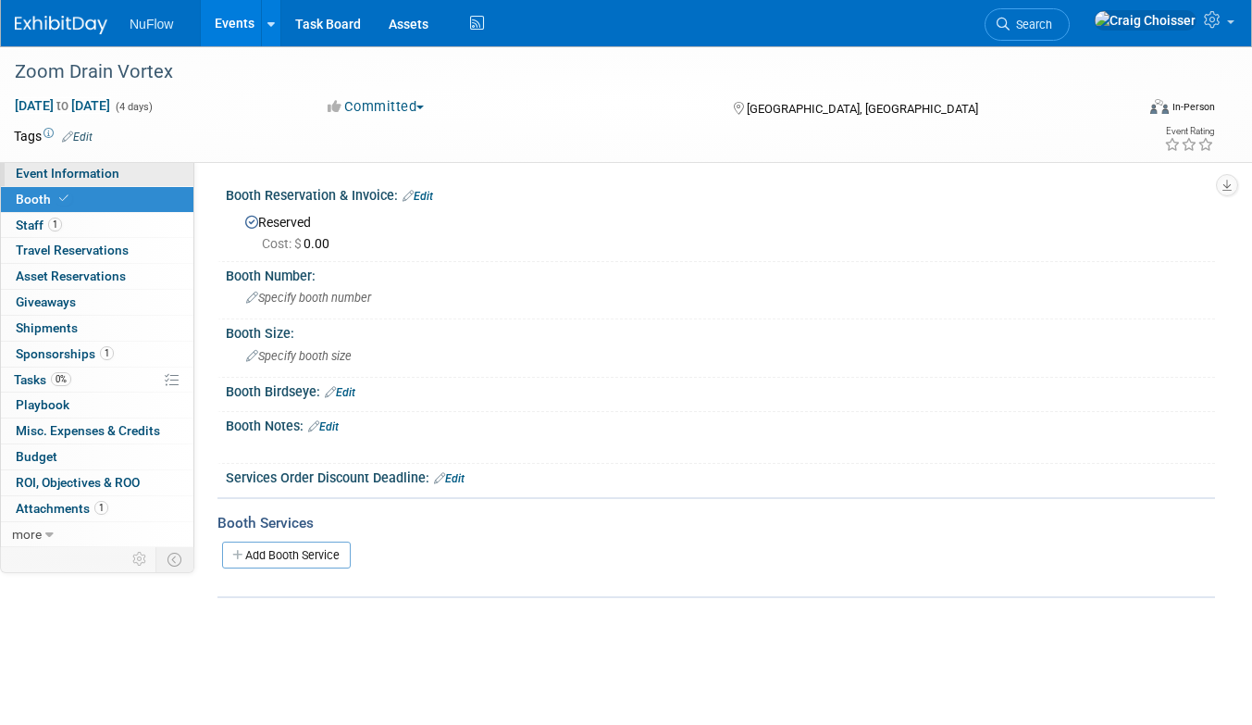
click at [93, 167] on span "Event Information" at bounding box center [68, 173] width 104 height 15
select select "Exhibitor/Speaker/Sponsor"
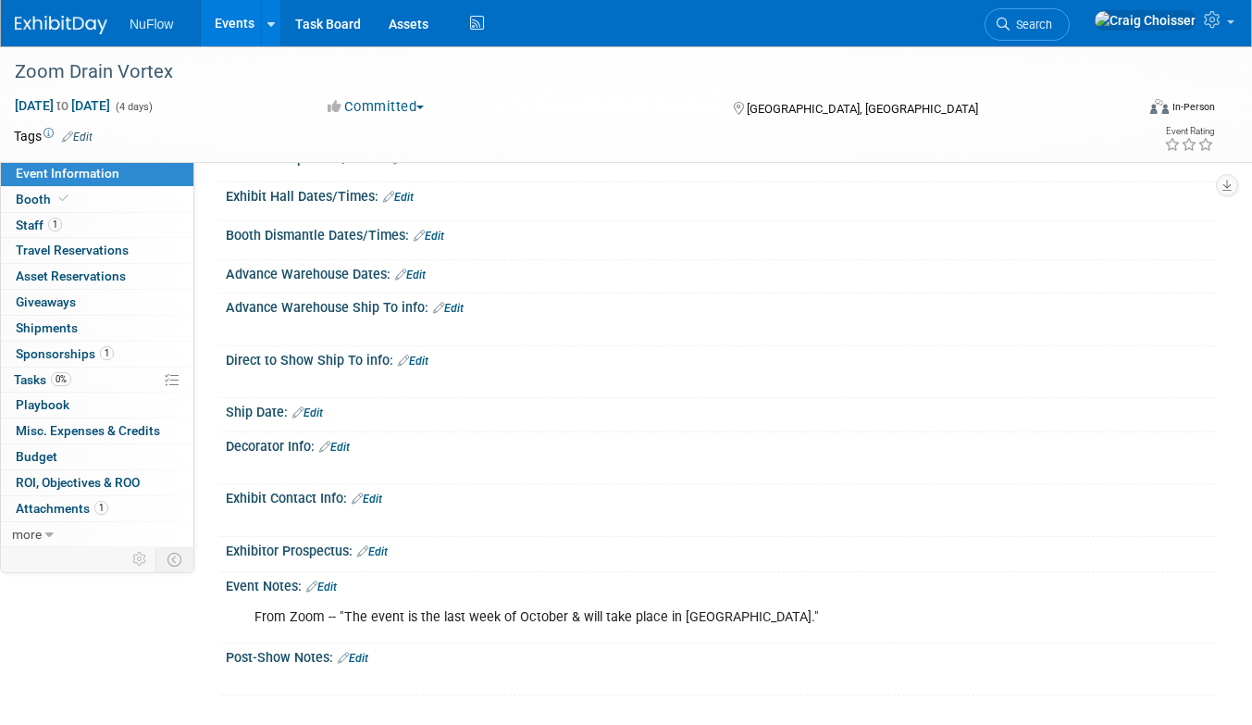
scroll to position [292, 0]
click at [325, 581] on link "Edit" at bounding box center [321, 587] width 31 height 13
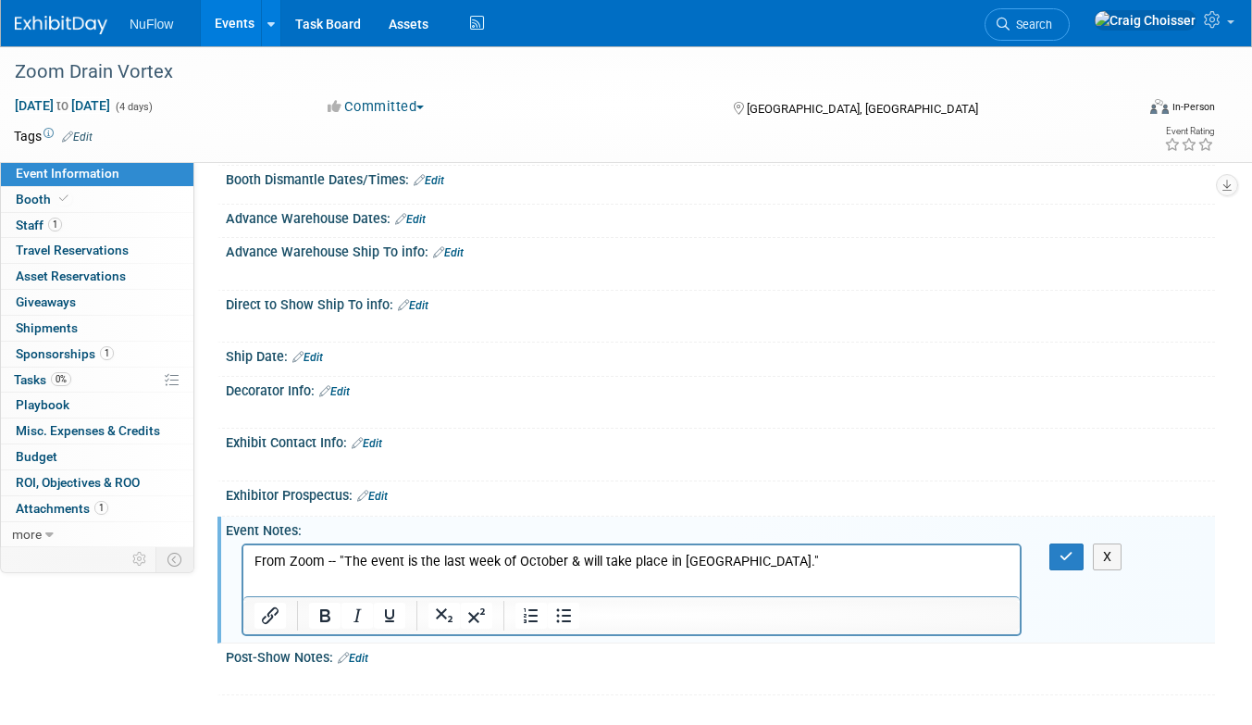
scroll to position [348, 0]
click at [1068, 556] on button "button" at bounding box center [1066, 557] width 34 height 27
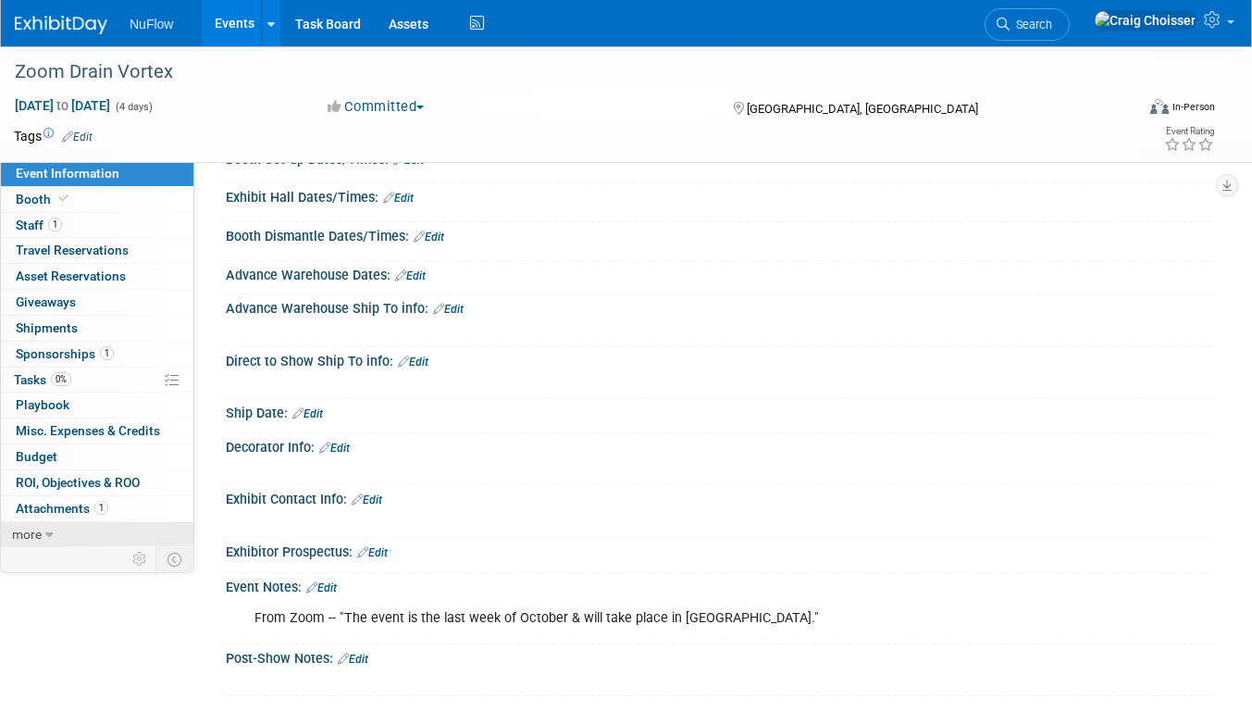
click at [39, 526] on span "more" at bounding box center [27, 533] width 30 height 15
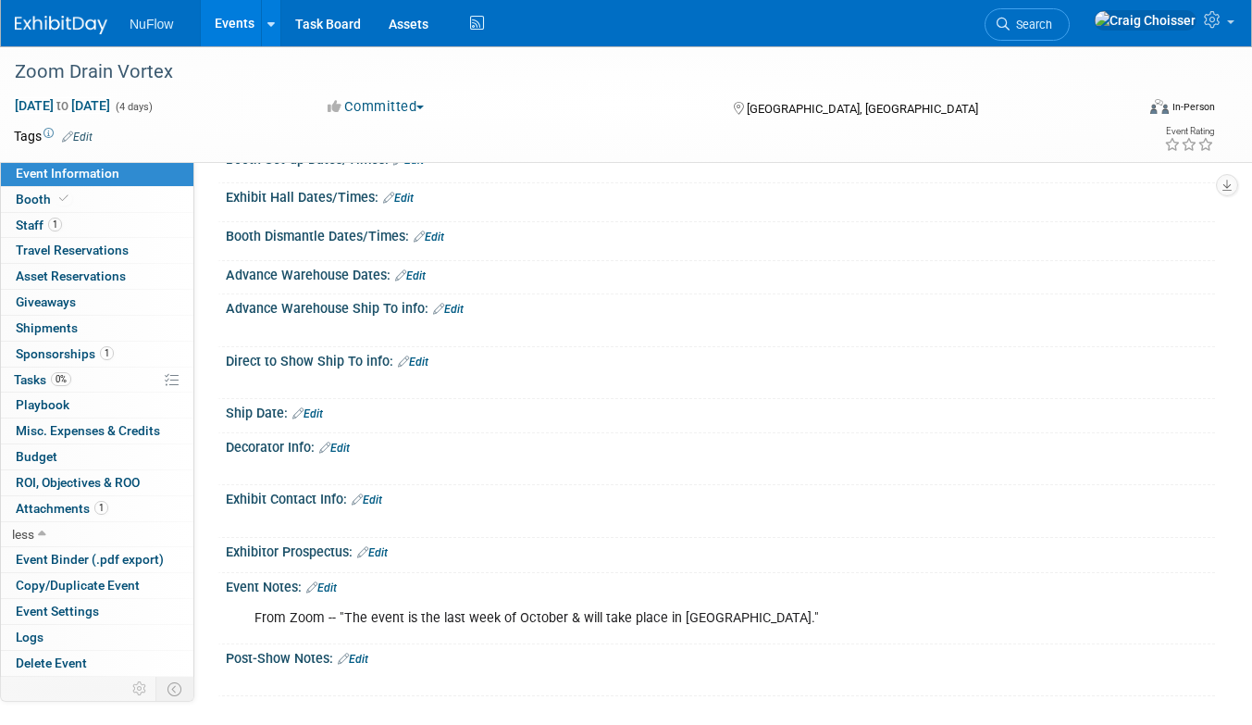
click at [568, 304] on div "Advance Warehouse Ship To info: Edit" at bounding box center [720, 306] width 989 height 24
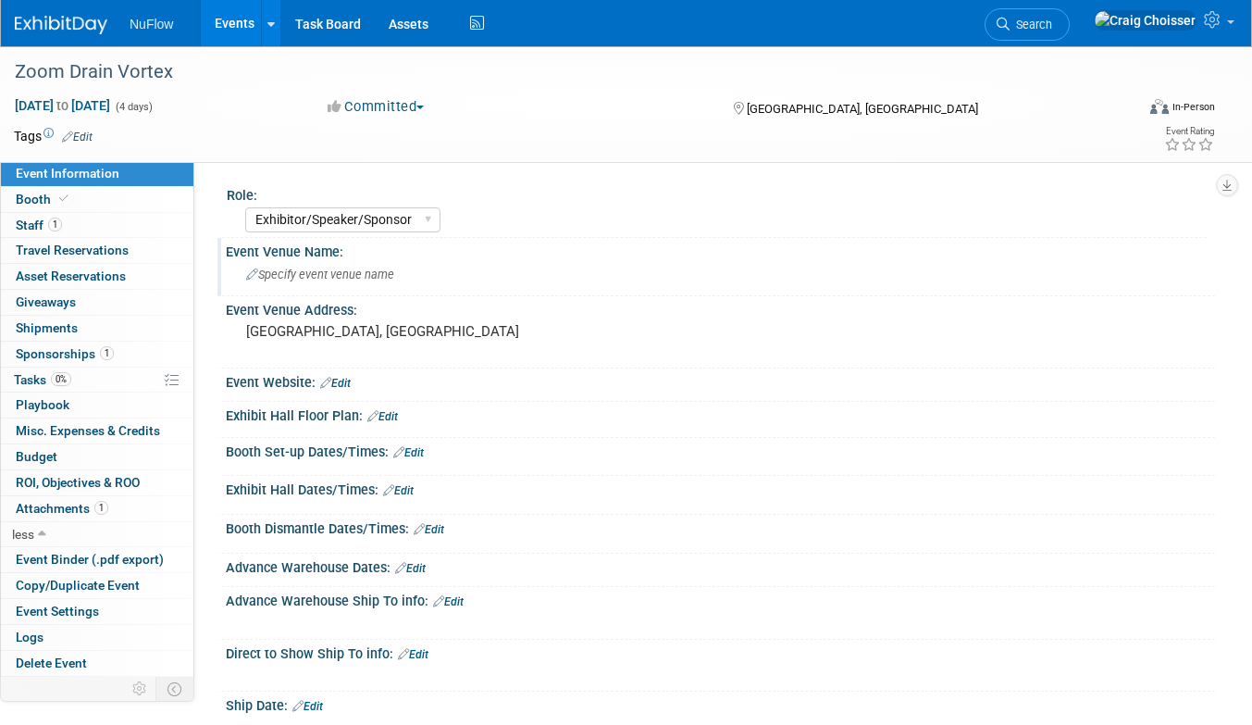
scroll to position [0, 0]
click at [229, 25] on link "Events" at bounding box center [235, 23] width 68 height 46
